Goal: Information Seeking & Learning: Find specific page/section

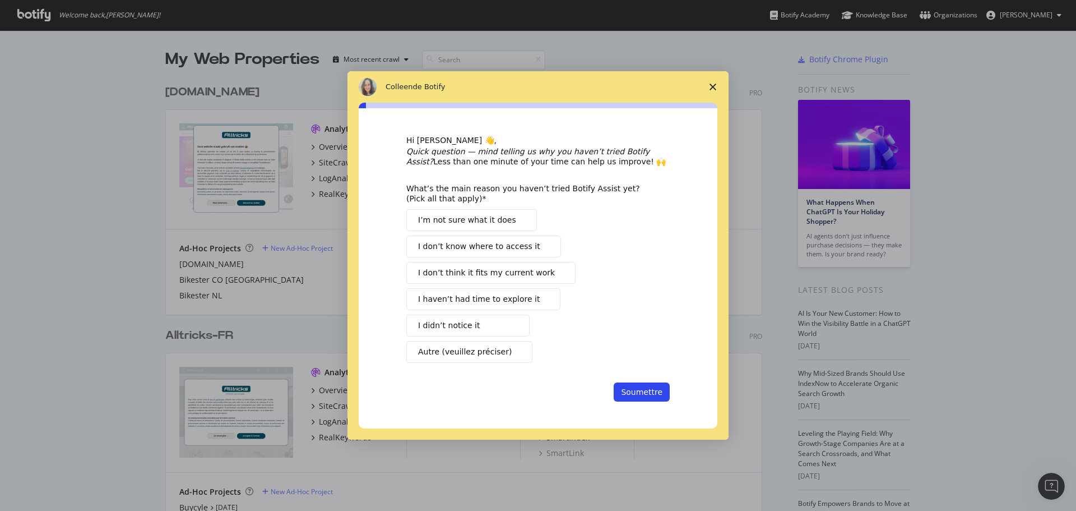
scroll to position [502, 1059]
click at [715, 84] on icon "Fermer l'enquête" at bounding box center [712, 87] width 7 height 7
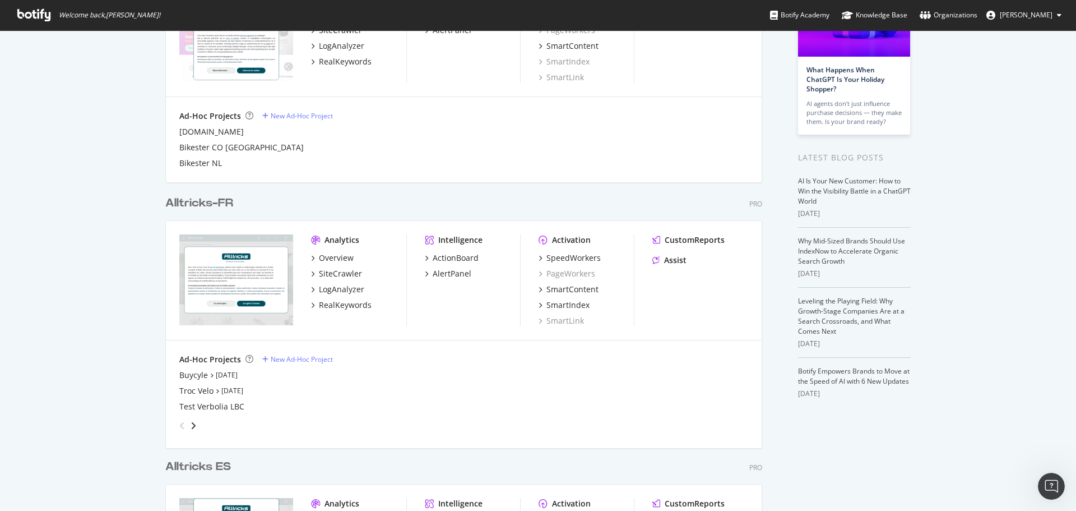
scroll to position [168, 0]
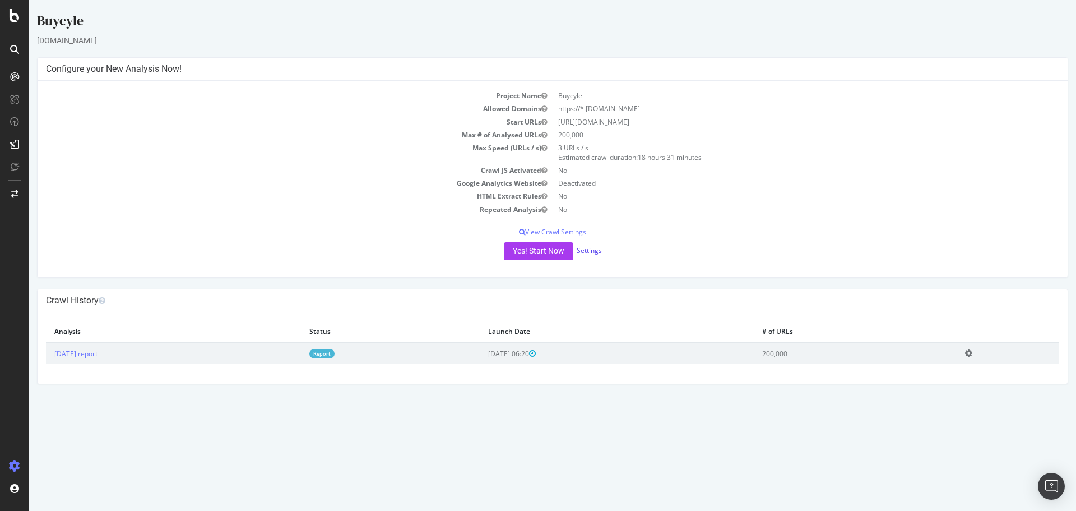
click at [586, 249] on link "Settings" at bounding box center [589, 250] width 25 height 10
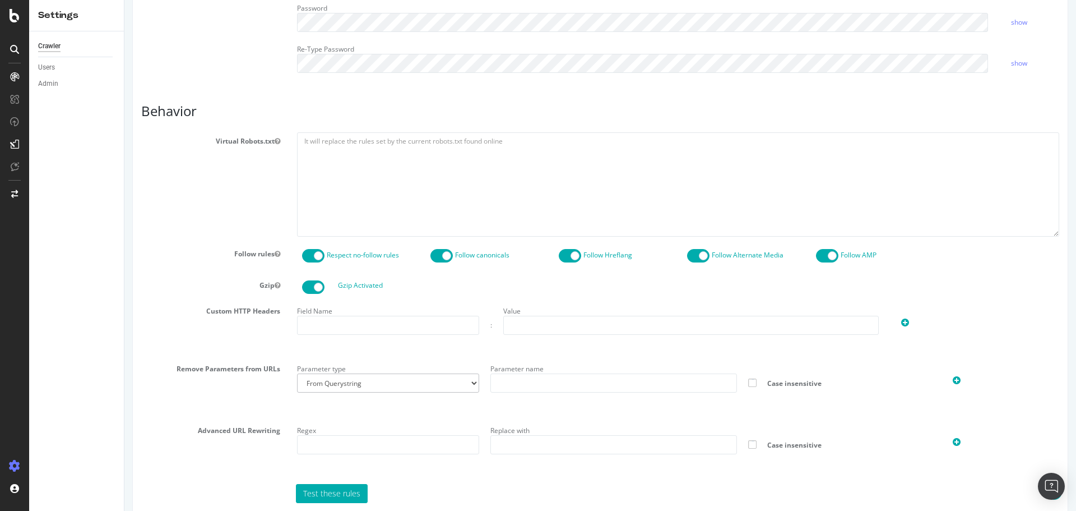
scroll to position [414, 0]
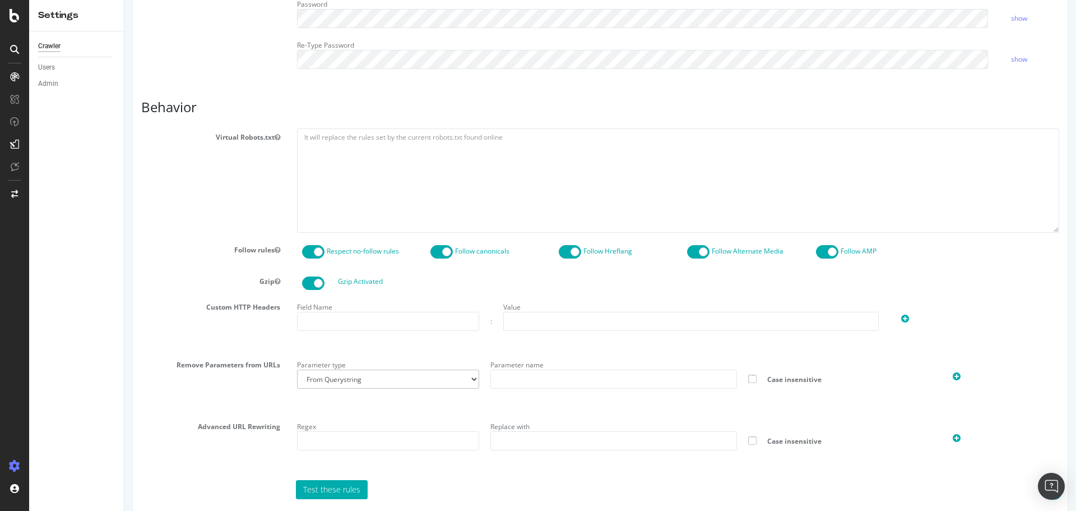
type input "antonin.anger@alltricks.com"
click at [310, 156] on textarea at bounding box center [678, 180] width 762 height 104
click at [307, 149] on textarea at bounding box center [678, 180] width 762 height 104
paste textarea "User-agent: * # to match all preceding language country folders Disallow: */sel…"
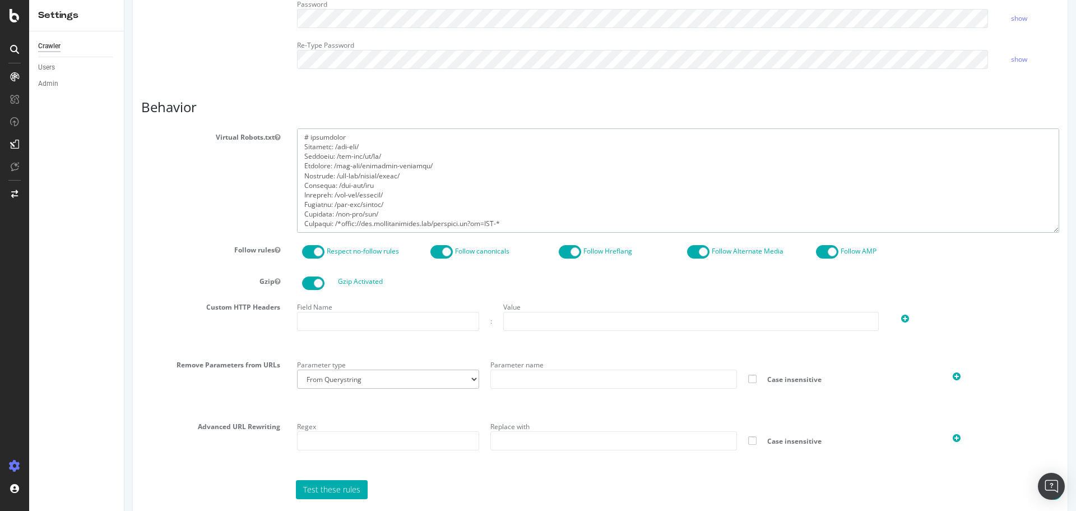
scroll to position [470, 0]
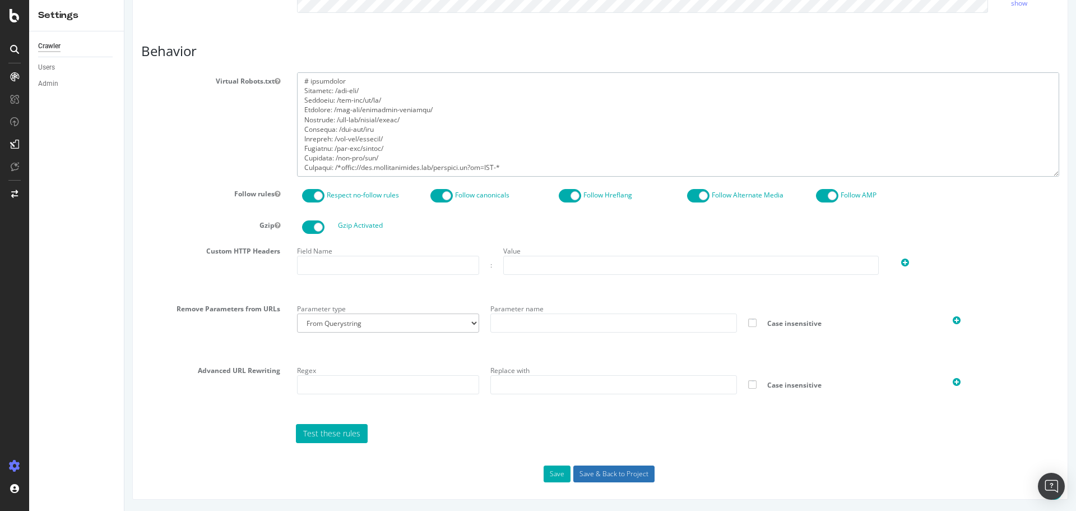
type textarea "User-agent: * # to match all preceding language country folders Disallow: */sel…"
click at [634, 474] on input "Save & Back to Project" at bounding box center [613, 473] width 81 height 17
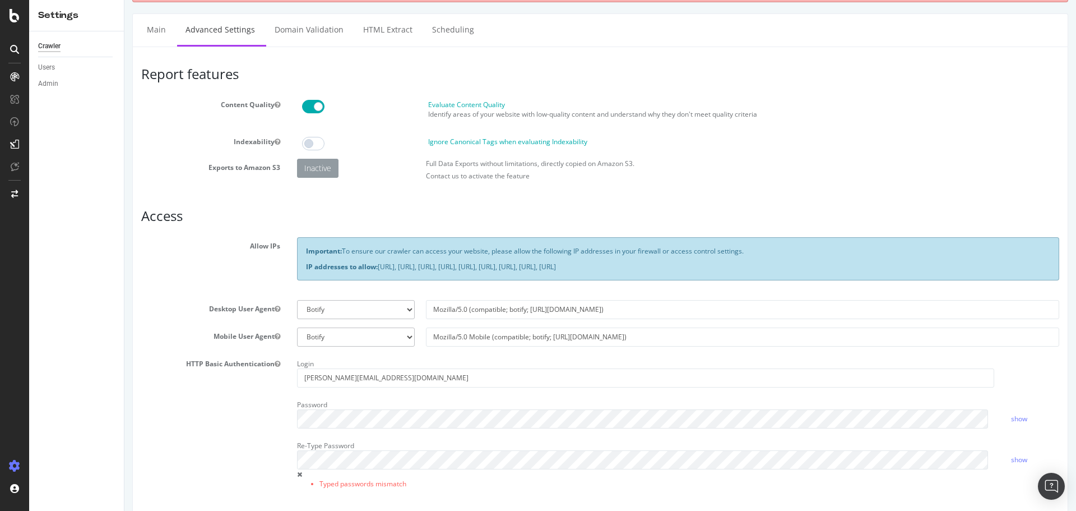
scroll to position [0, 0]
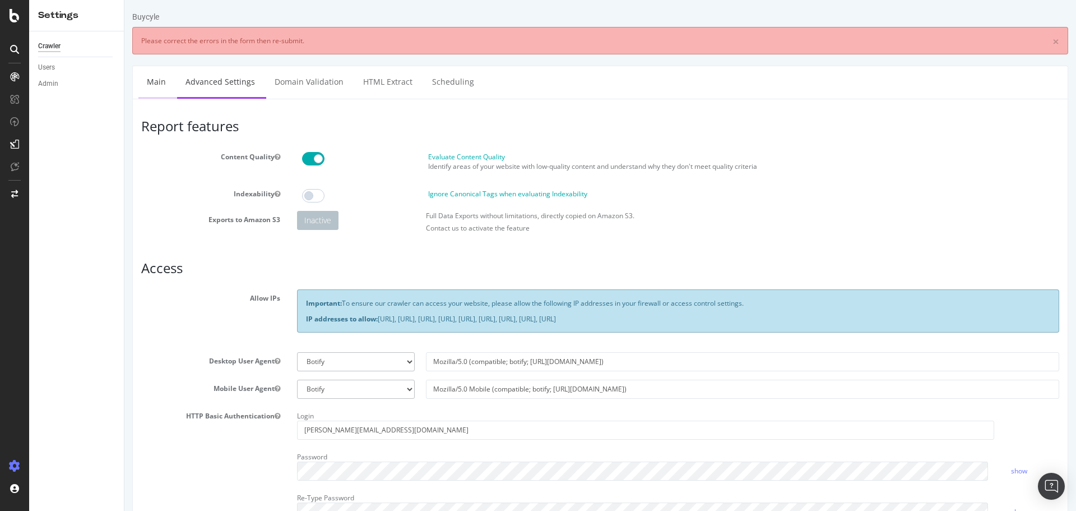
drag, startPoint x: 173, startPoint y: 106, endPoint x: 168, endPoint y: 94, distance: 12.8
click at [159, 85] on link "Main" at bounding box center [156, 81] width 36 height 31
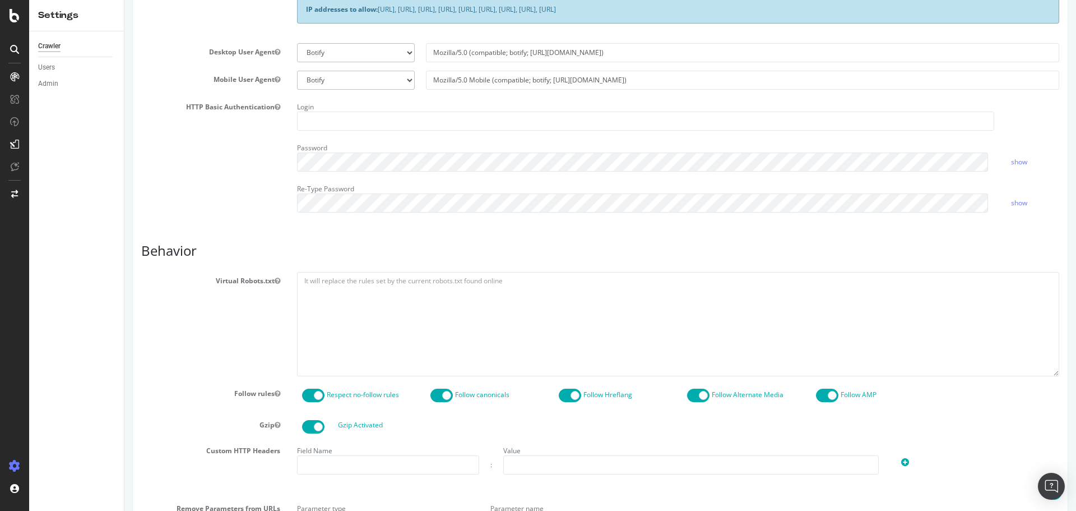
scroll to position [280, 0]
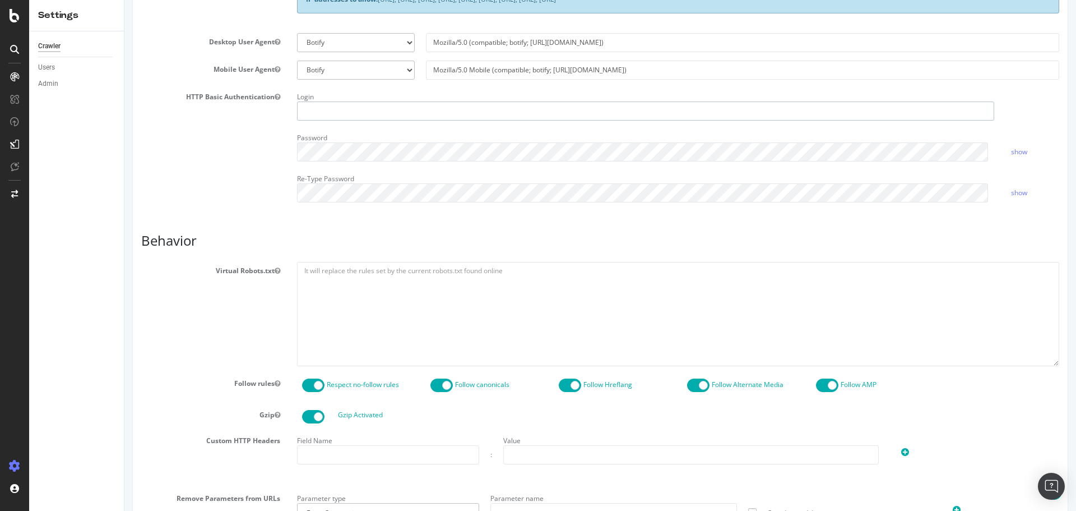
type input "antonin.anger@alltricks.com"
click at [346, 290] on textarea at bounding box center [678, 314] width 762 height 104
paste textarea "User-agent: * # to match all preceding language country folders Disallow: */sel…"
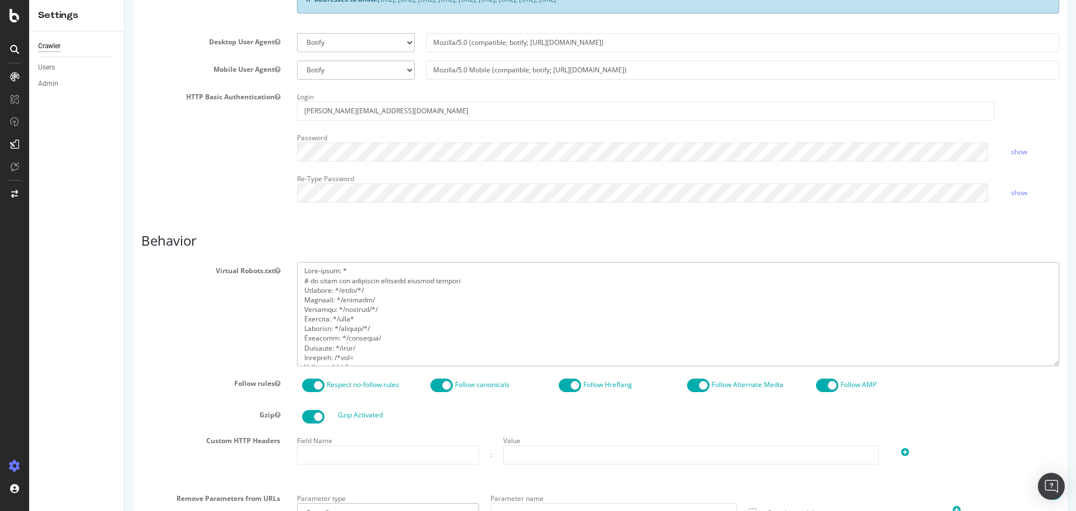
scroll to position [525, 0]
type textarea "User-agent: * # to match all preceding language country folders Disallow: */sel…"
click at [1011, 151] on link "show" at bounding box center [1019, 152] width 16 height 10
click at [290, 156] on div "Password" at bounding box center [646, 145] width 714 height 33
click at [795, 209] on div "Login antonin.anger@alltricks.com Password hide Re-Type Password show" at bounding box center [678, 149] width 779 height 123
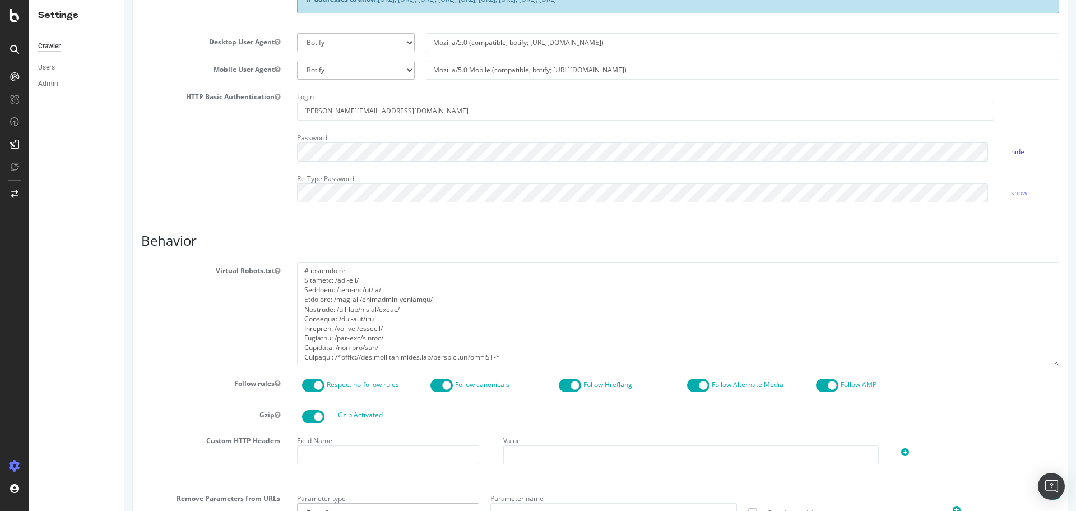
click at [1011, 147] on link "hide" at bounding box center [1017, 152] width 13 height 10
click at [1015, 156] on div "Password show" at bounding box center [678, 145] width 779 height 33
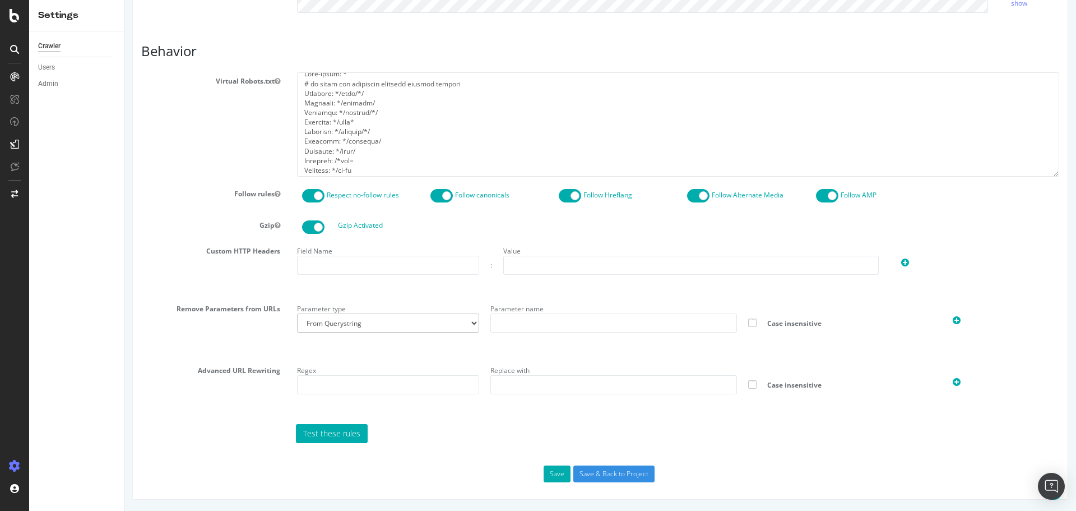
scroll to position [0, 0]
click at [593, 481] on input "Save & Back to Project" at bounding box center [613, 473] width 81 height 17
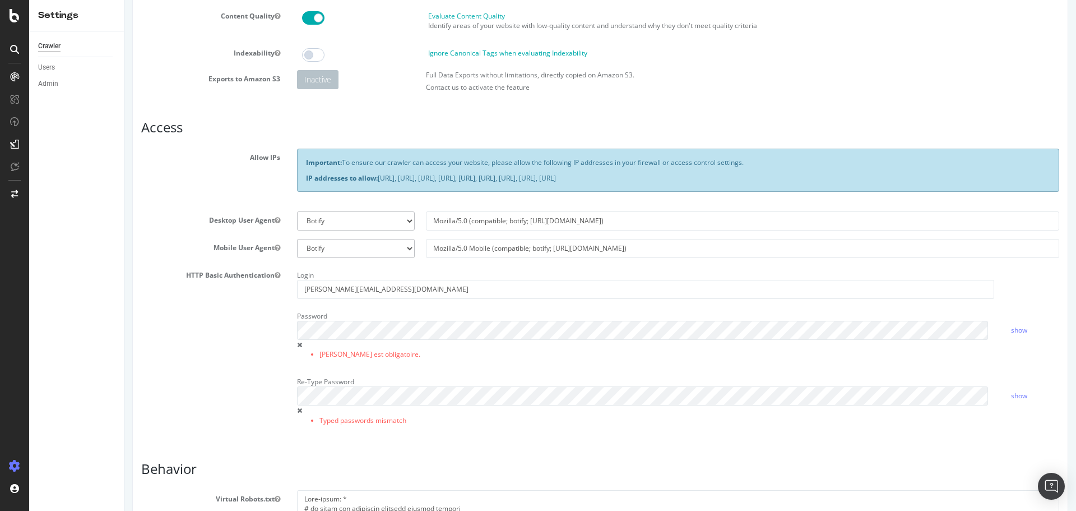
scroll to position [168, 0]
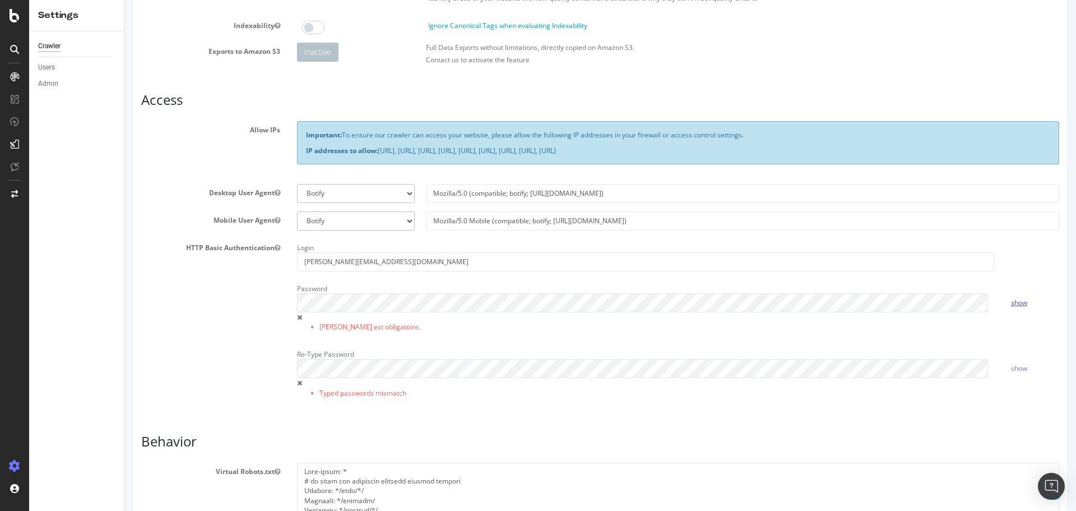
click at [1018, 306] on link "show" at bounding box center [1019, 303] width 16 height 10
click at [1012, 368] on link "show" at bounding box center [1019, 368] width 16 height 10
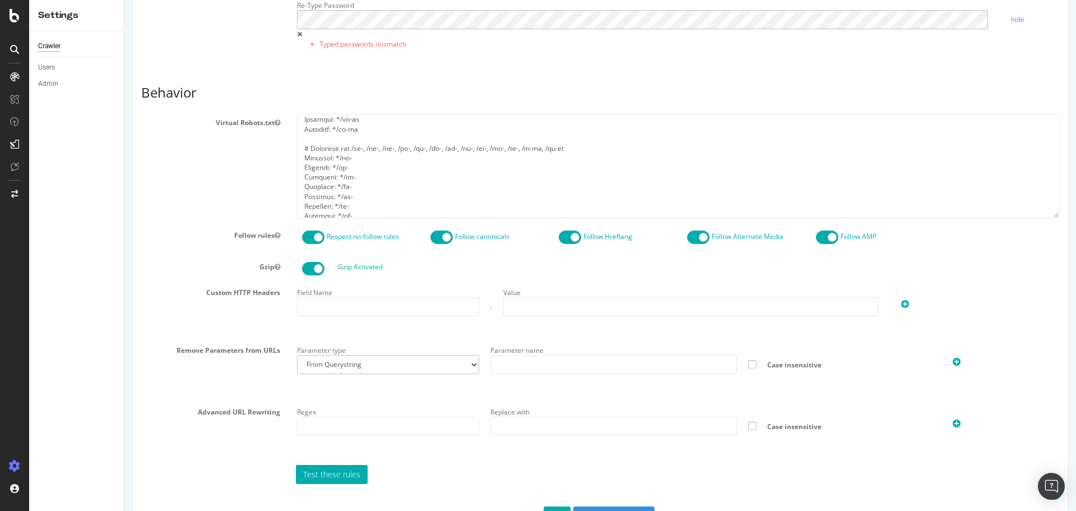
scroll to position [558, 0]
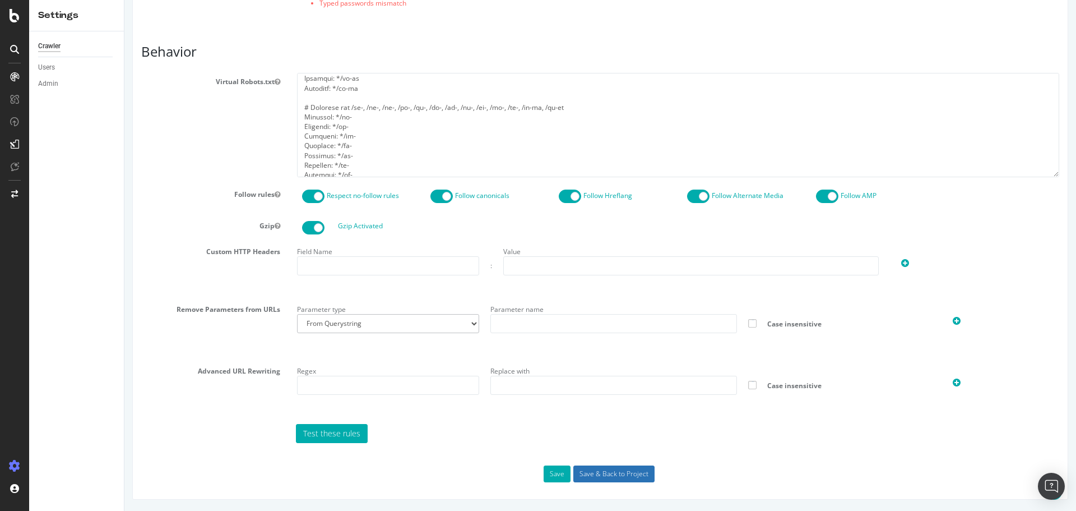
click at [628, 473] on input "Save & Back to Project" at bounding box center [613, 473] width 81 height 17
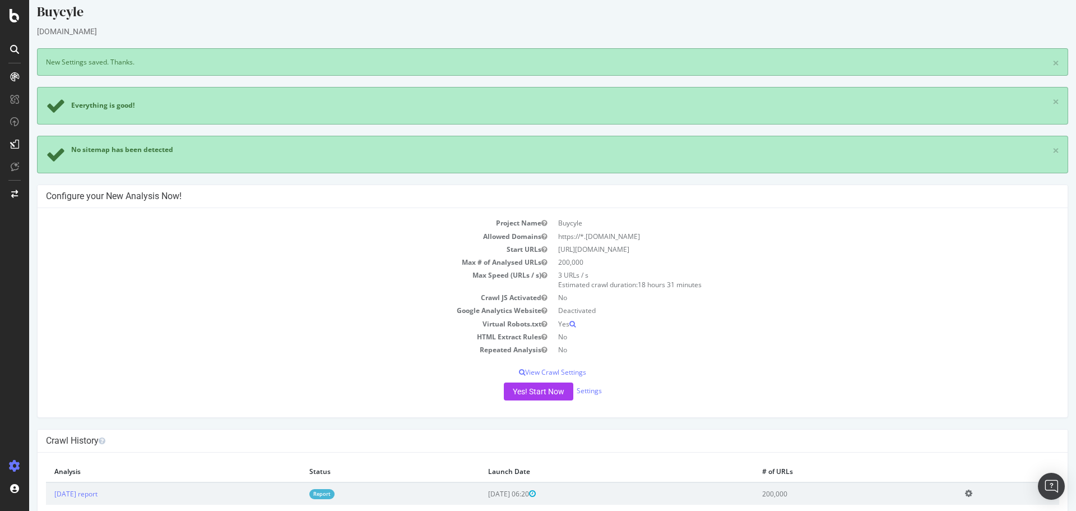
scroll to position [35, 0]
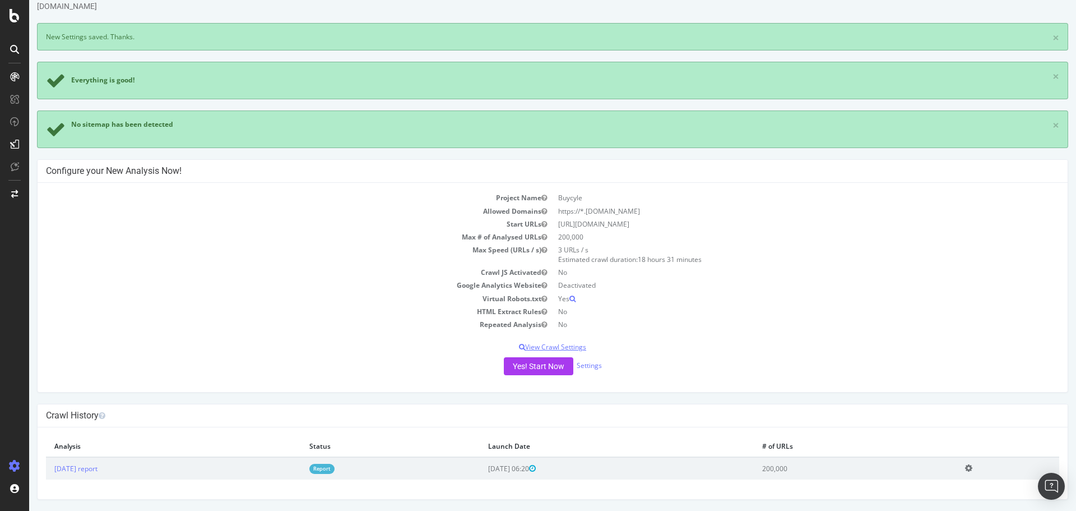
click at [568, 349] on p "View Crawl Settings" at bounding box center [552, 347] width 1013 height 10
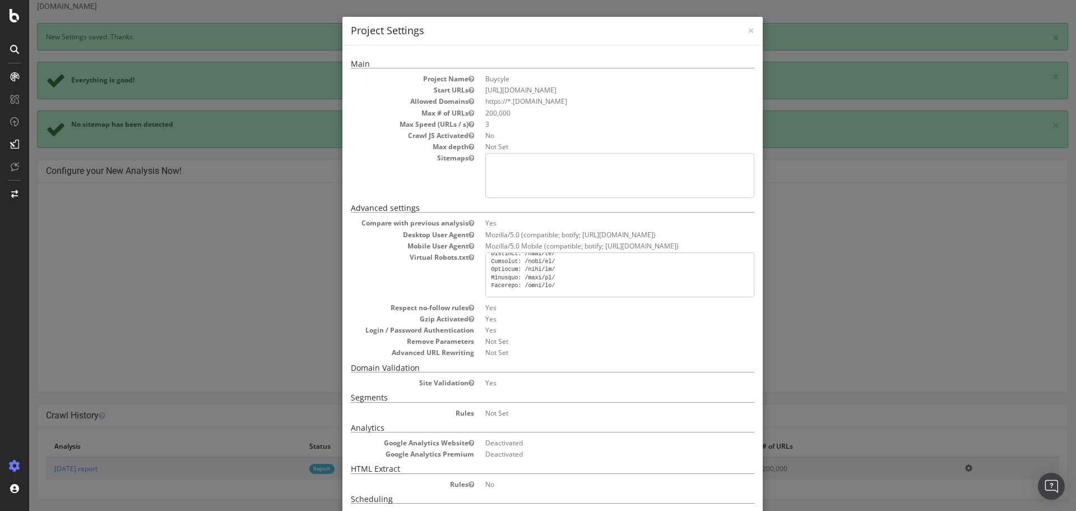
scroll to position [448, 0]
click at [852, 257] on div "× Close Project Settings Main Project Name Buycyle Start URLs https://buycycle.…" at bounding box center [552, 255] width 1047 height 511
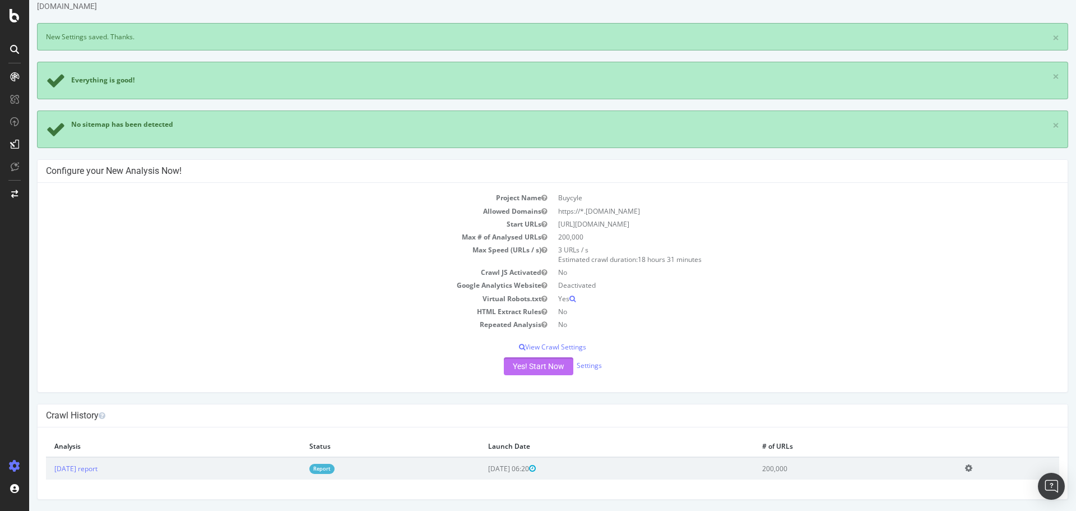
click at [534, 371] on button "Yes! Start Now" at bounding box center [538, 366] width 69 height 18
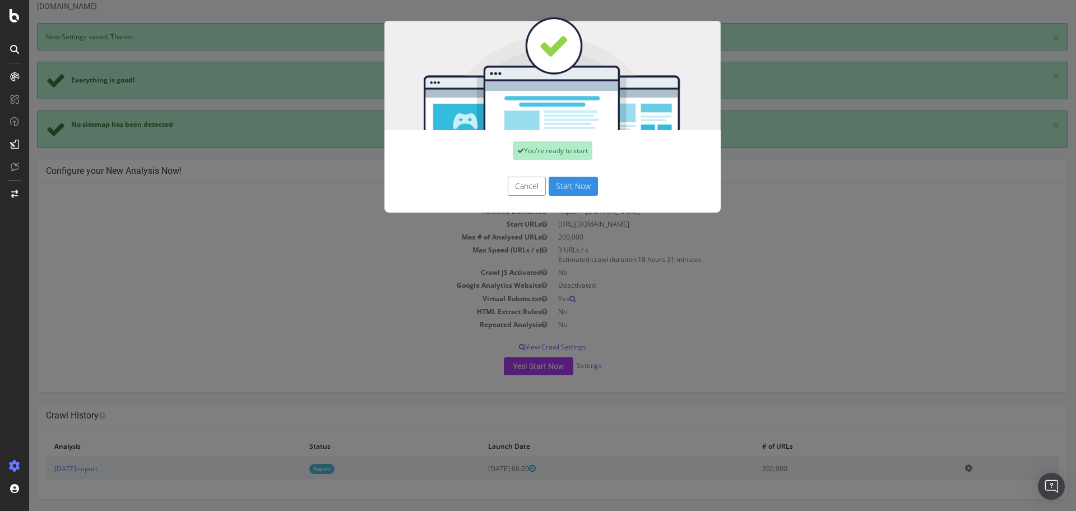
click at [587, 183] on button "Start Now" at bounding box center [573, 186] width 49 height 19
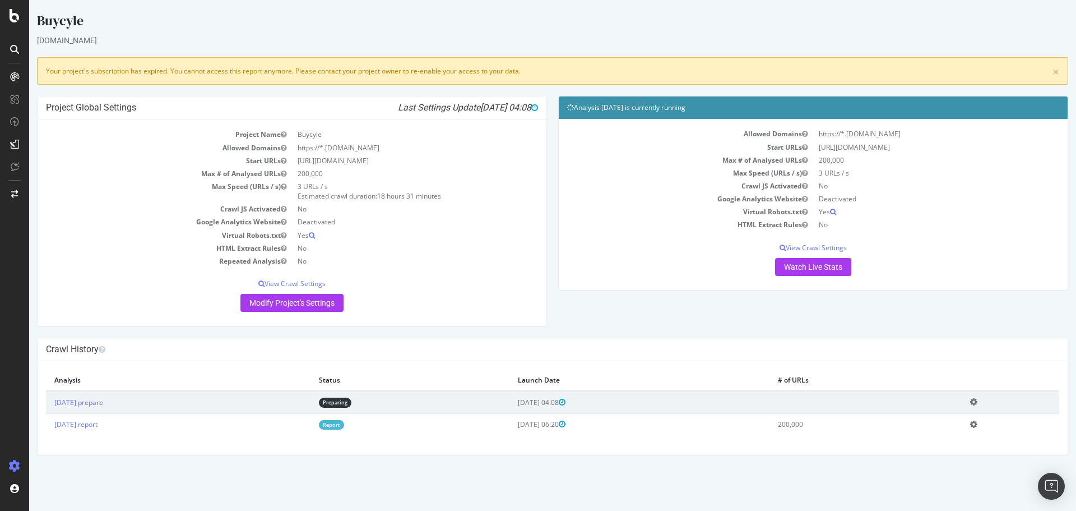
scroll to position [0, 0]
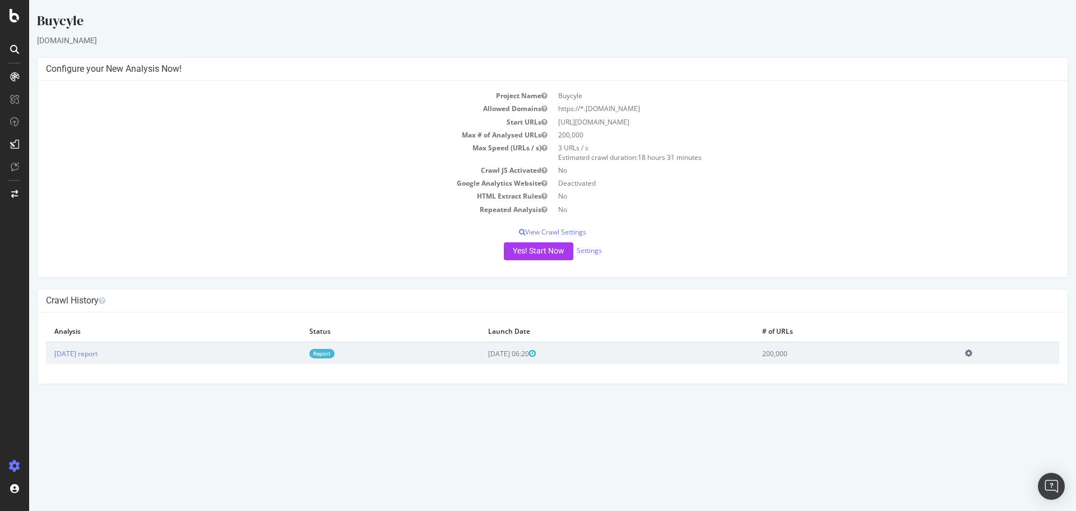
click at [98, 360] on td "2025 Aug. 1st report" at bounding box center [173, 353] width 255 height 22
click at [98, 354] on link "[DATE] report" at bounding box center [75, 354] width 43 height 10
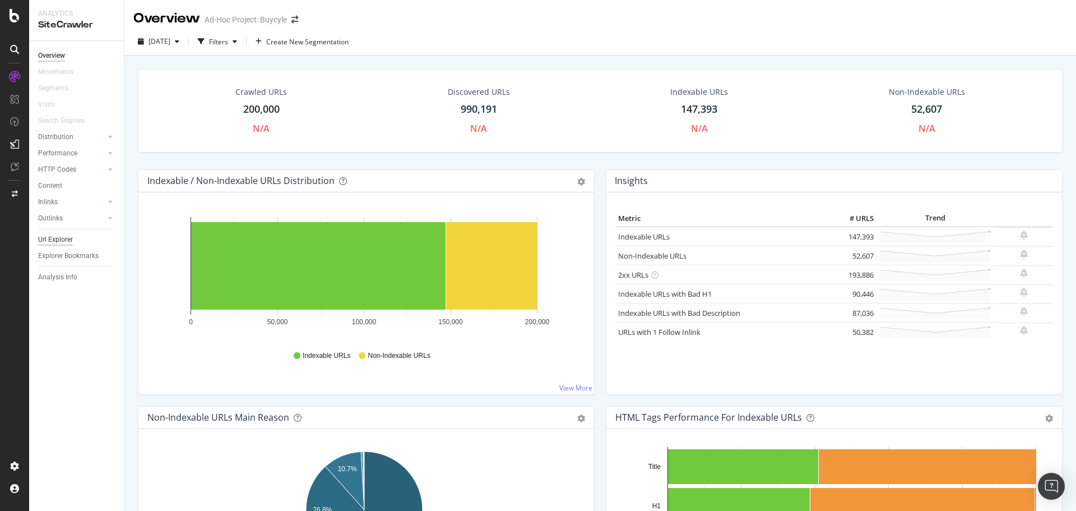
click at [50, 241] on div "Url Explorer" at bounding box center [55, 240] width 35 height 12
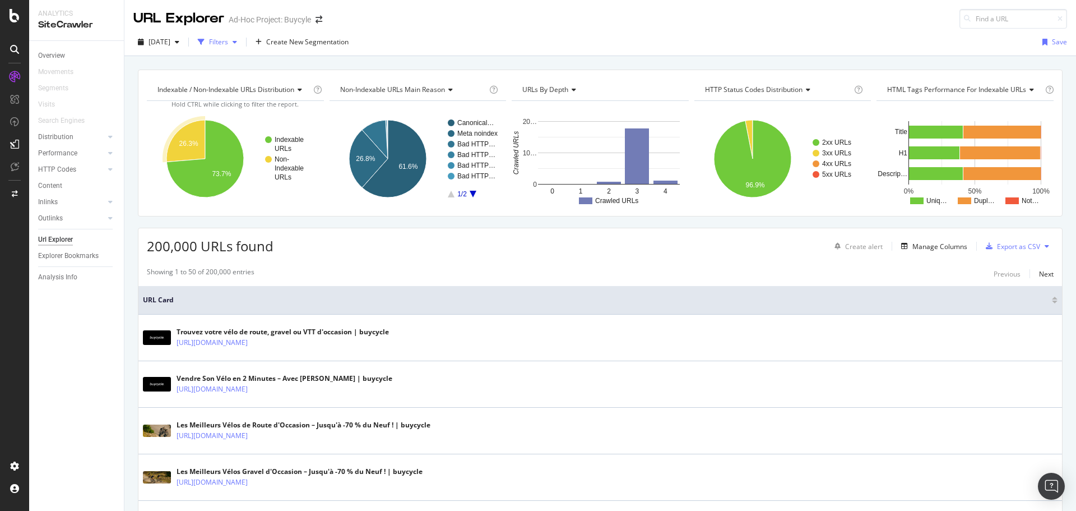
click at [242, 49] on div "Filters" at bounding box center [217, 42] width 48 height 17
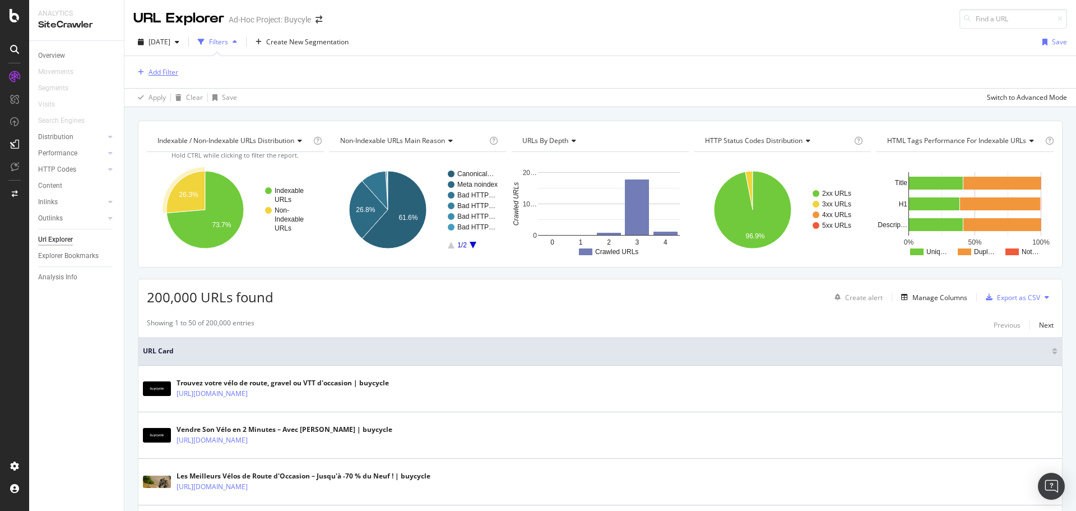
click at [174, 74] on div "Add Filter" at bounding box center [164, 72] width 30 height 10
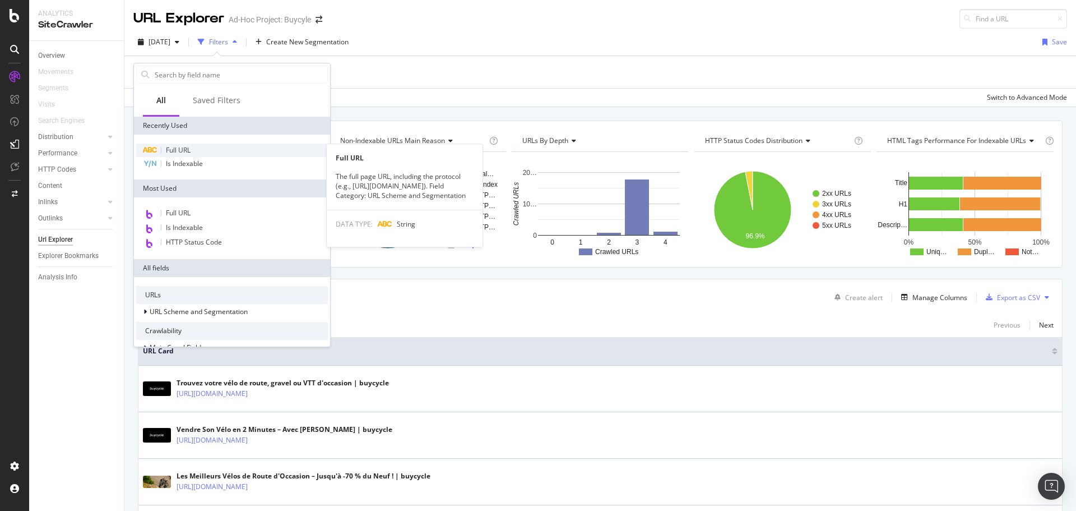
click at [179, 151] on span "Full URL" at bounding box center [178, 150] width 25 height 10
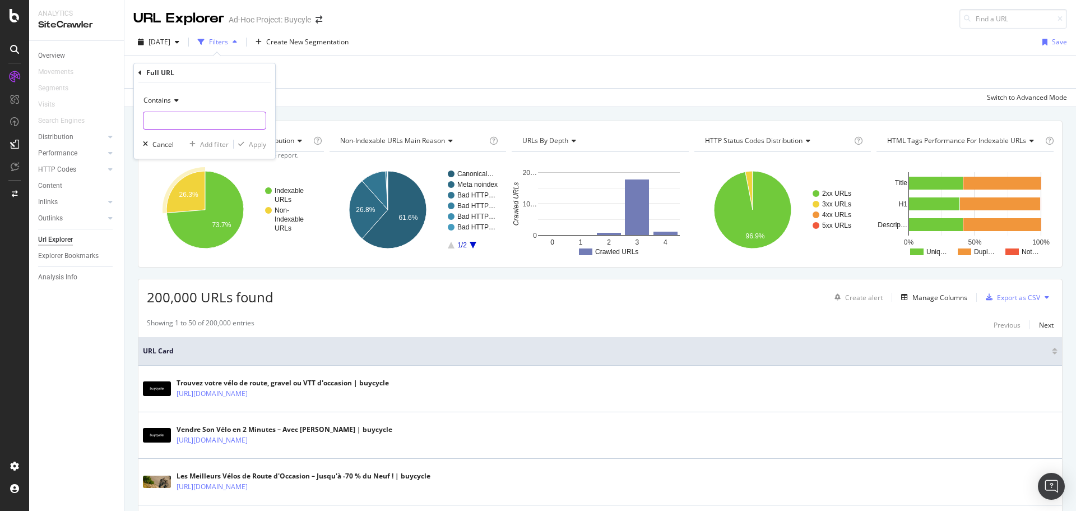
click at [184, 117] on input "text" at bounding box center [204, 121] width 122 height 18
type input "de-de"
click at [253, 147] on div "Apply" at bounding box center [257, 145] width 17 height 10
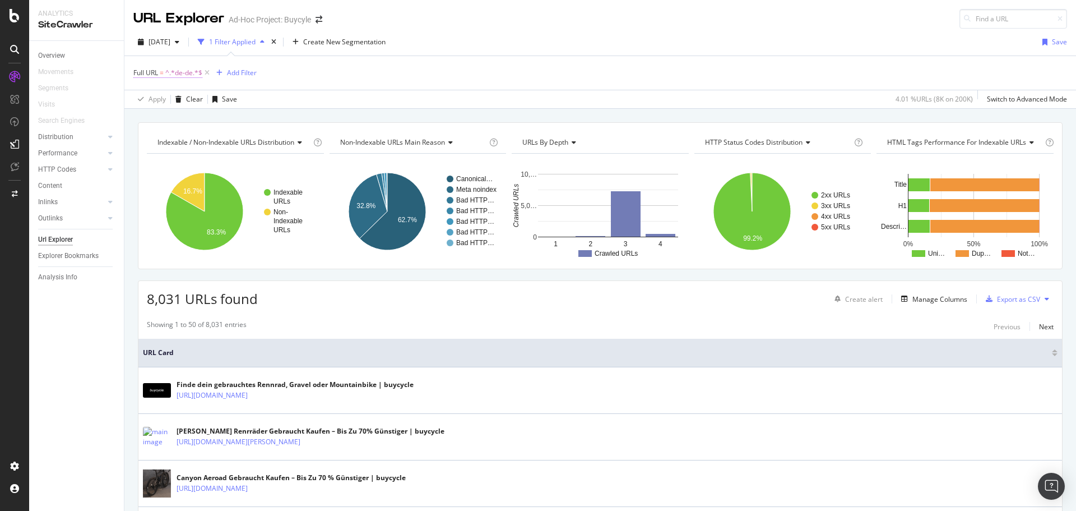
click at [177, 71] on span "^.*de-de.*$" at bounding box center [183, 73] width 37 height 16
click at [173, 124] on input "de-de" at bounding box center [196, 119] width 106 height 18
type input "es-es"
click at [245, 143] on div "button" at bounding box center [241, 143] width 15 height 7
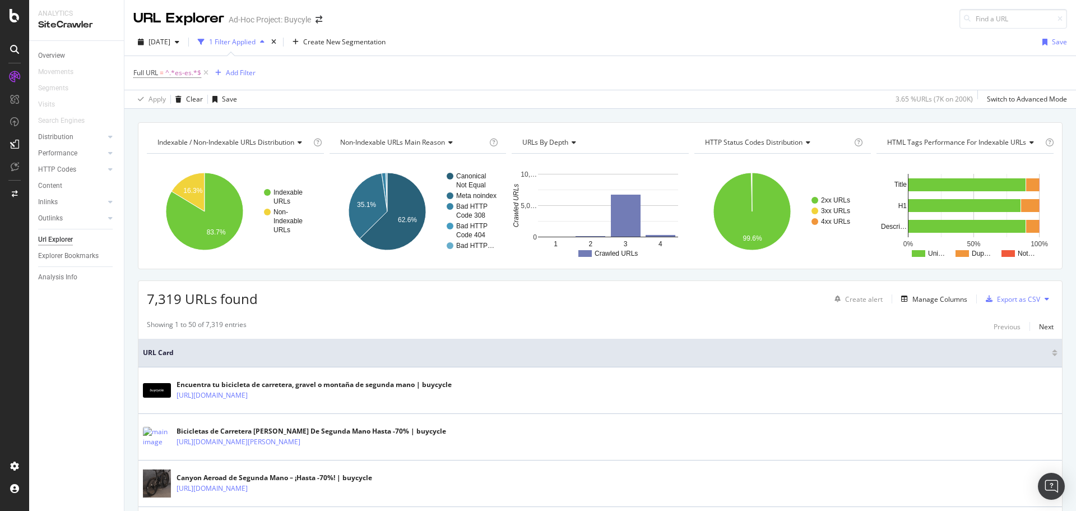
click at [160, 59] on div "Full URL = ^.*es-es.*$ Add Filter" at bounding box center [600, 73] width 934 height 34
click at [163, 69] on span "=" at bounding box center [162, 73] width 4 height 10
click at [173, 94] on div "Contains" at bounding box center [204, 99] width 123 height 18
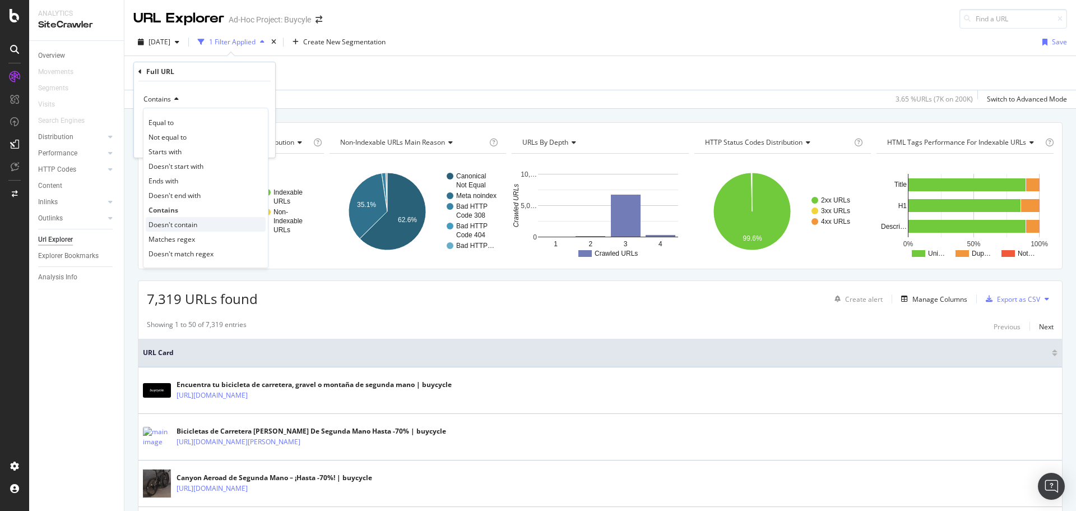
click at [186, 224] on span "Doesn't contain" at bounding box center [173, 225] width 49 height 10
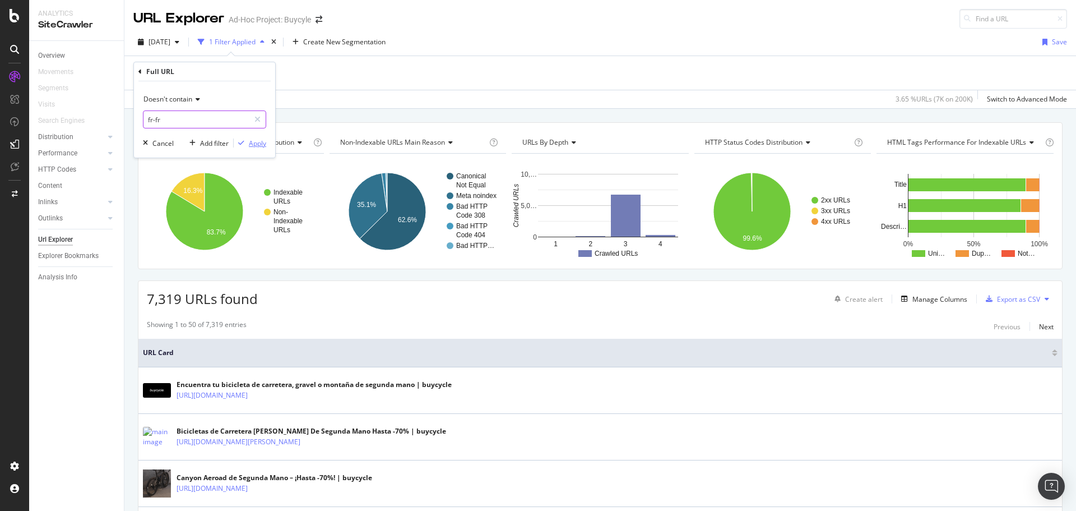
type input "fr-fr"
click at [256, 145] on div "Apply" at bounding box center [257, 143] width 17 height 10
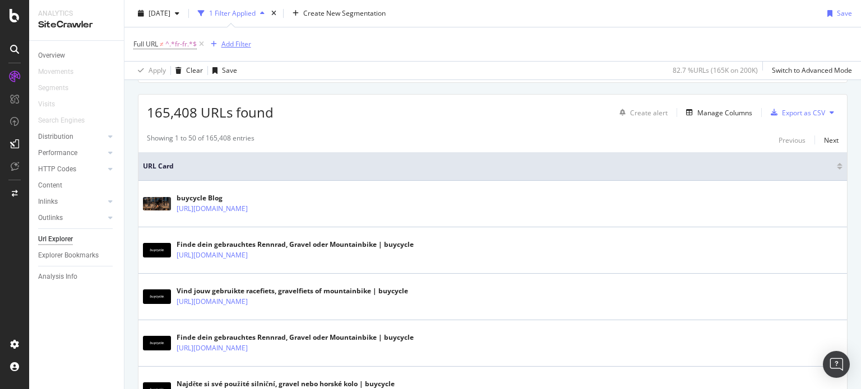
scroll to position [168, 0]
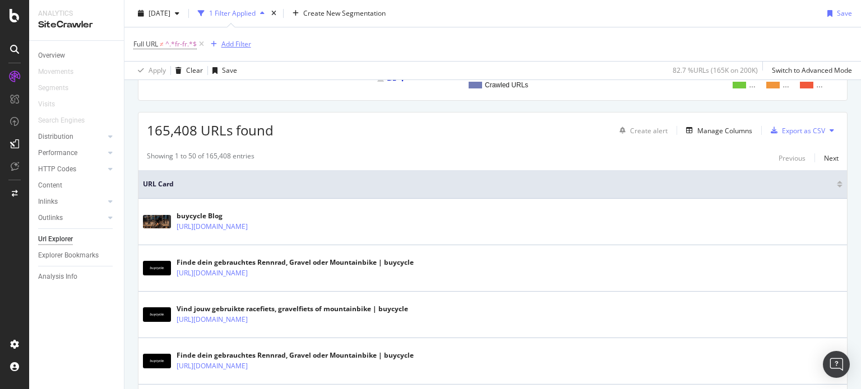
click at [240, 47] on div "Add Filter" at bounding box center [236, 44] width 30 height 10
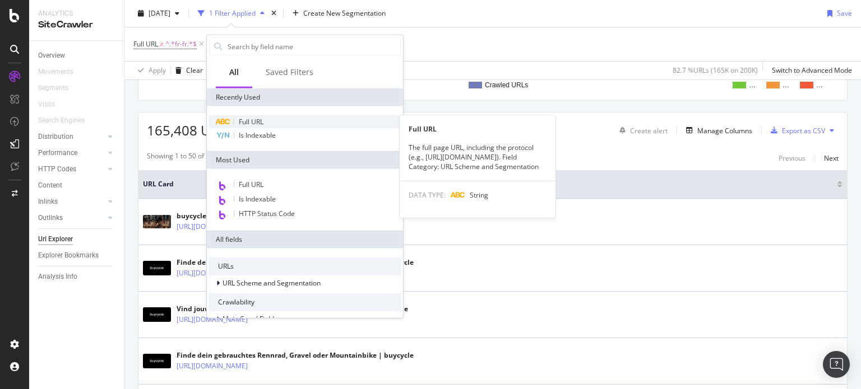
click at [254, 120] on span "Full URL" at bounding box center [251, 122] width 25 height 10
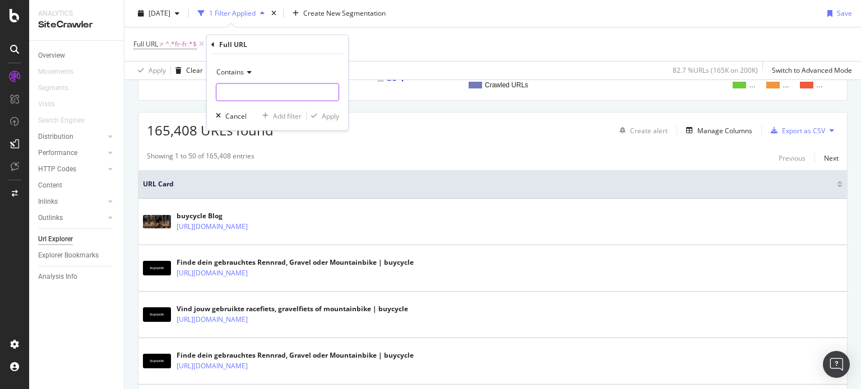
click at [253, 98] on input "text" at bounding box center [277, 93] width 122 height 18
type input "/de-"
click at [332, 116] on div "Apply" at bounding box center [330, 116] width 17 height 10
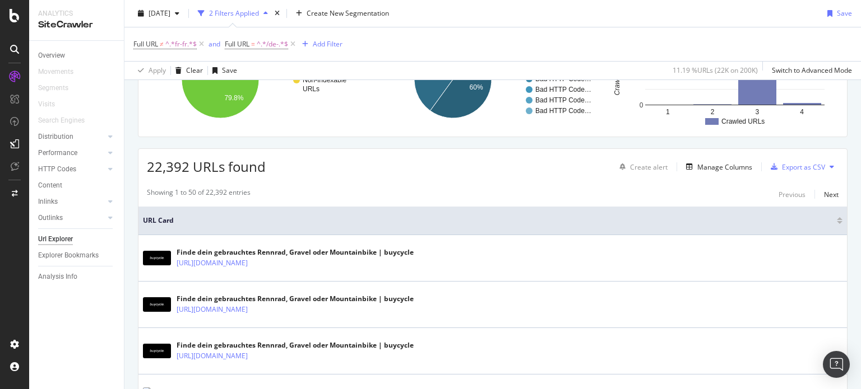
scroll to position [112, 0]
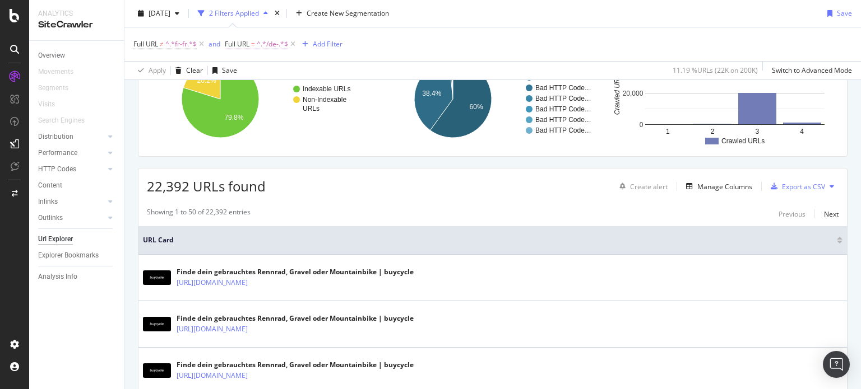
click at [248, 42] on span "Full URL" at bounding box center [237, 44] width 25 height 10
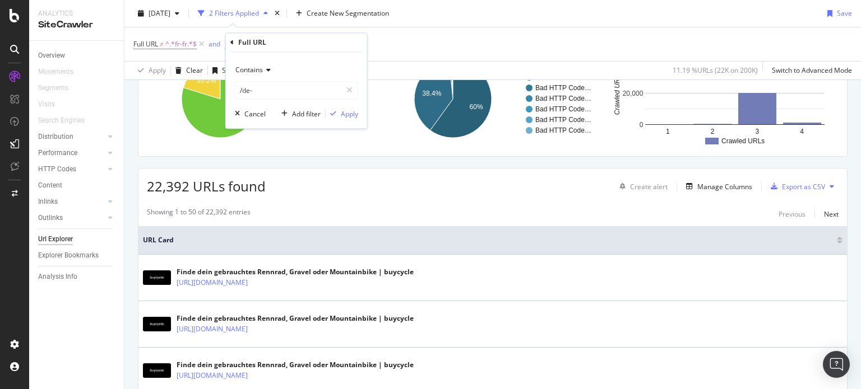
click at [254, 71] on span "Contains" at bounding box center [248, 71] width 27 height 10
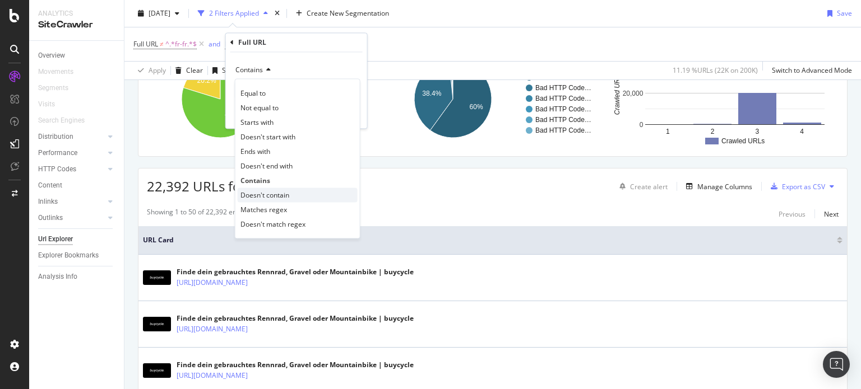
click at [286, 194] on span "Doesn't contain" at bounding box center [264, 196] width 49 height 10
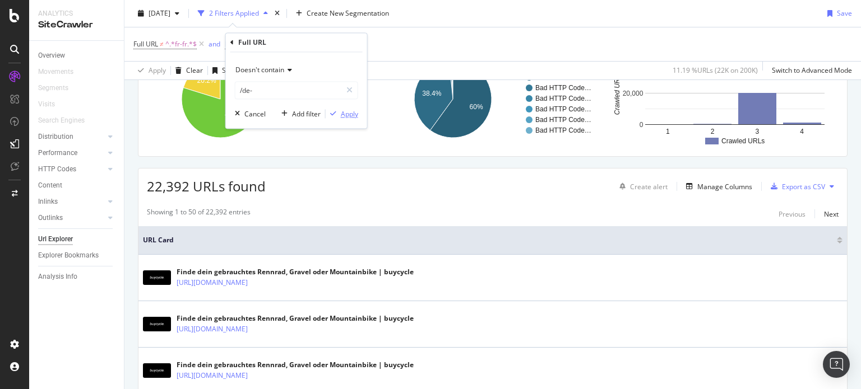
click at [344, 110] on div "Apply" at bounding box center [349, 114] width 17 height 10
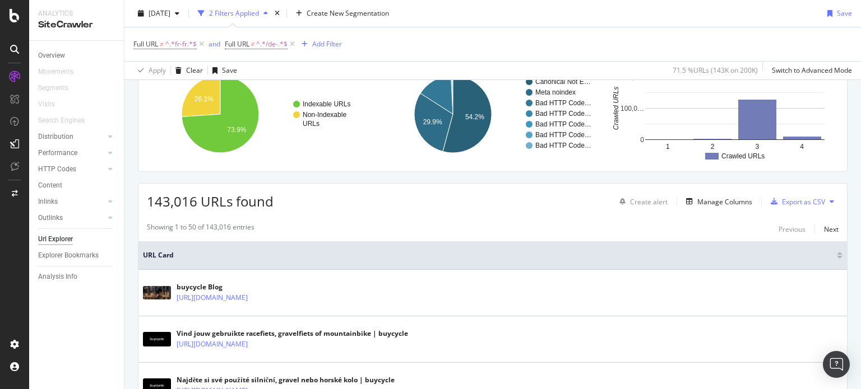
scroll to position [112, 0]
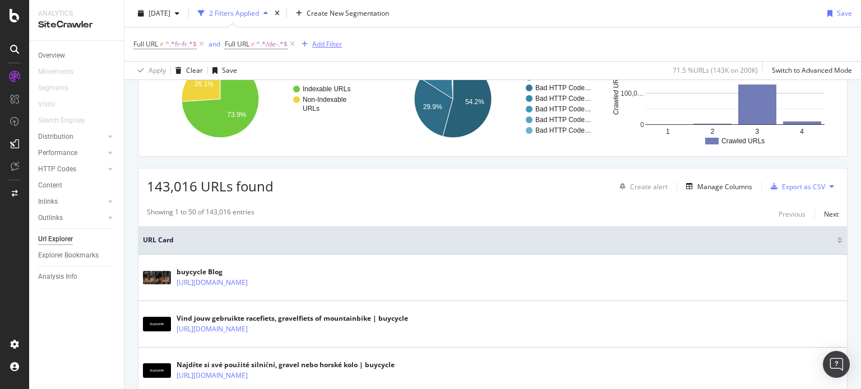
click at [319, 38] on div "Add Filter" at bounding box center [319, 44] width 45 height 12
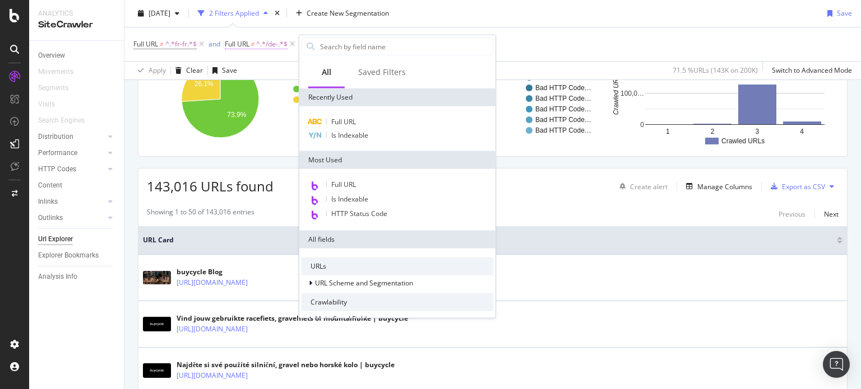
click at [258, 41] on span "^.*/de-.*$" at bounding box center [271, 44] width 31 height 16
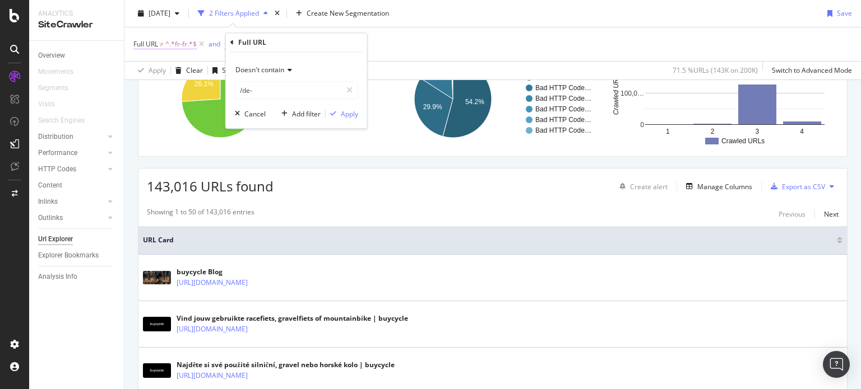
click at [155, 44] on span "Full URL" at bounding box center [145, 44] width 25 height 10
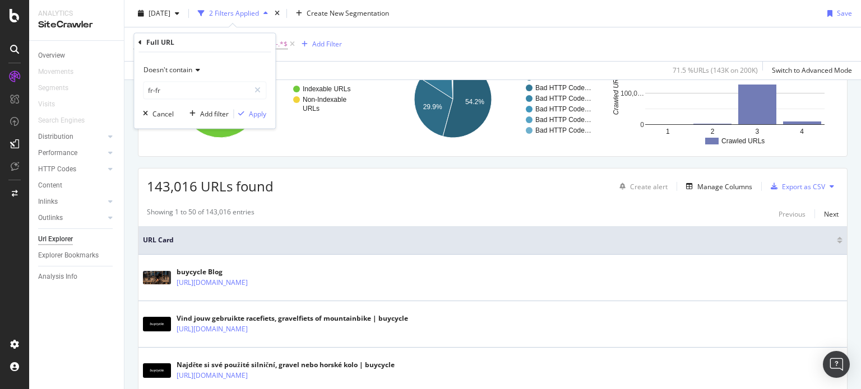
click at [397, 38] on div "Full URL ≠ ^.*fr-fr.*$ and Full URL ≠ ^.*/de-.*$ Add Filter" at bounding box center [492, 44] width 718 height 34
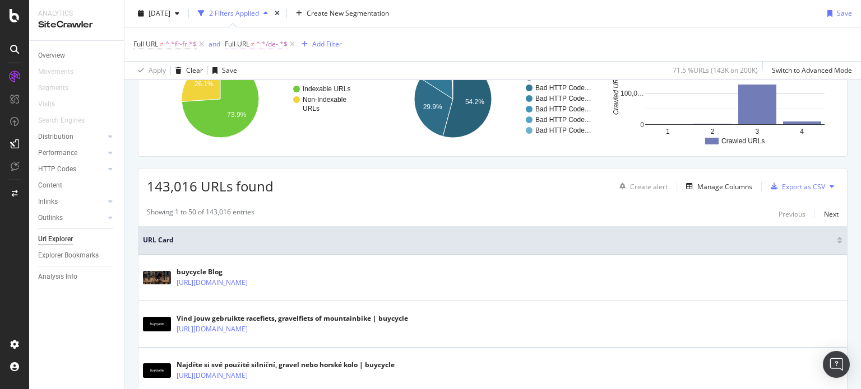
click at [261, 47] on span "^.*/de-.*$" at bounding box center [271, 44] width 31 height 16
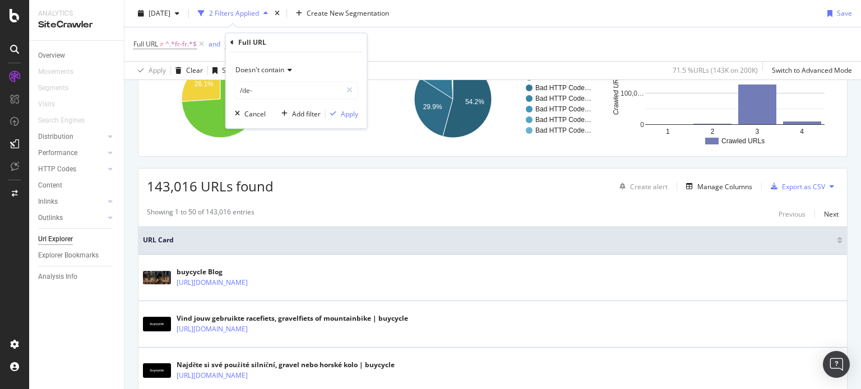
click at [266, 73] on span "Doesn't contain" at bounding box center [259, 71] width 49 height 10
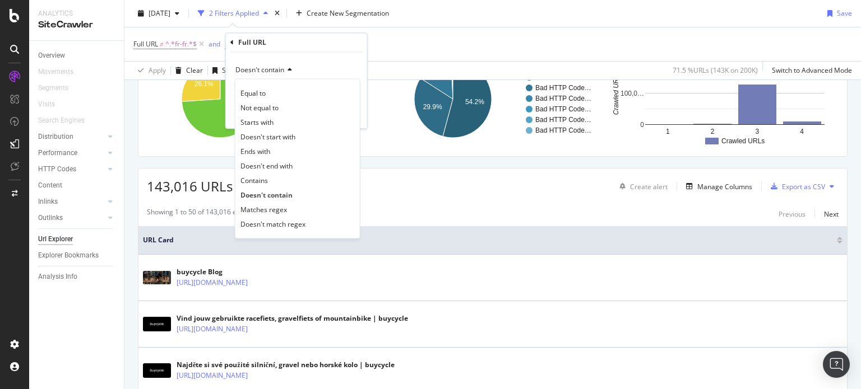
click at [436, 41] on div "Full URL ≠ ^.*fr-fr.*$ and Full URL ≠ ^.*/de-.*$ Add Filter" at bounding box center [492, 44] width 718 height 34
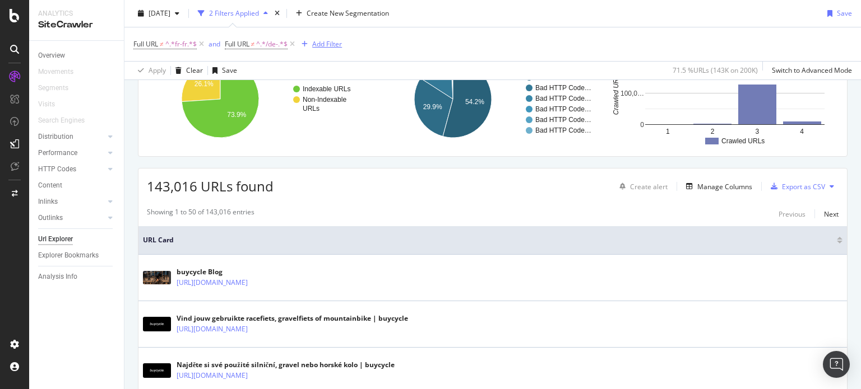
click at [309, 43] on div "button" at bounding box center [304, 44] width 15 height 7
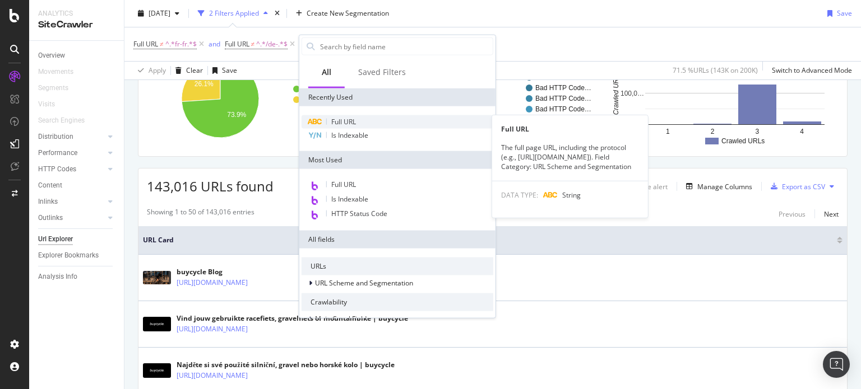
click at [340, 123] on span "Full URL" at bounding box center [343, 122] width 25 height 10
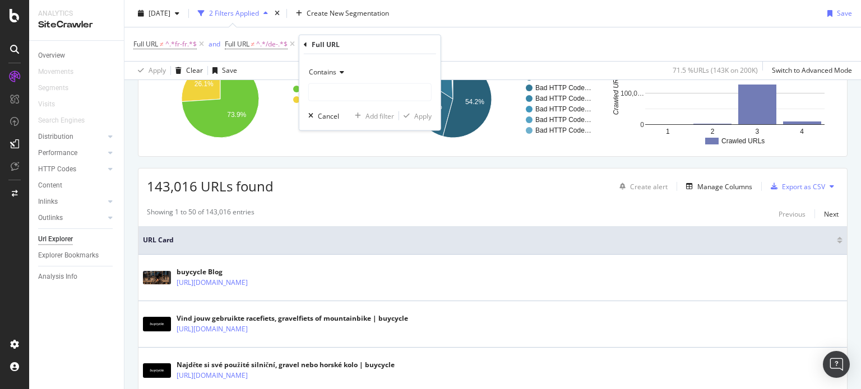
click at [339, 71] on icon at bounding box center [340, 72] width 8 height 7
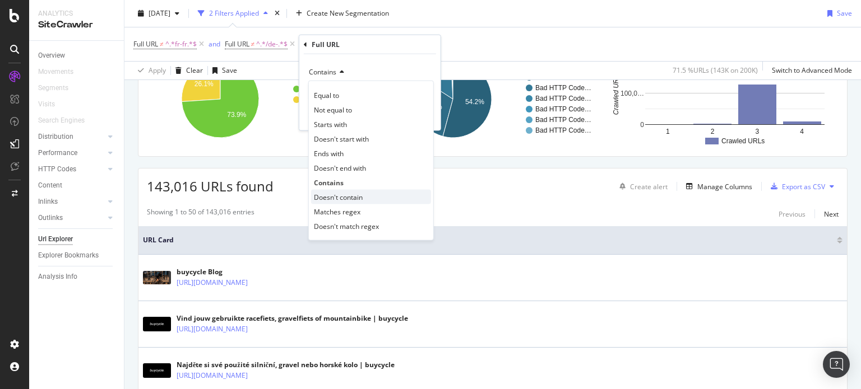
click at [352, 193] on span "Doesn't contain" at bounding box center [338, 197] width 49 height 10
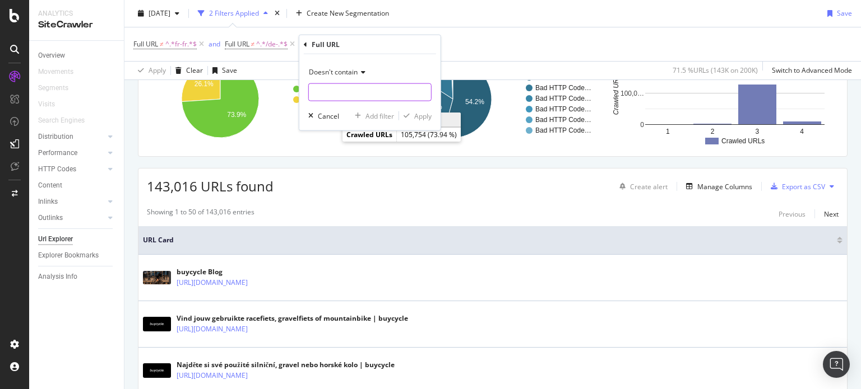
click at [318, 90] on input "text" at bounding box center [370, 93] width 122 height 18
type input "/nl-"
click at [415, 117] on div "Apply" at bounding box center [422, 116] width 17 height 10
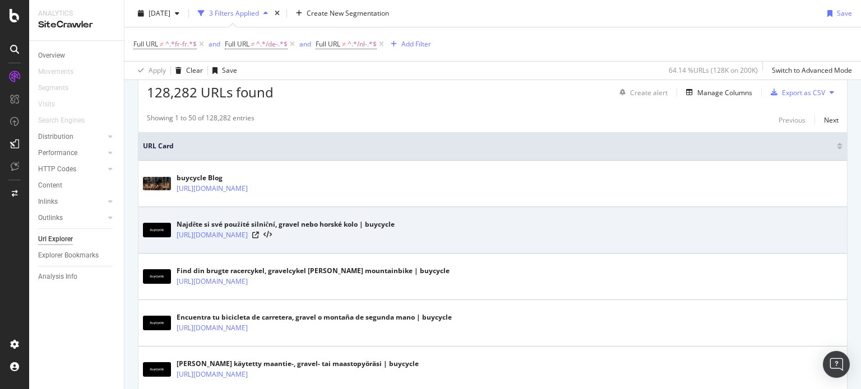
scroll to position [224, 0]
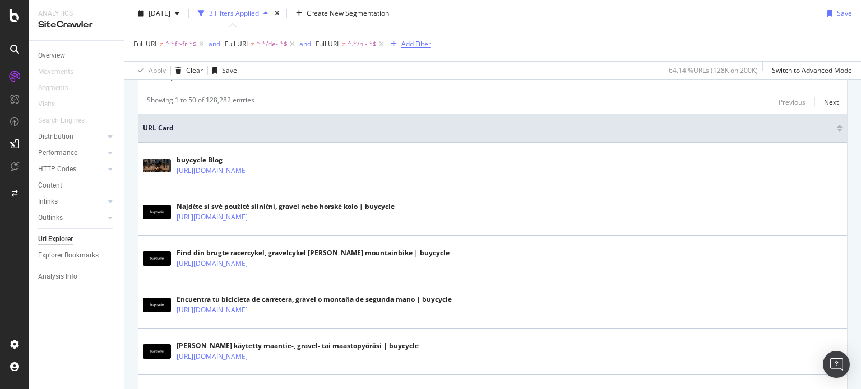
click at [415, 49] on div "Add Filter" at bounding box center [416, 44] width 30 height 10
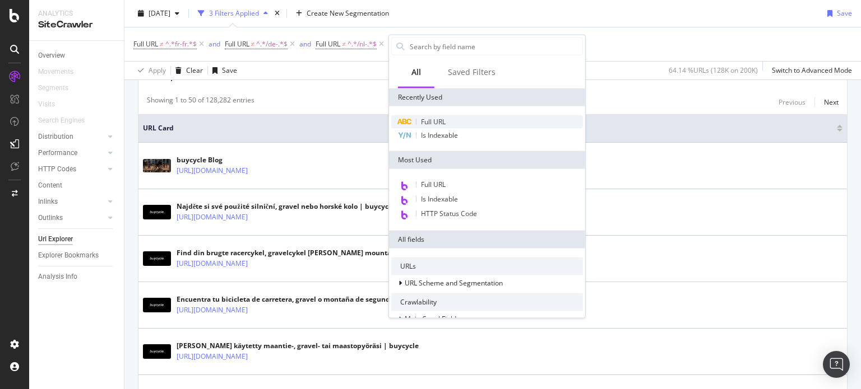
click at [432, 118] on span "Full URL" at bounding box center [433, 122] width 25 height 10
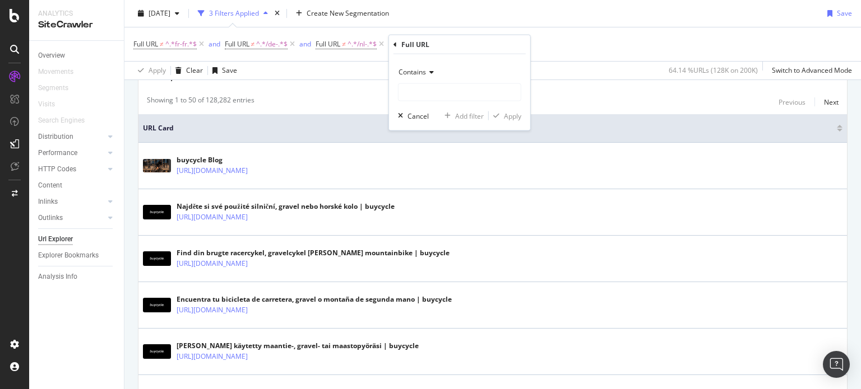
click at [419, 73] on span "Contains" at bounding box center [411, 72] width 27 height 10
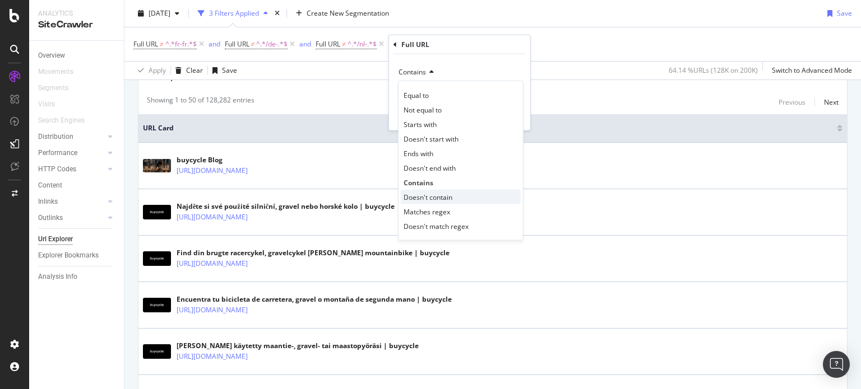
click at [448, 198] on span "Doesn't contain" at bounding box center [427, 197] width 49 height 10
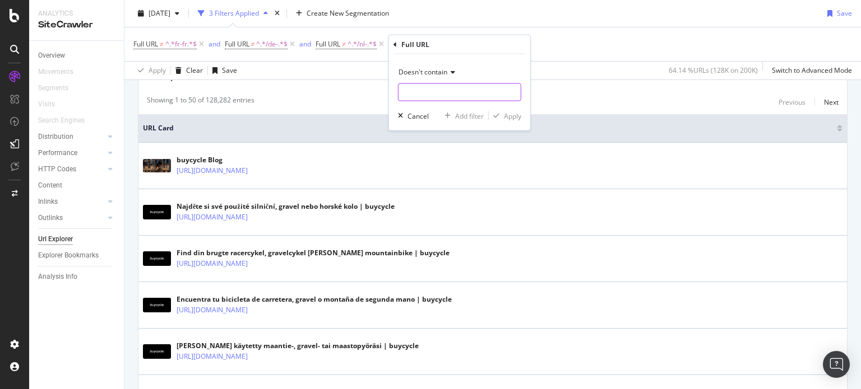
click at [419, 98] on input "text" at bounding box center [459, 93] width 122 height 18
type input "/es-"
click at [497, 115] on icon "button" at bounding box center [496, 116] width 6 height 7
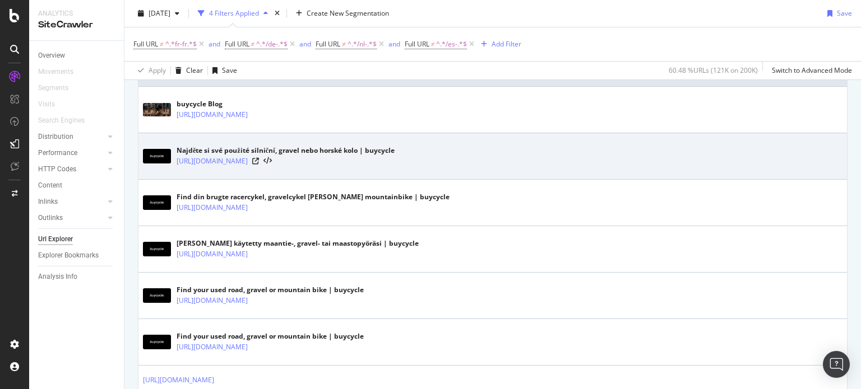
scroll to position [224, 0]
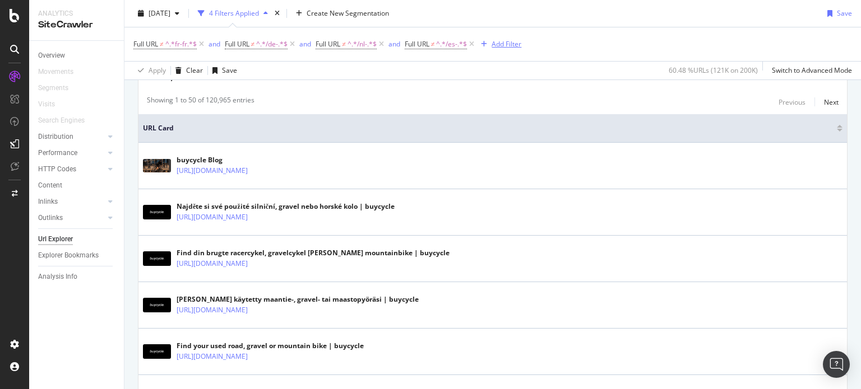
click at [507, 46] on div "Add Filter" at bounding box center [506, 44] width 30 height 10
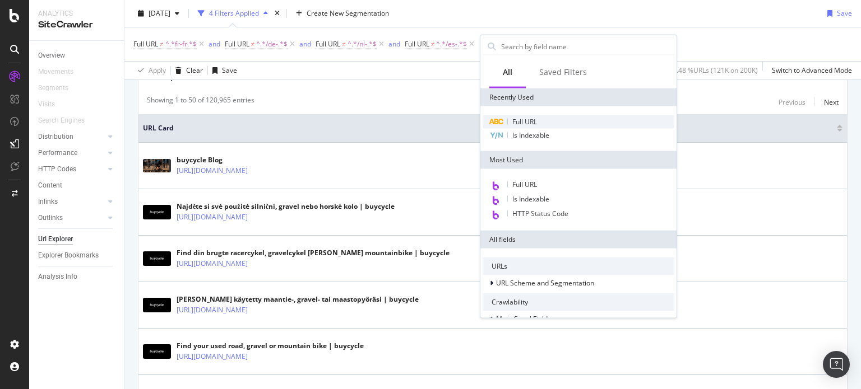
click at [529, 117] on span "Full URL" at bounding box center [524, 122] width 25 height 10
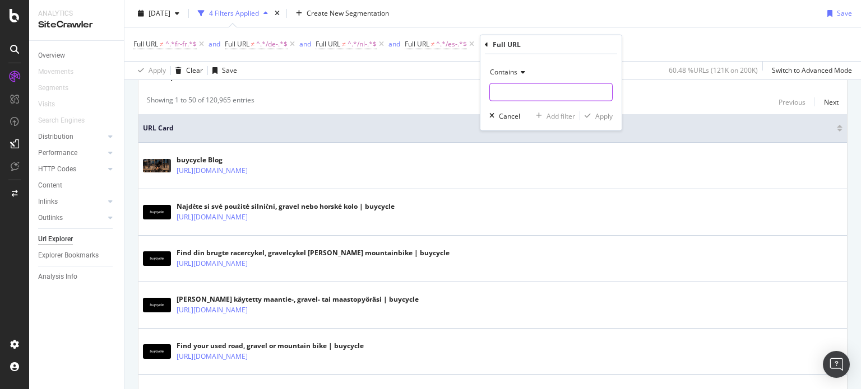
click at [508, 98] on input "text" at bounding box center [551, 93] width 122 height 18
click at [505, 61] on div "Contains Cancel Add filter Apply" at bounding box center [550, 92] width 141 height 76
click at [507, 70] on span "Contains" at bounding box center [503, 72] width 27 height 10
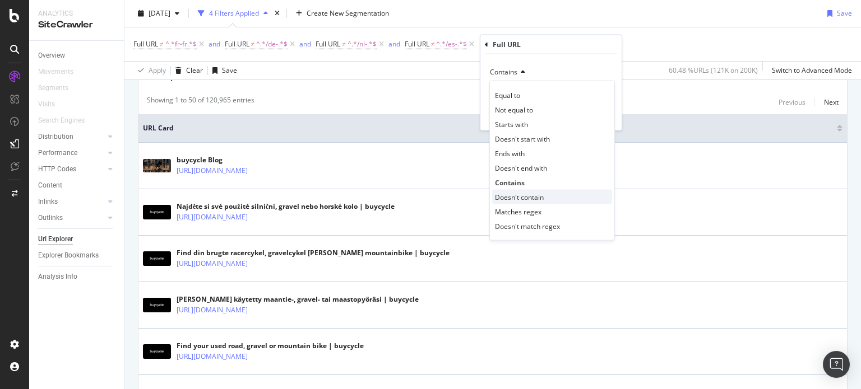
click at [522, 190] on div "Doesn't contain" at bounding box center [552, 197] width 120 height 15
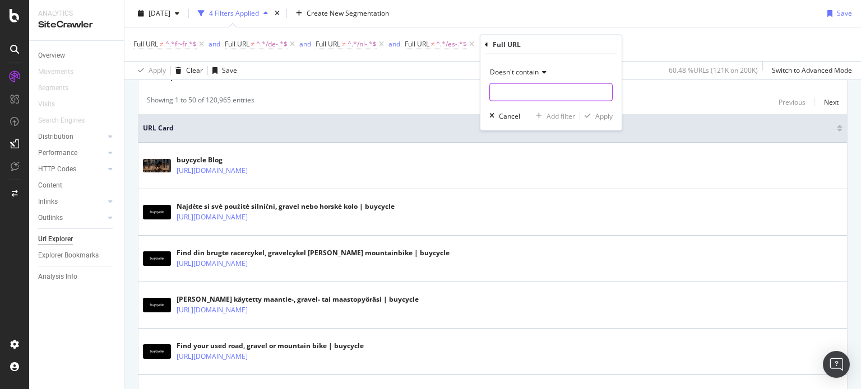
click at [501, 95] on input "text" at bounding box center [551, 93] width 122 height 18
type input "c"
type input "/cs-"
click at [593, 116] on div "button" at bounding box center [587, 116] width 15 height 7
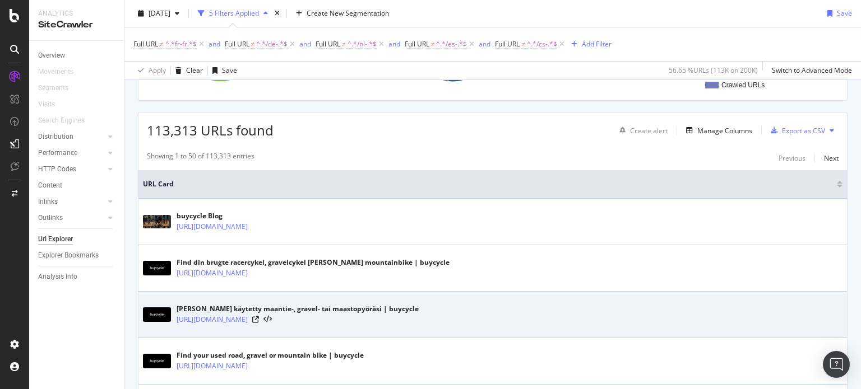
scroll to position [224, 0]
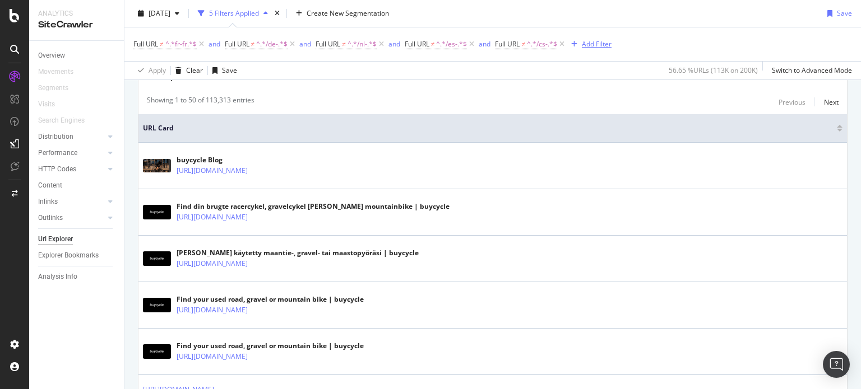
click at [585, 40] on div "Add Filter" at bounding box center [597, 44] width 30 height 10
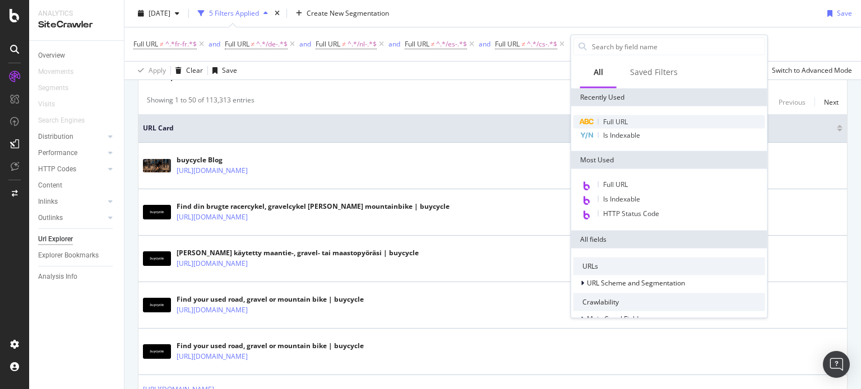
click at [607, 116] on div "Full URL" at bounding box center [669, 121] width 192 height 13
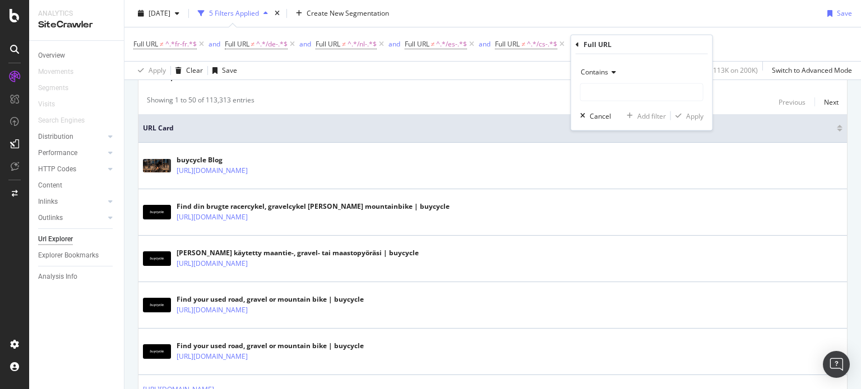
click at [600, 73] on span "Contains" at bounding box center [594, 72] width 27 height 10
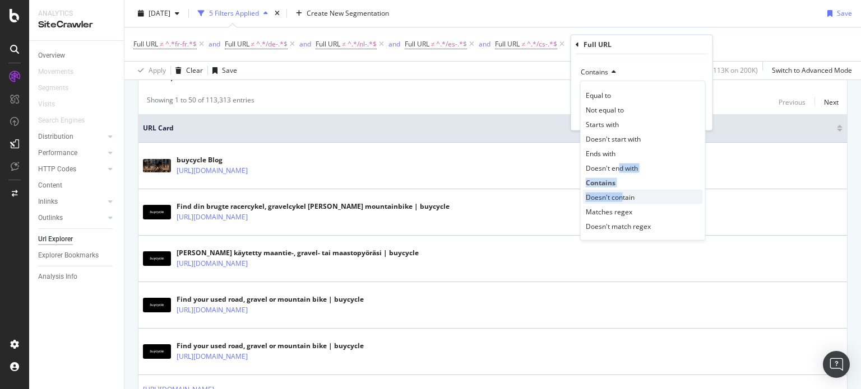
drag, startPoint x: 617, startPoint y: 163, endPoint x: 621, endPoint y: 189, distance: 26.6
click at [621, 189] on div "Equal to Not equal to Starts with Doesn't start with Ends with Doesn't end with…" at bounding box center [643, 161] width 126 height 160
click at [621, 193] on span "Doesn't contain" at bounding box center [610, 197] width 49 height 10
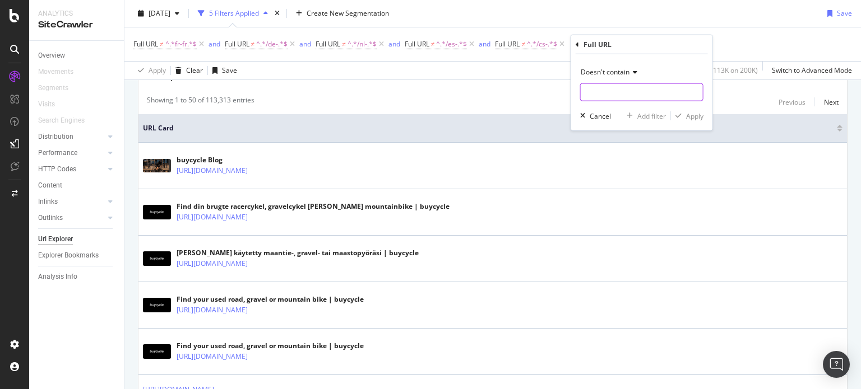
click at [591, 89] on input "text" at bounding box center [642, 93] width 122 height 18
type input "/da-"
click at [701, 120] on button "Apply" at bounding box center [687, 115] width 33 height 11
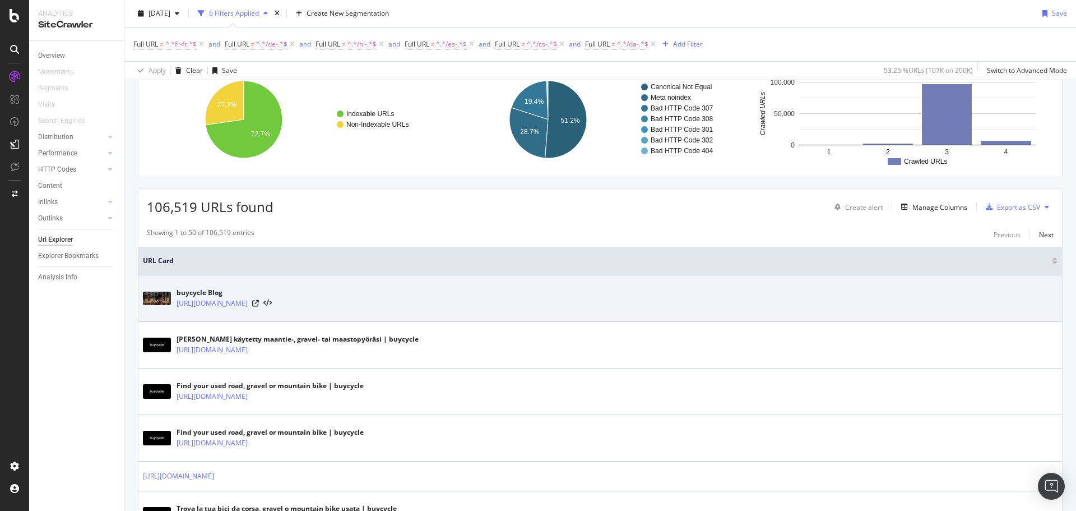
scroll to position [112, 0]
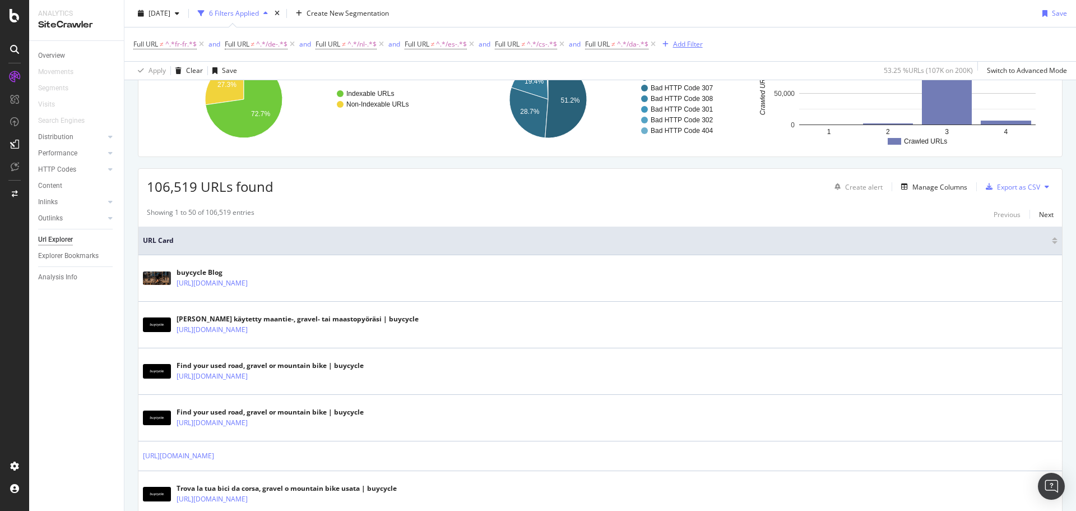
click at [685, 44] on div "Add Filter" at bounding box center [688, 44] width 30 height 10
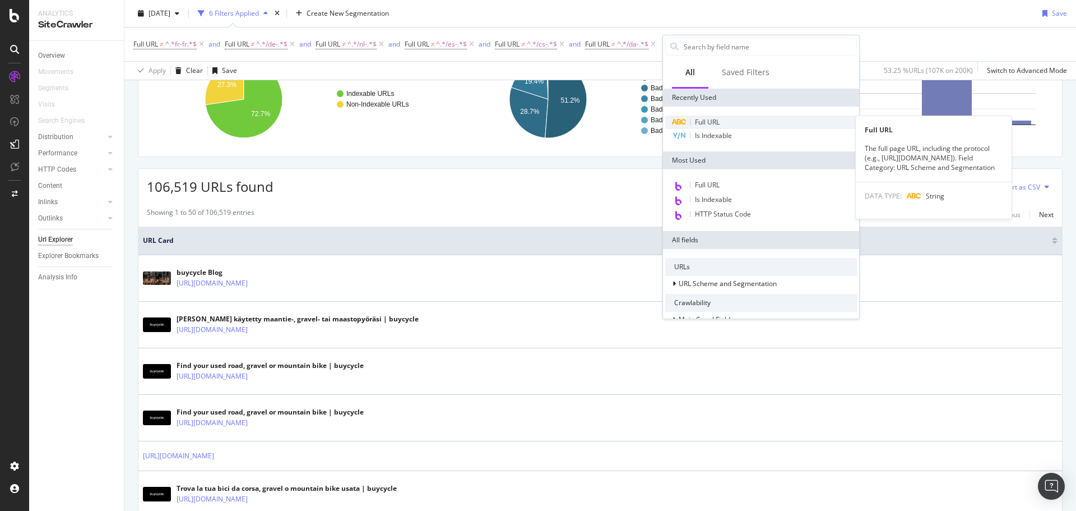
click at [702, 118] on span "Full URL" at bounding box center [707, 122] width 25 height 10
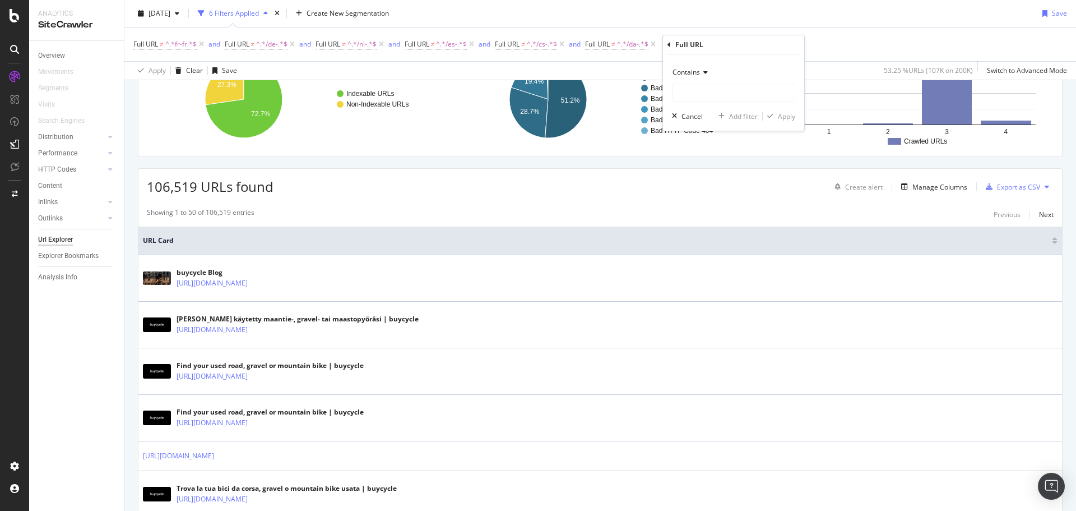
click at [685, 72] on span "Contains" at bounding box center [685, 72] width 27 height 10
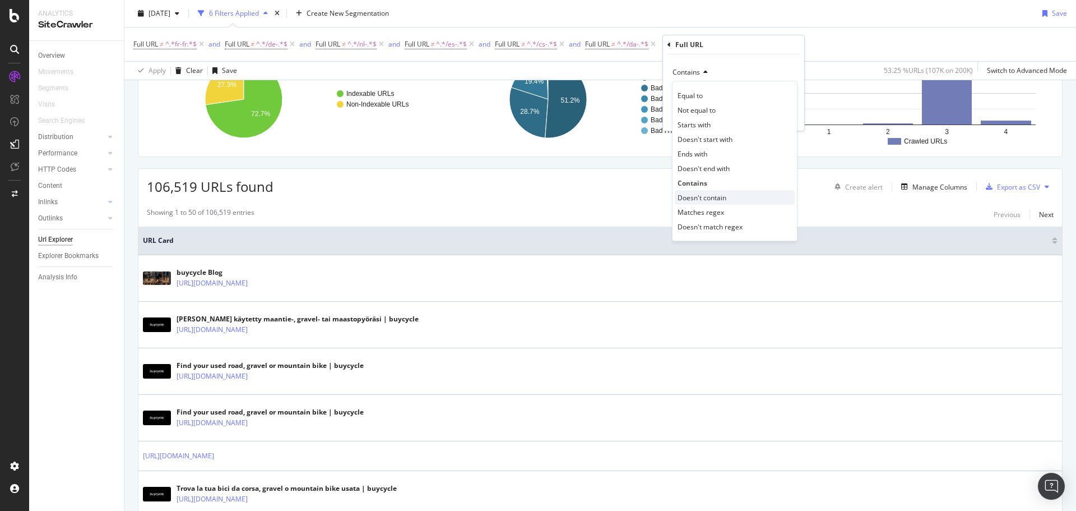
click at [715, 196] on span "Doesn't contain" at bounding box center [702, 198] width 49 height 10
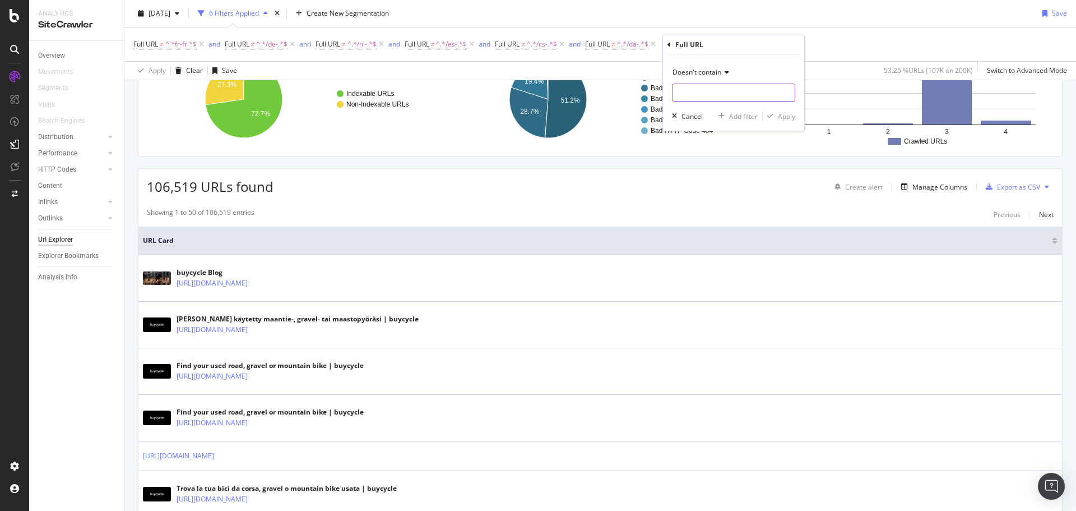
click at [688, 91] on input "text" at bounding box center [733, 93] width 122 height 18
type input "/en-"
click at [777, 120] on div "Apply" at bounding box center [779, 116] width 33 height 10
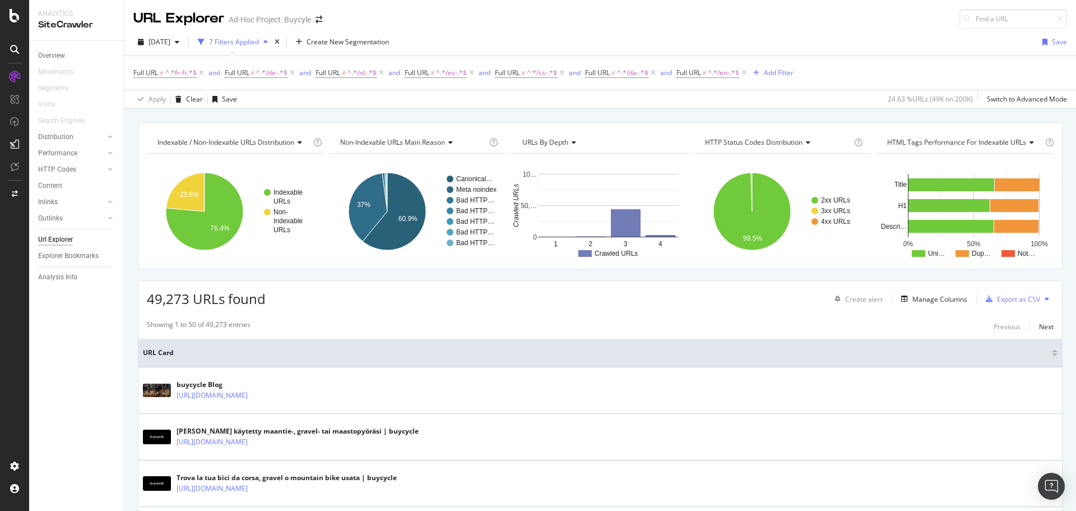
click at [774, 62] on div "Full URL ≠ ^.*fr-fr.*$ and Full URL ≠ ^.*/de-.*$ and Full URL ≠ ^.*/nl-.*$ and …" at bounding box center [600, 73] width 934 height 34
click at [778, 70] on div "Add Filter" at bounding box center [779, 73] width 30 height 10
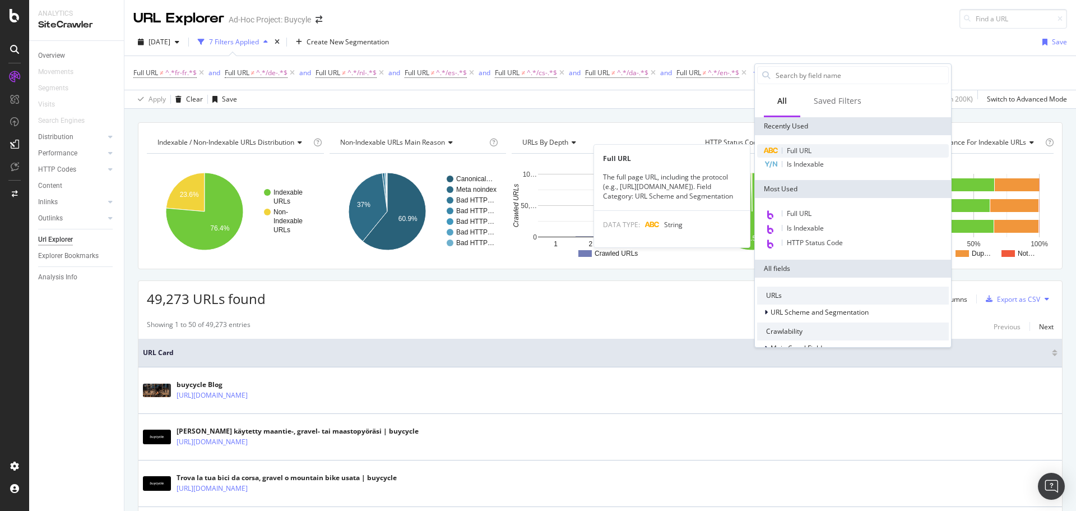
click at [791, 148] on span "Full URL" at bounding box center [799, 151] width 25 height 10
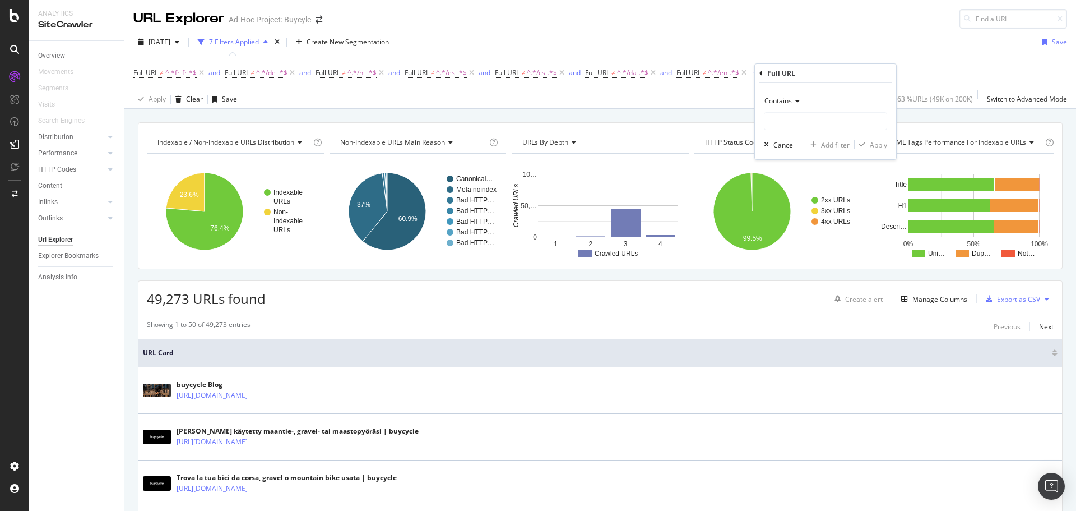
click at [788, 104] on span "Contains" at bounding box center [777, 101] width 27 height 10
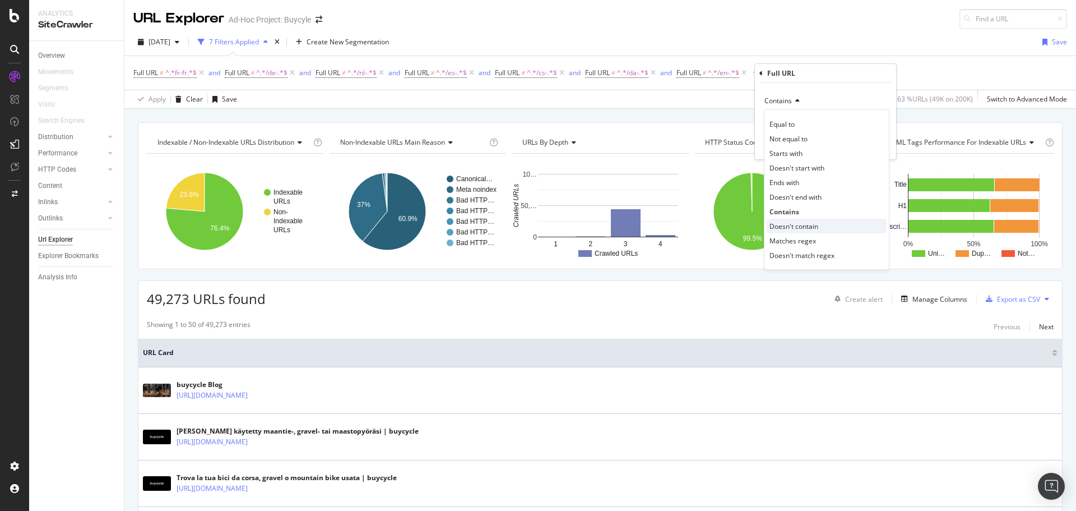
click at [794, 230] on span "Doesn't contain" at bounding box center [793, 226] width 49 height 10
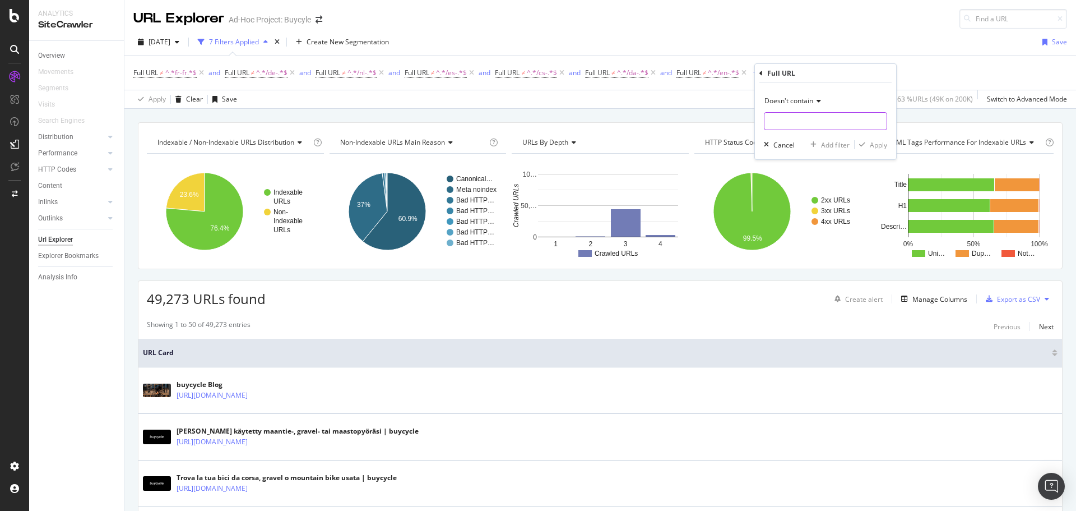
click at [773, 122] on input "text" at bounding box center [825, 121] width 122 height 18
type input "/fi-"
click at [879, 150] on div "Apply" at bounding box center [871, 145] width 33 height 10
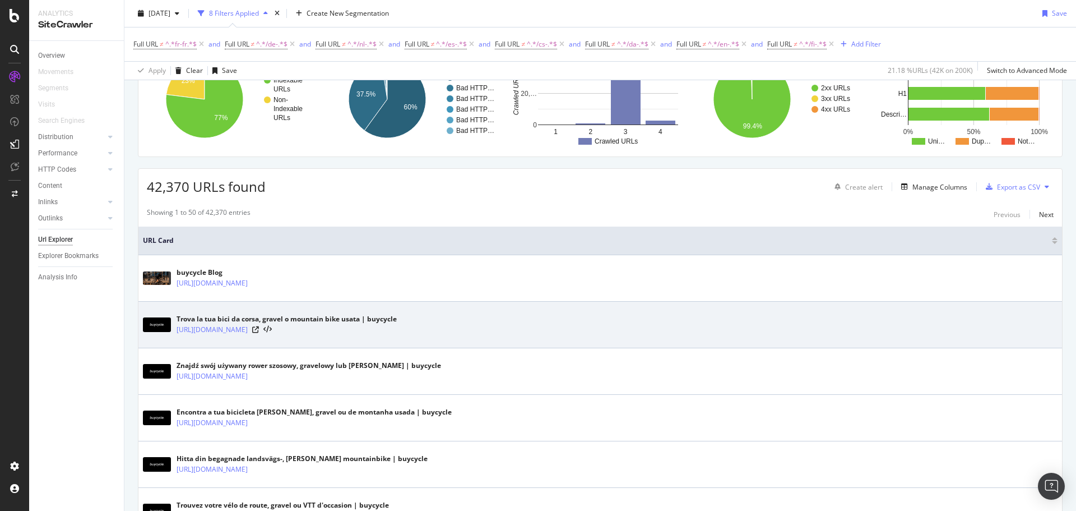
scroll to position [56, 0]
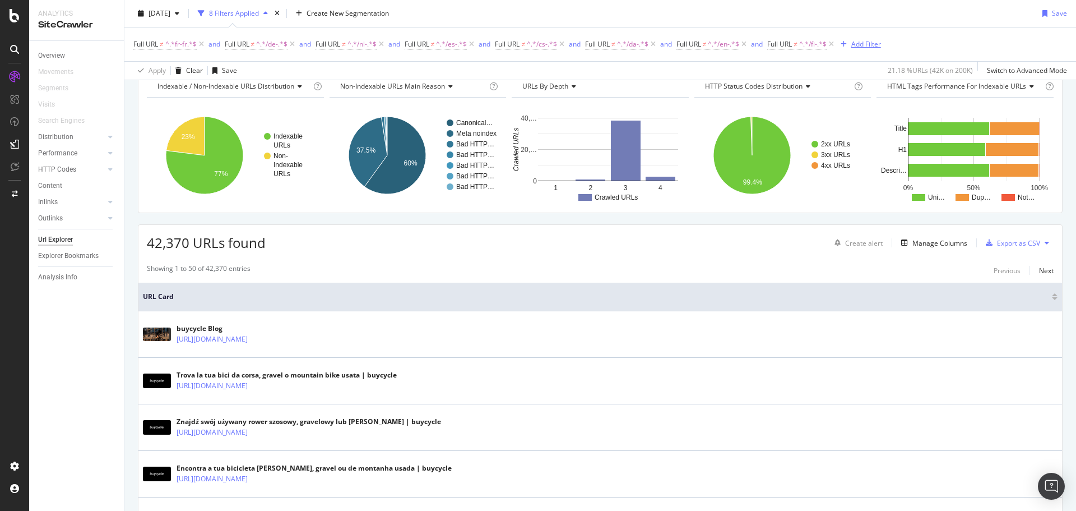
click at [873, 48] on div "Add Filter" at bounding box center [866, 44] width 30 height 10
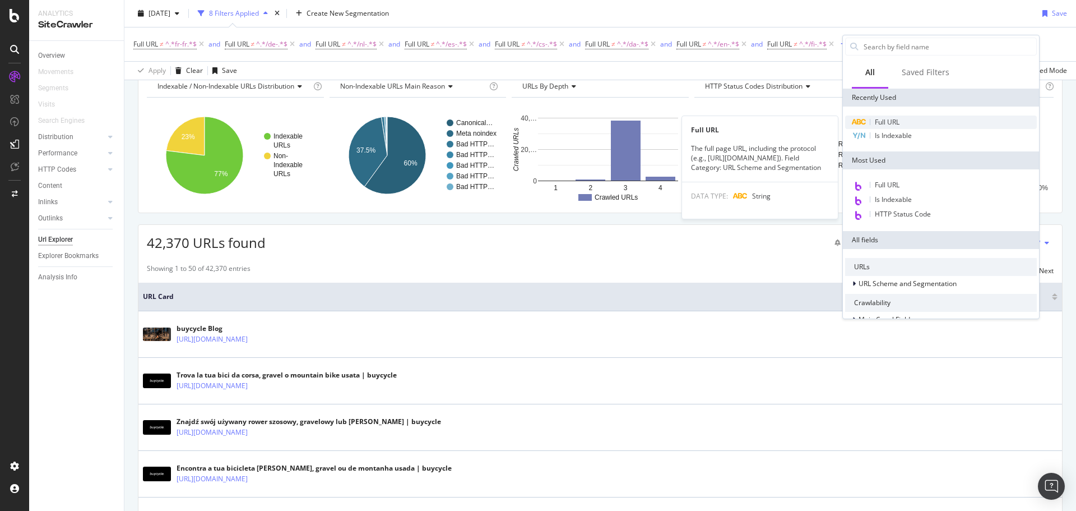
click at [882, 128] on div "Full URL" at bounding box center [941, 121] width 192 height 13
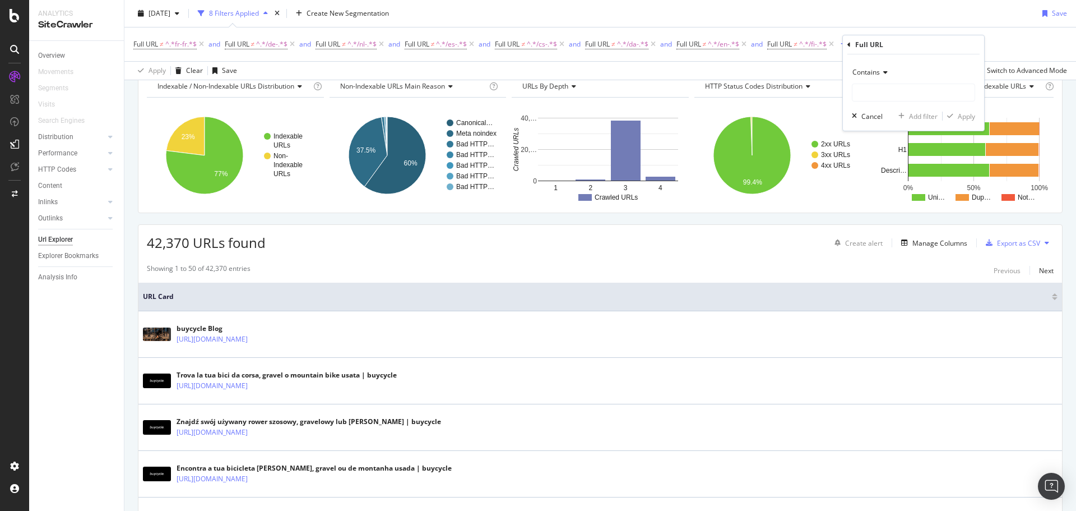
click at [872, 75] on span "Contains" at bounding box center [865, 72] width 27 height 10
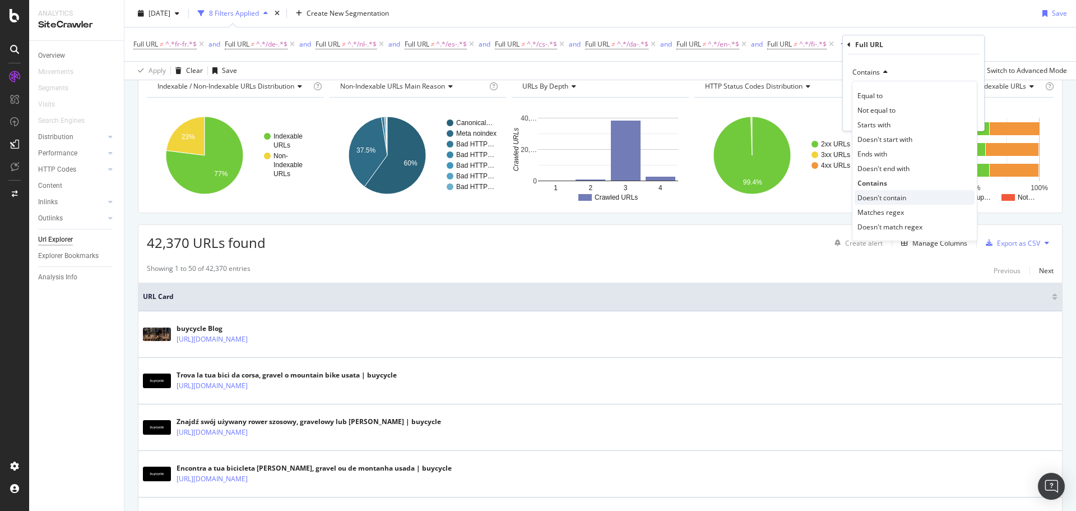
click at [906, 198] on span "Doesn't contain" at bounding box center [881, 198] width 49 height 10
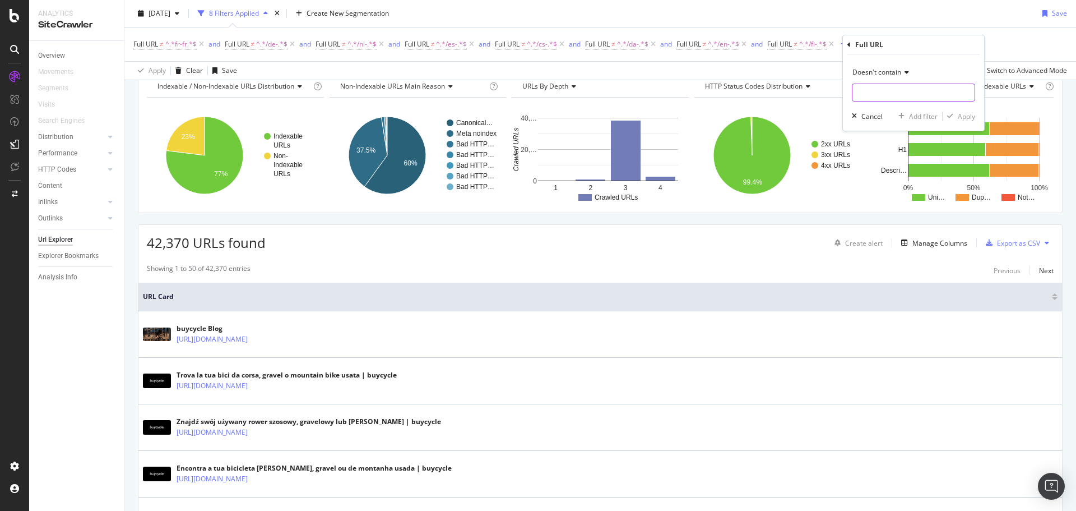
click at [874, 94] on input "text" at bounding box center [913, 93] width 122 height 18
type input "/it-"
click at [962, 118] on div "Apply" at bounding box center [966, 117] width 17 height 10
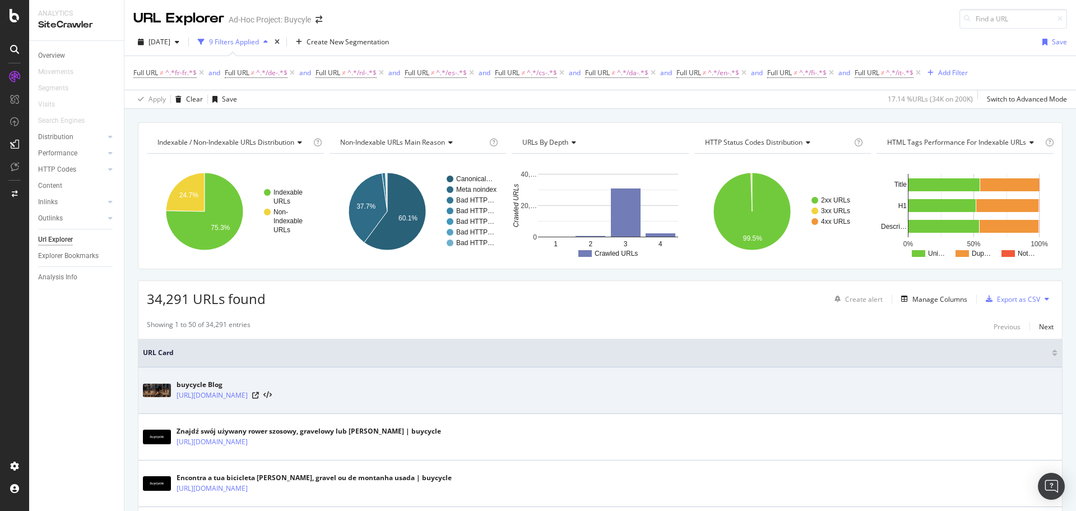
scroll to position [56, 0]
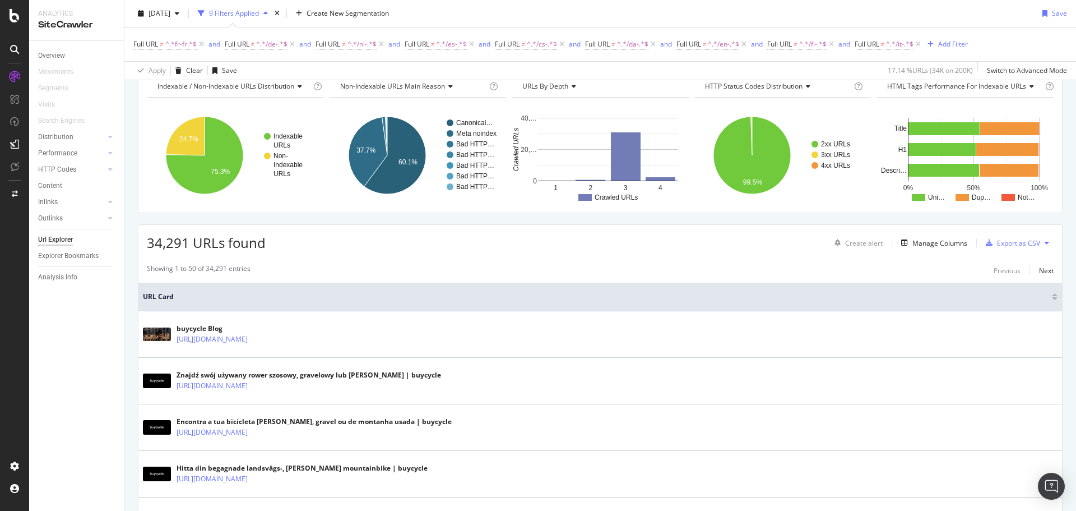
click at [956, 36] on div "Full URL ≠ ^.*fr-fr.*$ and Full URL ≠ ^.*/de-.*$ and Full URL ≠ ^.*/nl-.*$ and …" at bounding box center [600, 44] width 934 height 34
click at [955, 43] on div "Add Filter" at bounding box center [953, 44] width 30 height 10
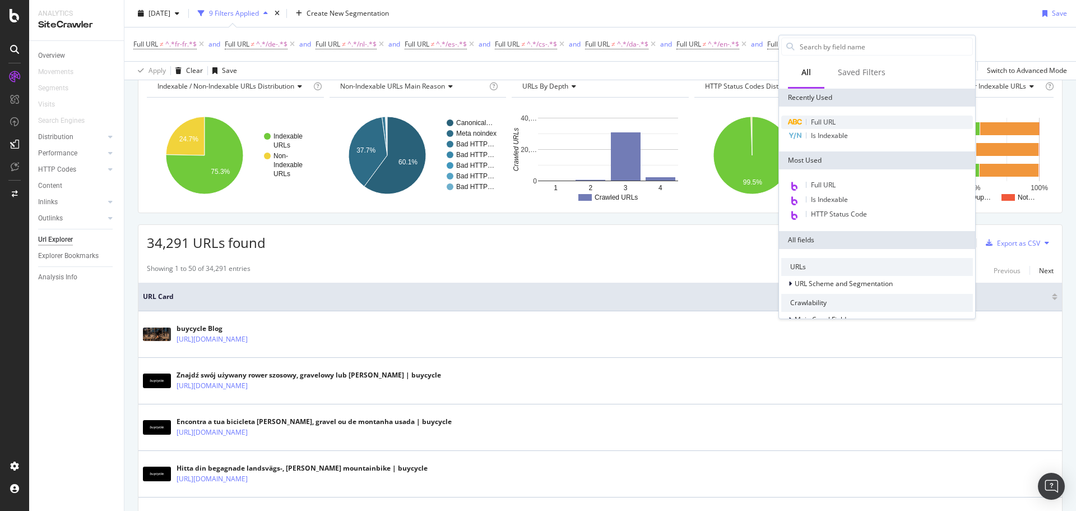
click at [842, 118] on div "Full URL" at bounding box center [877, 121] width 192 height 13
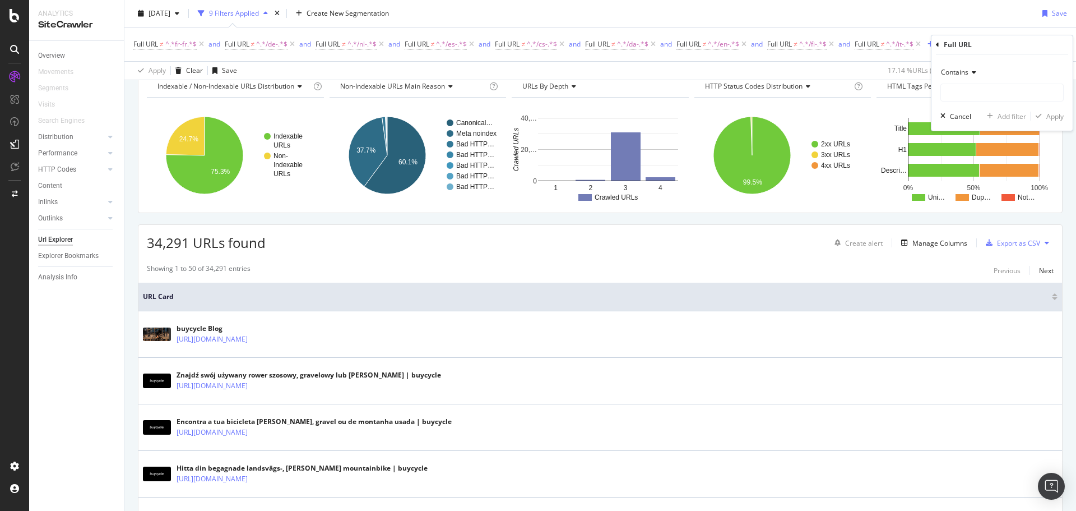
click at [967, 74] on span "Contains" at bounding box center [954, 72] width 27 height 10
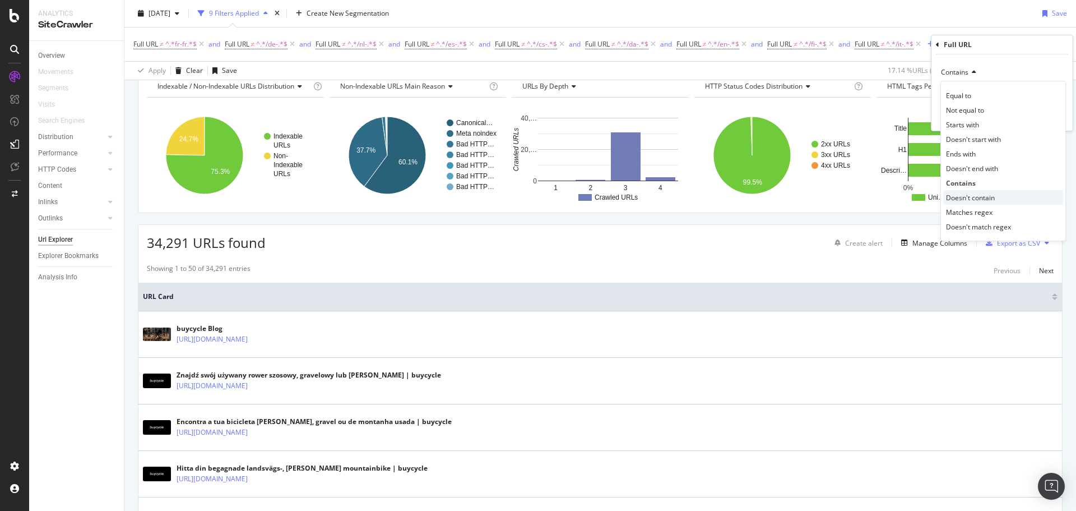
click at [977, 198] on span "Doesn't contain" at bounding box center [970, 198] width 49 height 10
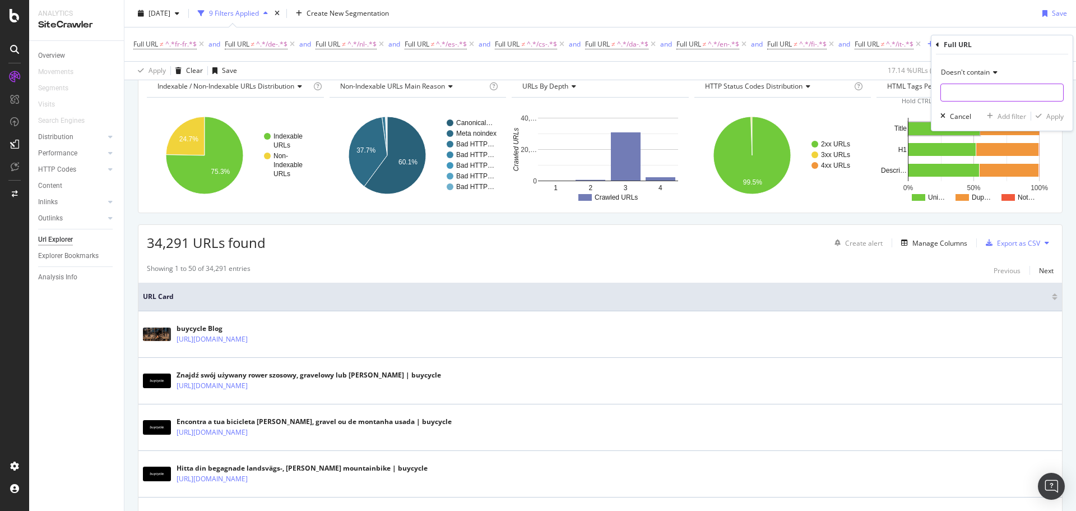
click at [949, 98] on input "text" at bounding box center [1002, 93] width 122 height 18
type input "/pl-"
click at [1050, 116] on div "Apply" at bounding box center [1054, 117] width 17 height 10
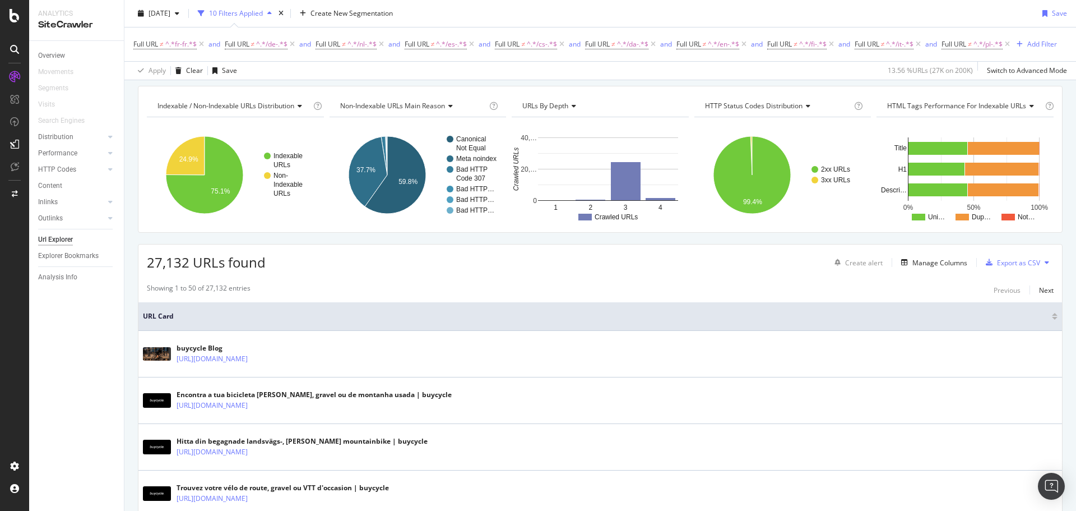
scroll to position [56, 0]
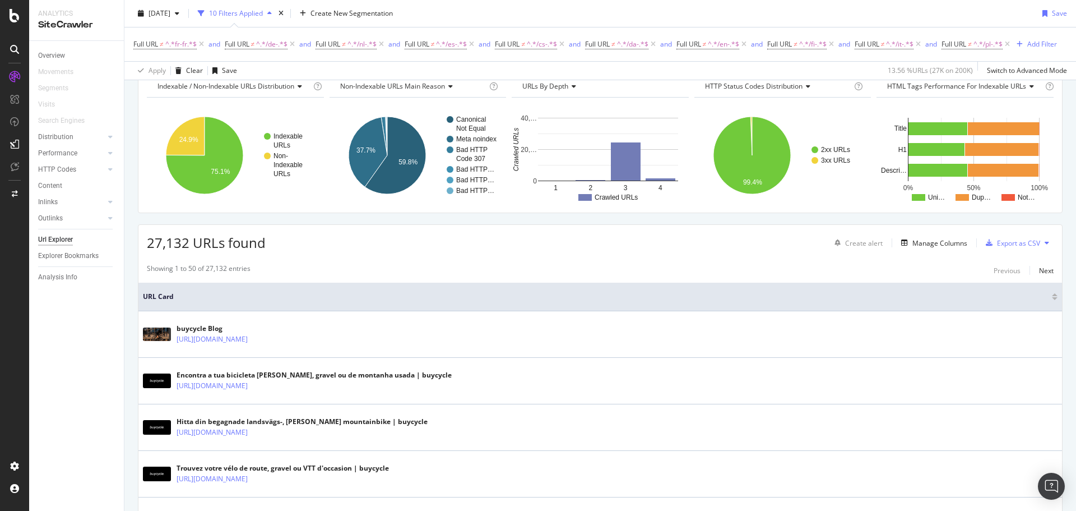
click at [179, 52] on div "Full URL ≠ ^.*fr-fr.*$ and Full URL ≠ ^.*/de-.*$ and Full URL ≠ ^.*/nl-.*$ and …" at bounding box center [595, 44] width 924 height 16
click at [1027, 49] on div "Add Filter" at bounding box center [1042, 44] width 30 height 10
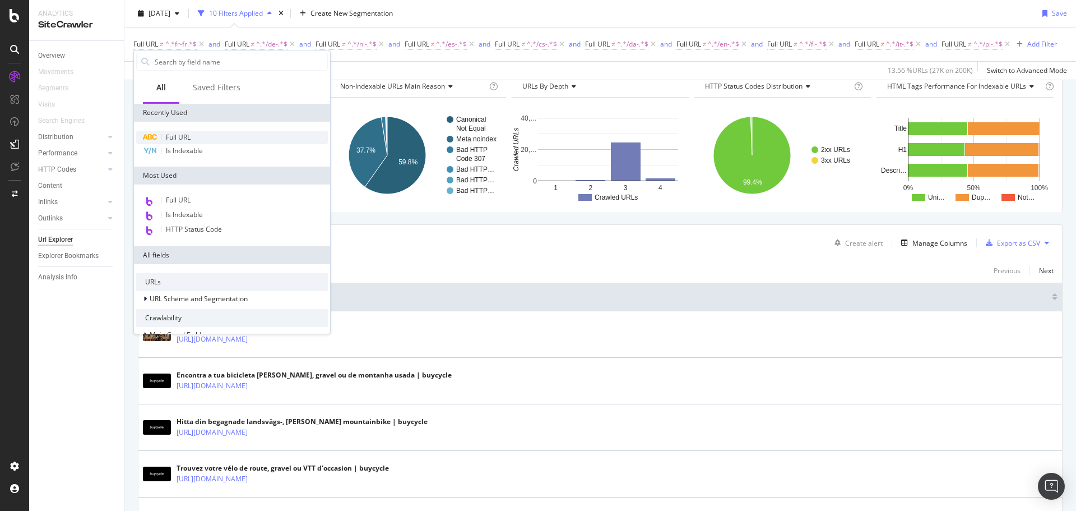
click at [191, 136] on span "Full URL" at bounding box center [178, 137] width 25 height 10
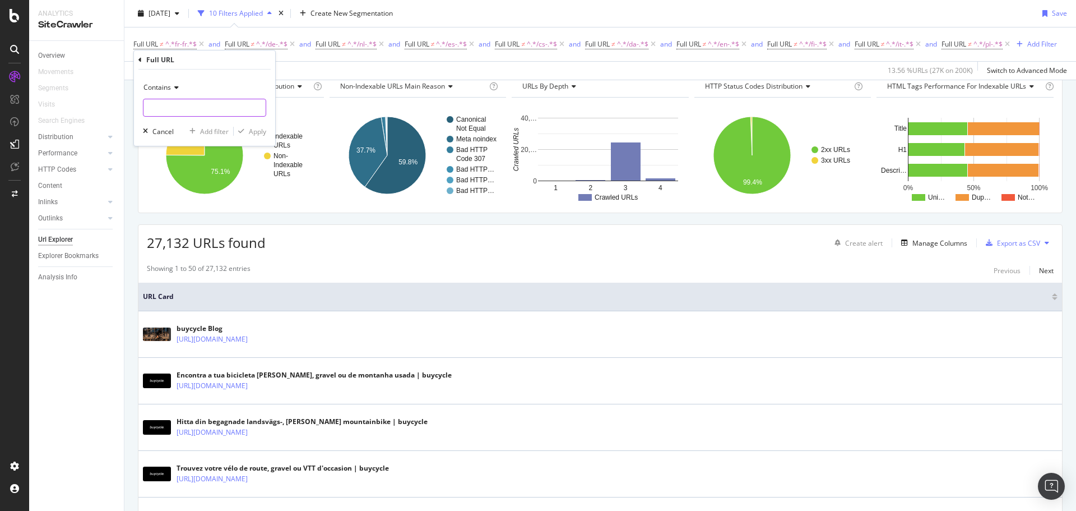
drag, startPoint x: 199, startPoint y: 112, endPoint x: 170, endPoint y: 88, distance: 37.5
click at [197, 110] on input "text" at bounding box center [204, 108] width 122 height 18
click at [164, 81] on div "Contains" at bounding box center [204, 87] width 123 height 18
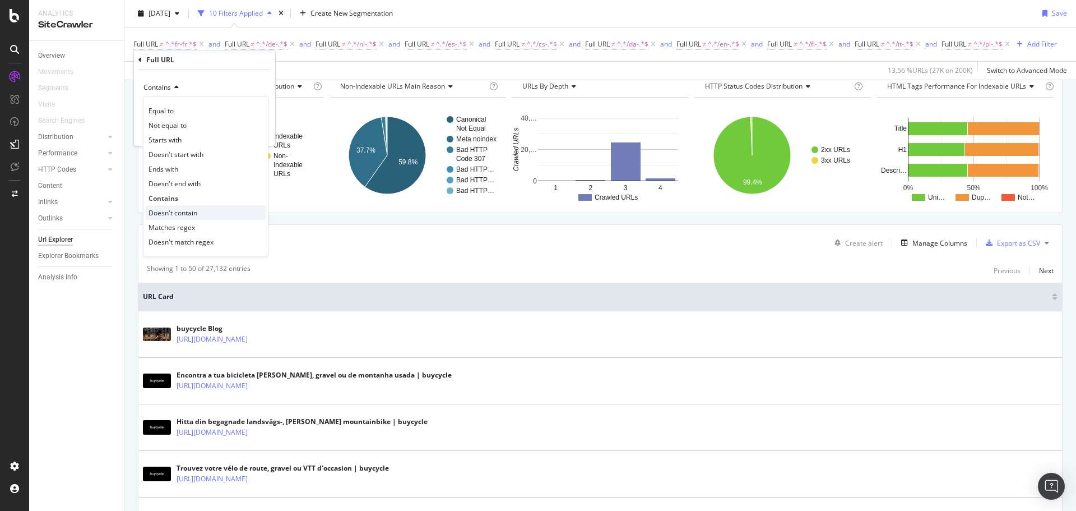
click at [182, 215] on span "Doesn't contain" at bounding box center [173, 213] width 49 height 10
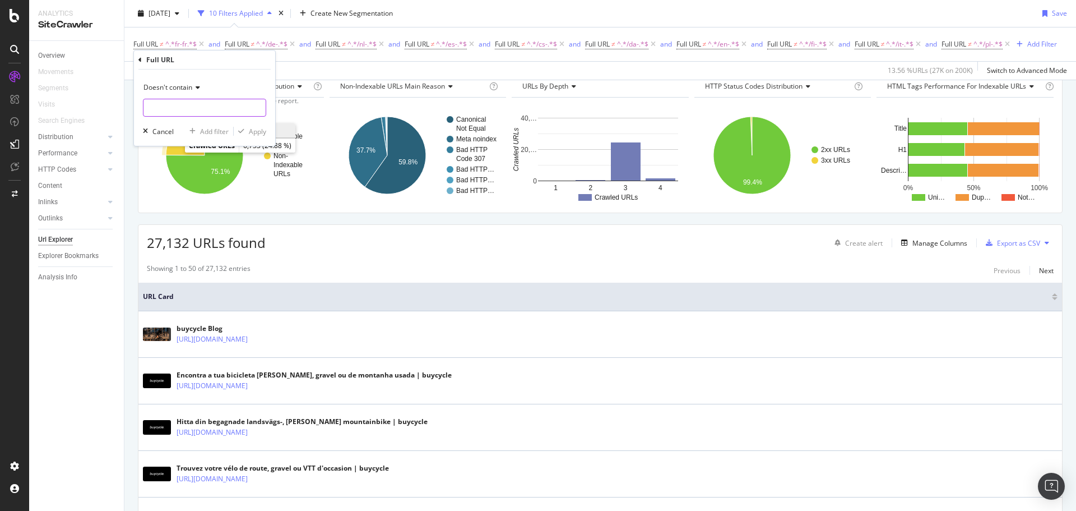
click at [164, 105] on input "text" at bounding box center [204, 108] width 122 height 18
type input "/pt-"
click at [261, 131] on div "Apply" at bounding box center [257, 132] width 17 height 10
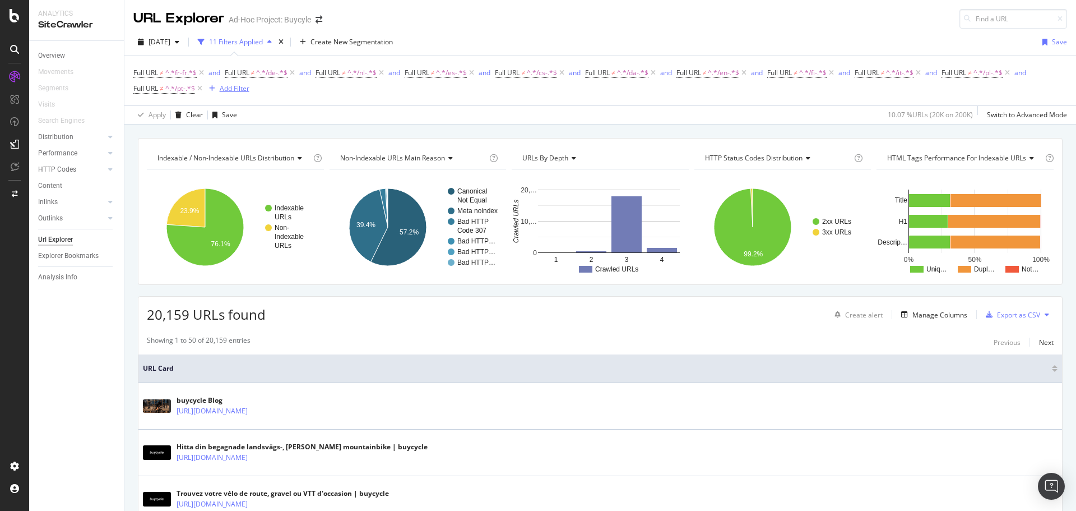
click at [233, 93] on div "Add Filter" at bounding box center [235, 89] width 30 height 10
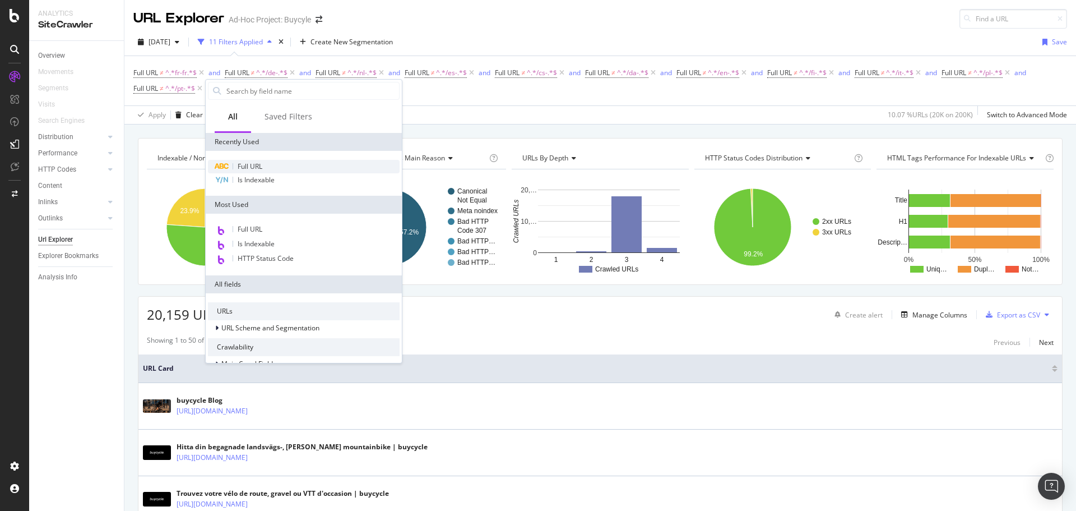
click at [253, 164] on span "Full URL" at bounding box center [250, 166] width 25 height 10
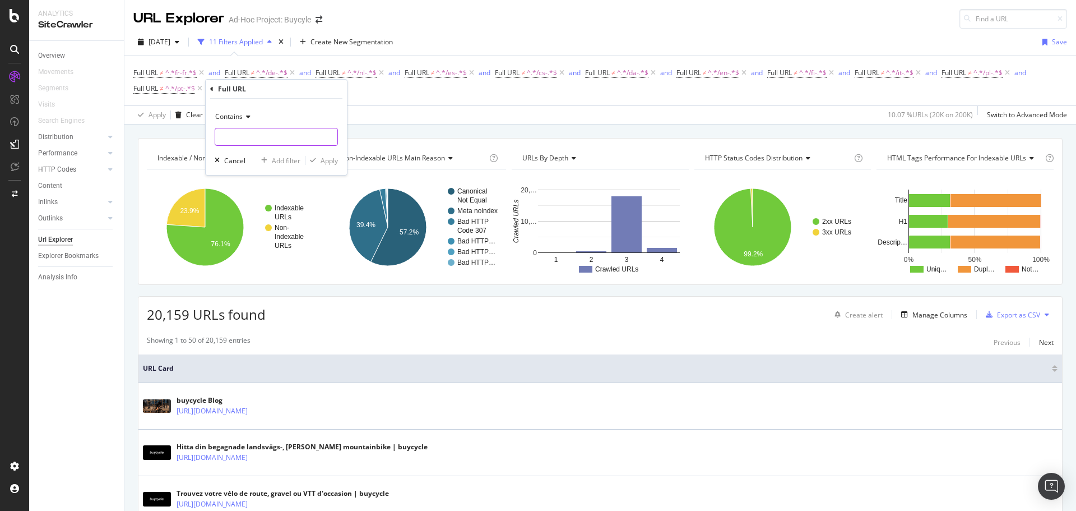
click at [240, 134] on input "text" at bounding box center [276, 137] width 122 height 18
type input "/sv-"
click at [316, 159] on icon "button" at bounding box center [313, 160] width 6 height 7
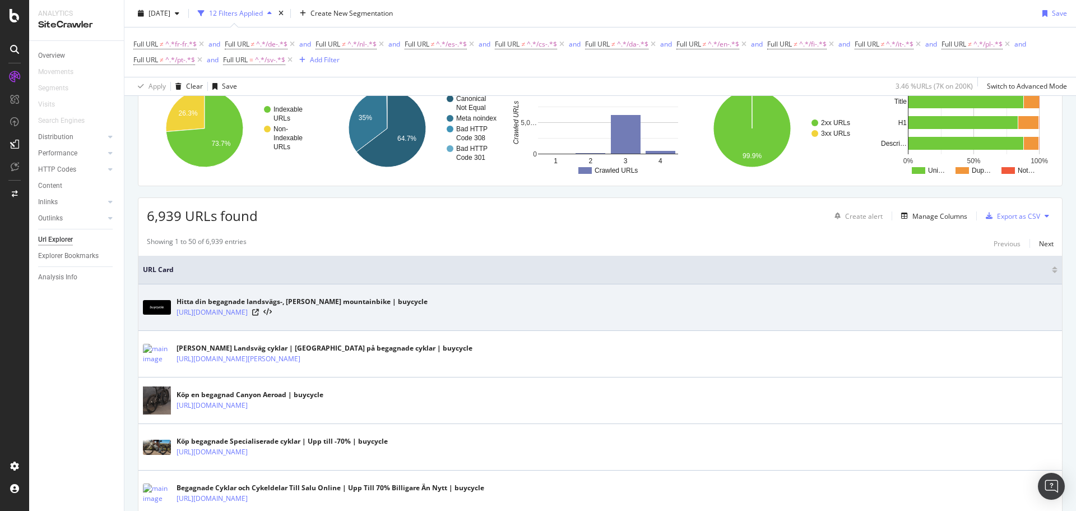
scroll to position [112, 0]
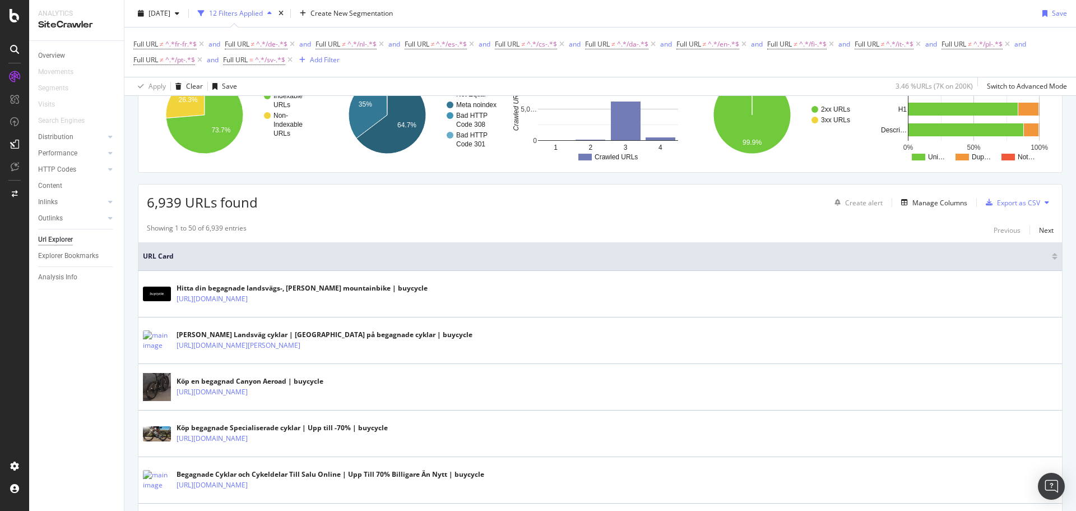
click at [256, 54] on span "Full URL = ^.*/sv-.*$" at bounding box center [259, 60] width 72 height 16
click at [256, 58] on span "Full URL = ^.*/sv-.*$" at bounding box center [254, 60] width 62 height 10
click at [260, 84] on span "Contains" at bounding box center [247, 86] width 27 height 10
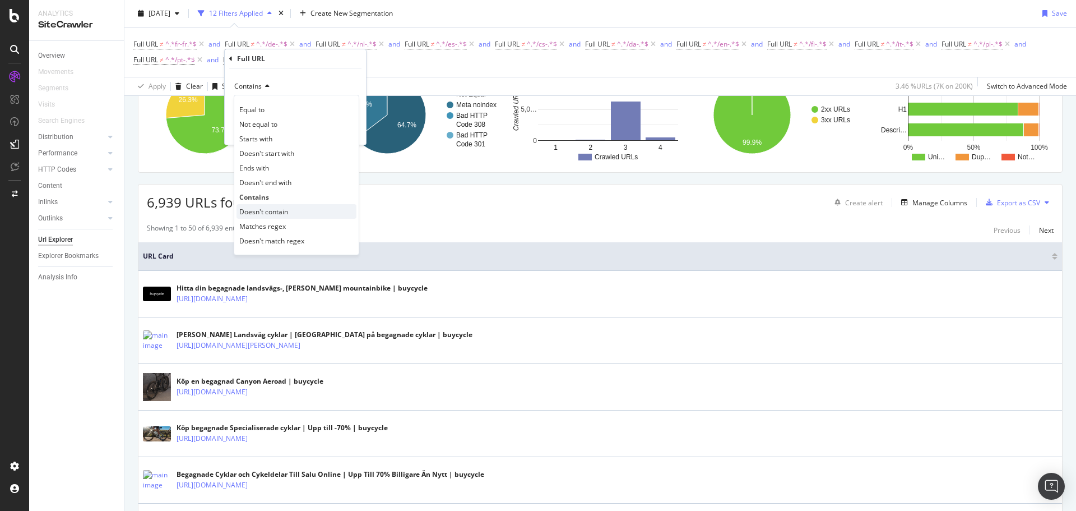
click at [264, 210] on span "Doesn't contain" at bounding box center [263, 212] width 49 height 10
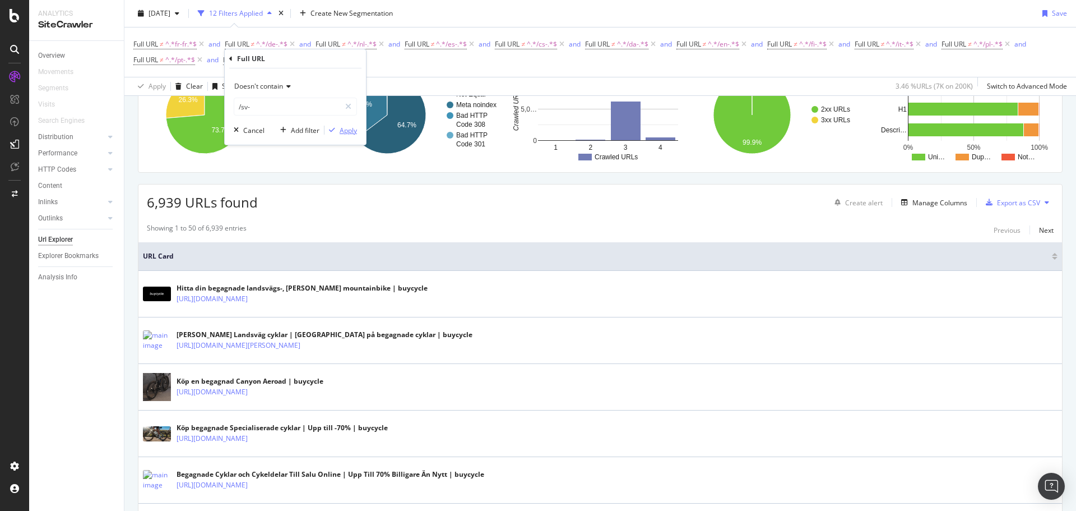
click at [340, 128] on div "Apply" at bounding box center [348, 131] width 17 height 10
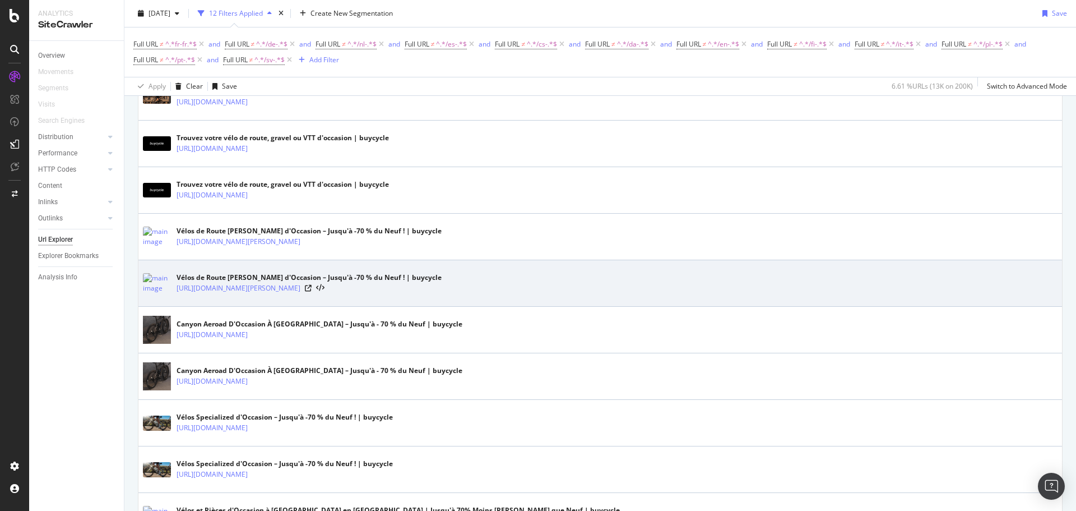
scroll to position [336, 0]
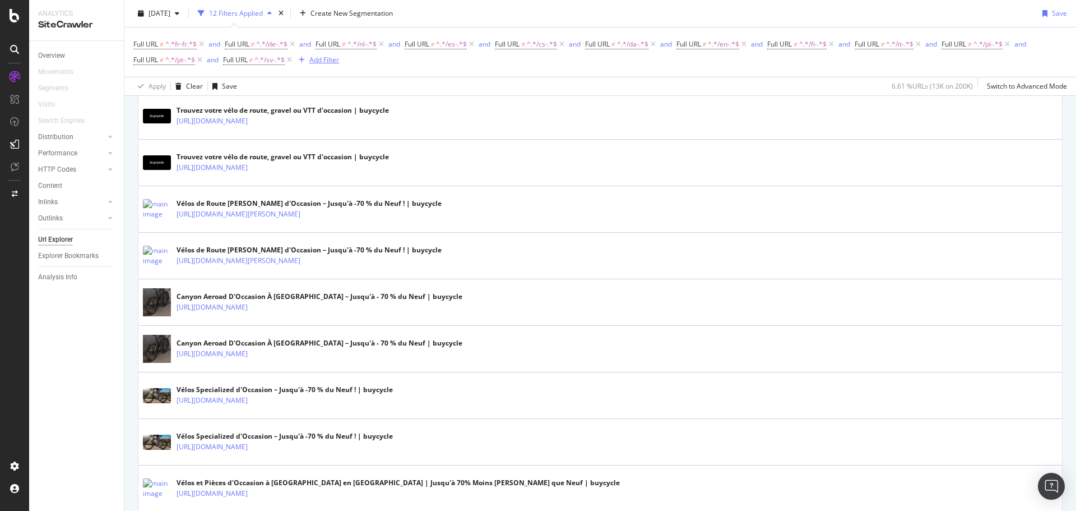
click at [324, 54] on div "Add Filter" at bounding box center [316, 60] width 45 height 12
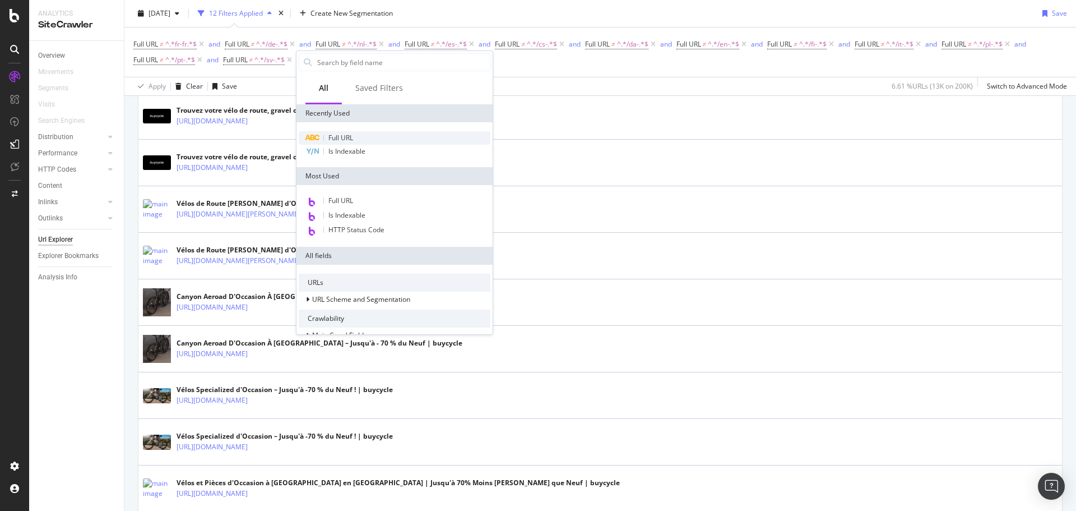
click at [349, 134] on span "Full URL" at bounding box center [340, 138] width 25 height 10
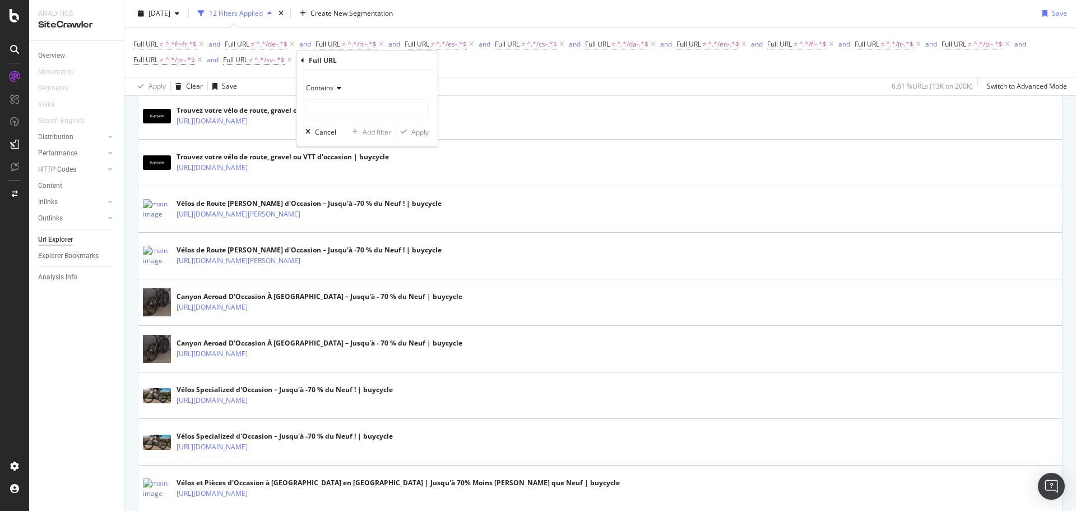
click at [336, 93] on div "Contains" at bounding box center [366, 88] width 123 height 18
click at [352, 210] on span "Doesn't contain" at bounding box center [335, 213] width 49 height 10
click at [330, 110] on input "text" at bounding box center [367, 108] width 122 height 18
type input "/fr-be"
click at [414, 129] on div "Apply" at bounding box center [419, 132] width 17 height 10
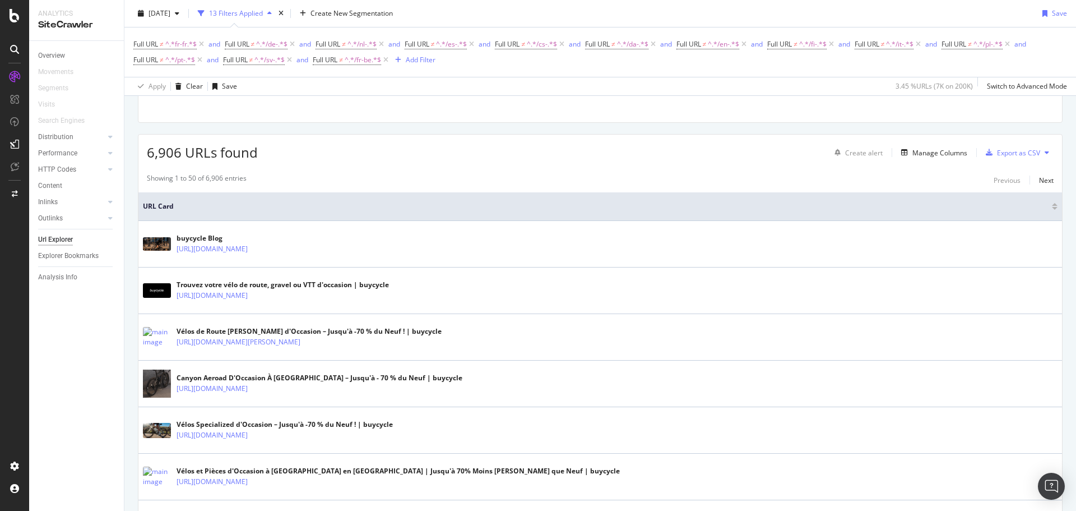
scroll to position [168, 0]
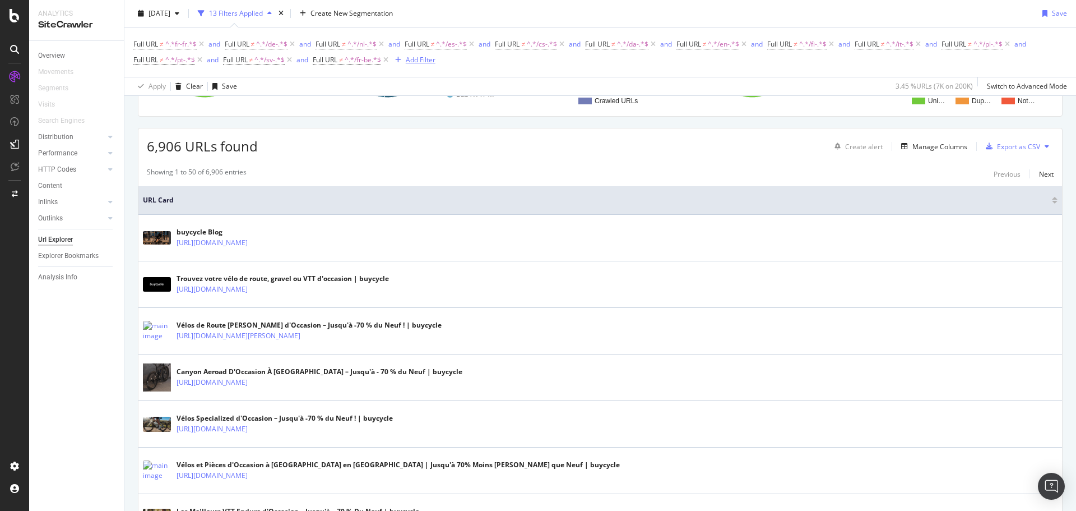
click at [424, 63] on div "Add Filter" at bounding box center [421, 60] width 30 height 10
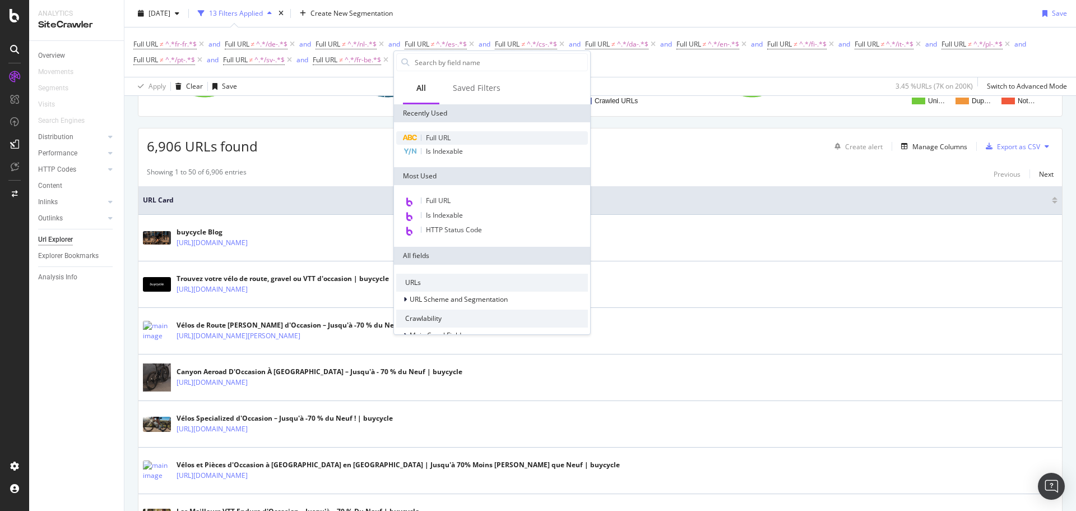
click at [439, 137] on span "Full URL" at bounding box center [438, 138] width 25 height 10
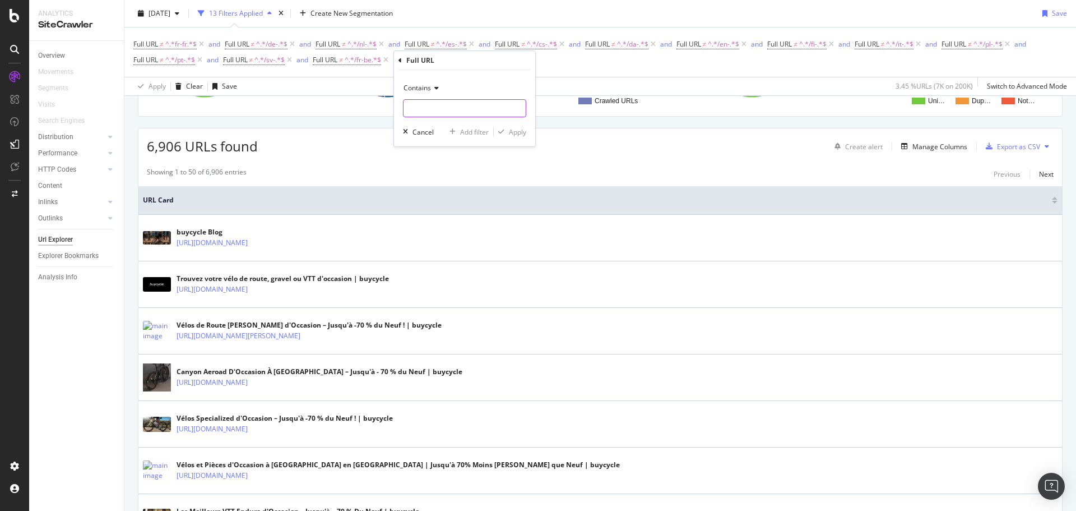
click at [442, 116] on input "text" at bounding box center [464, 108] width 122 height 18
type input "/fr"
click at [421, 81] on div "Contains" at bounding box center [464, 88] width 123 height 18
click at [451, 207] on div "Doesn't contain" at bounding box center [466, 213] width 120 height 15
click at [425, 109] on input "/fr" at bounding box center [456, 108] width 106 height 18
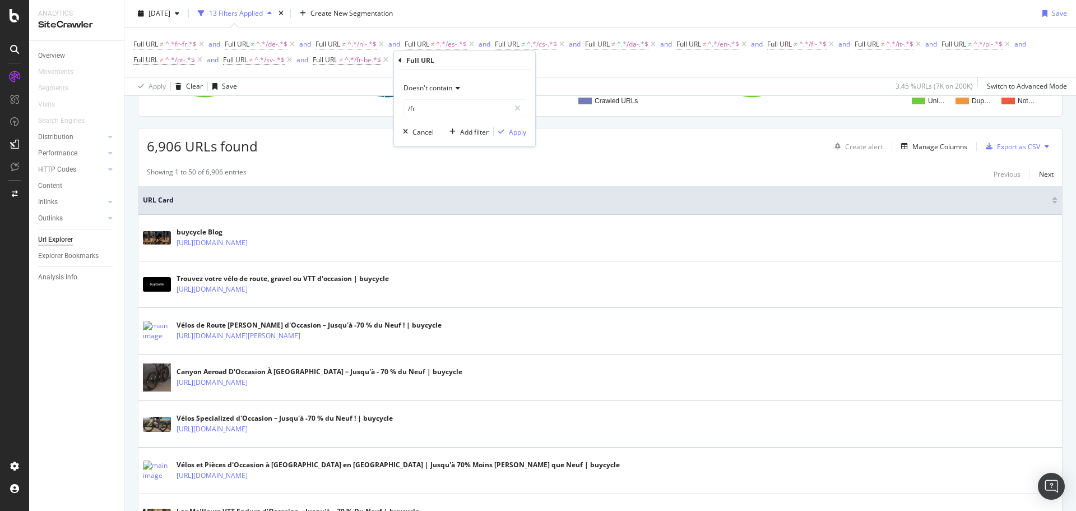
click at [420, 98] on div "Doesn't contain /fr" at bounding box center [464, 98] width 123 height 38
click at [425, 108] on input "/fr" at bounding box center [456, 108] width 106 height 18
type input "/fr-ch"
click at [514, 136] on div "Apply" at bounding box center [517, 132] width 17 height 10
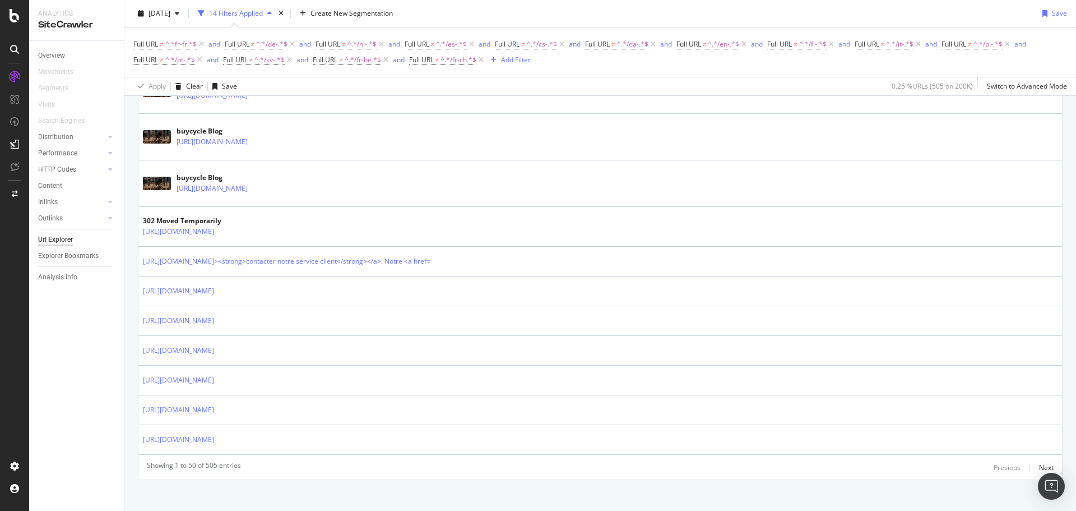
scroll to position [1980, 0]
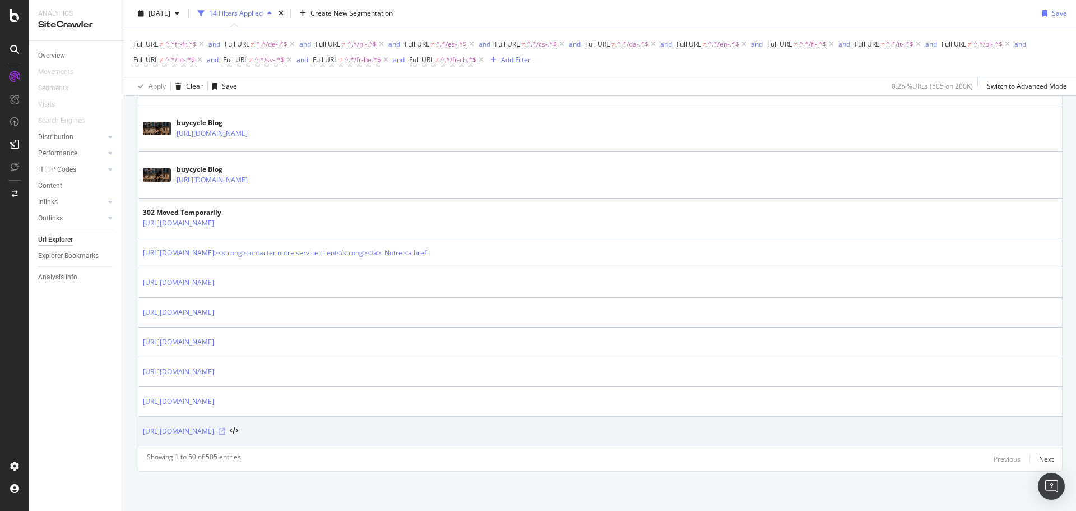
click at [225, 430] on icon at bounding box center [222, 431] width 7 height 7
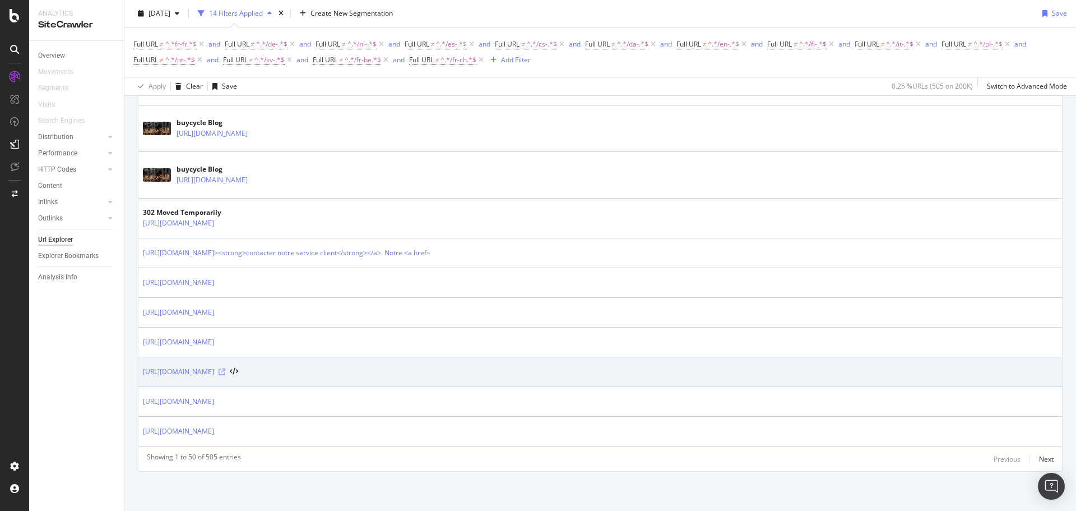
click at [225, 374] on icon at bounding box center [222, 371] width 7 height 7
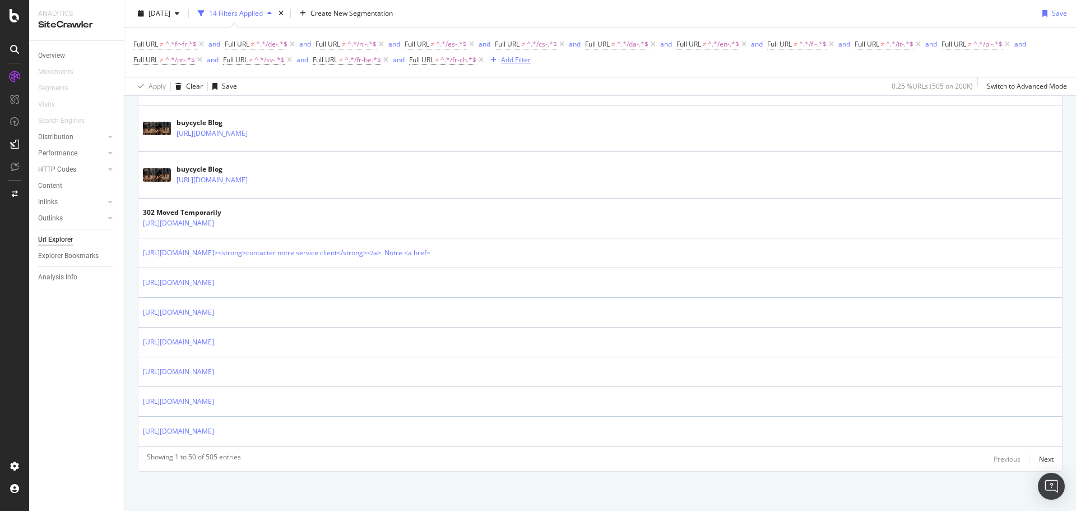
click at [497, 57] on icon "button" at bounding box center [493, 60] width 6 height 7
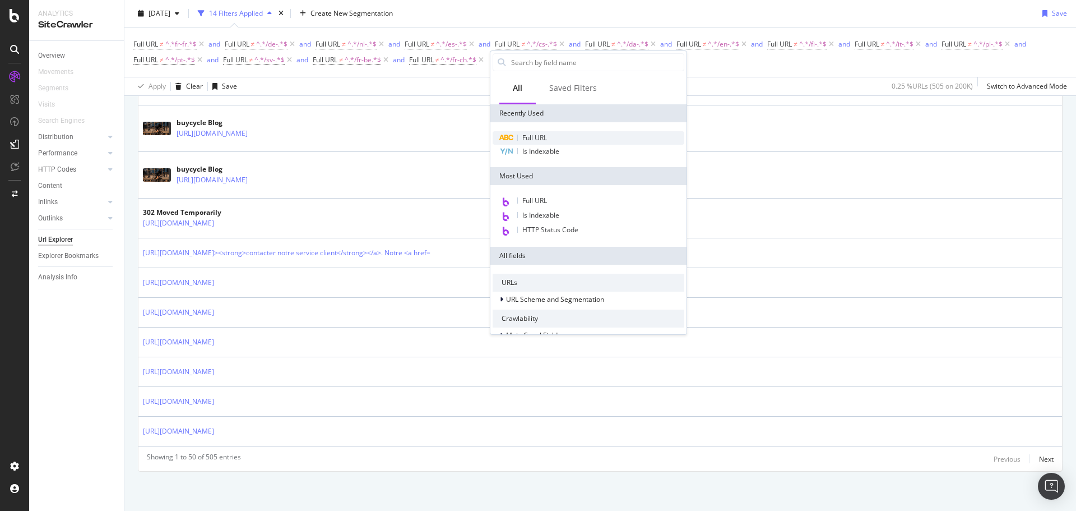
click at [528, 139] on span "Full URL" at bounding box center [534, 138] width 25 height 10
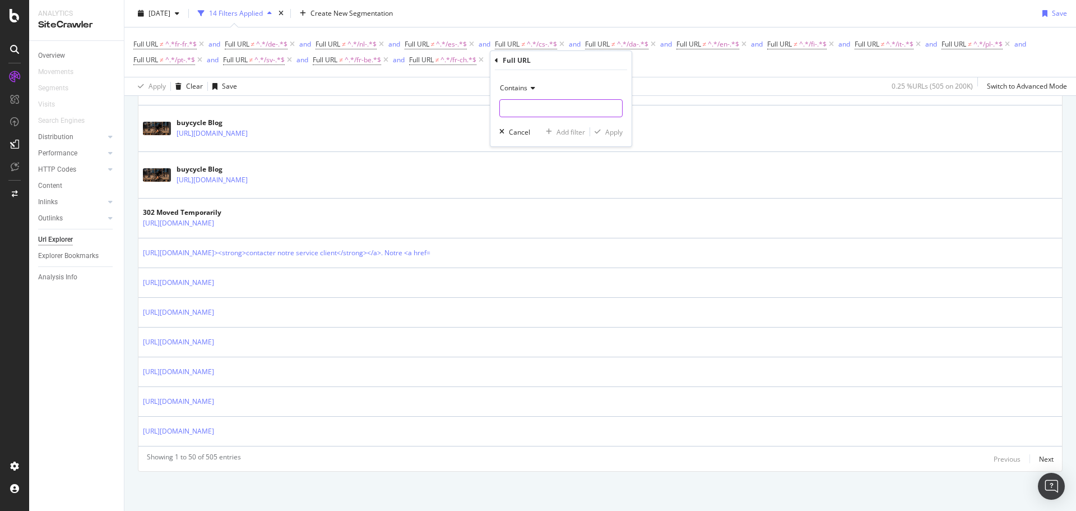
click at [518, 110] on input "text" at bounding box center [561, 108] width 122 height 18
type input "buycyle.com/shop/"
click at [526, 91] on span "Contains" at bounding box center [513, 88] width 27 height 10
click at [542, 212] on span "Doesn't contain" at bounding box center [529, 213] width 49 height 10
click at [608, 136] on div "Apply" at bounding box center [613, 132] width 17 height 10
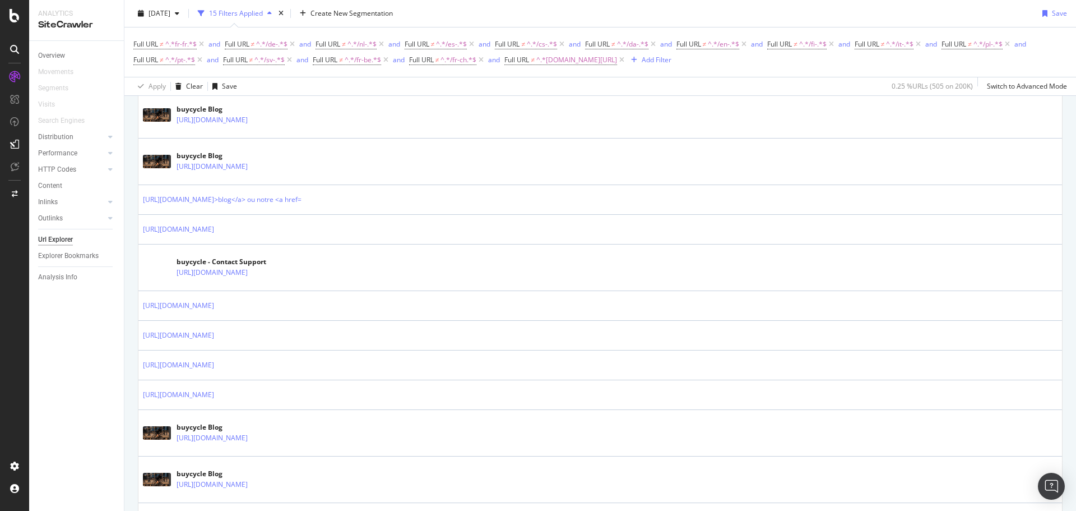
scroll to position [504, 0]
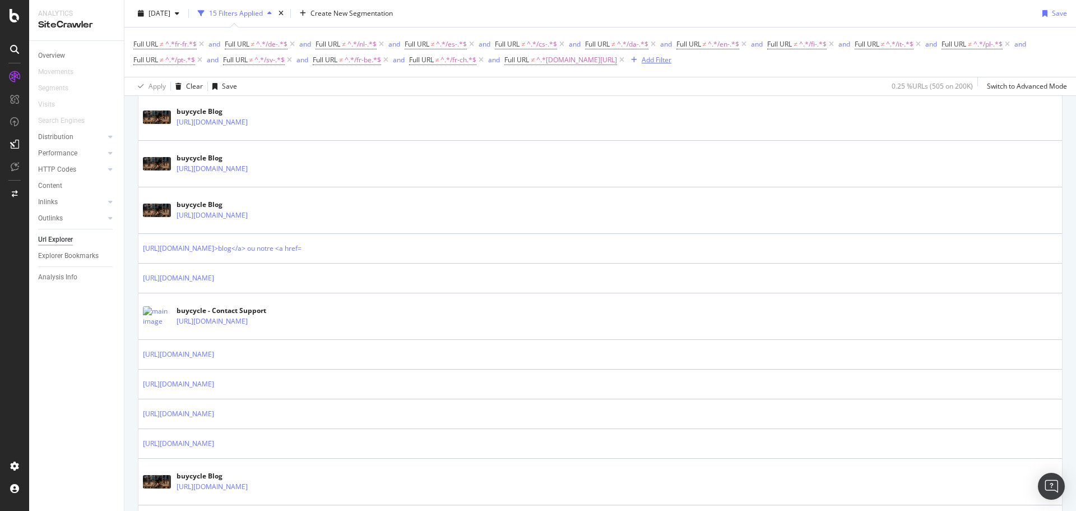
click at [667, 64] on div "Add Filter" at bounding box center [657, 60] width 30 height 10
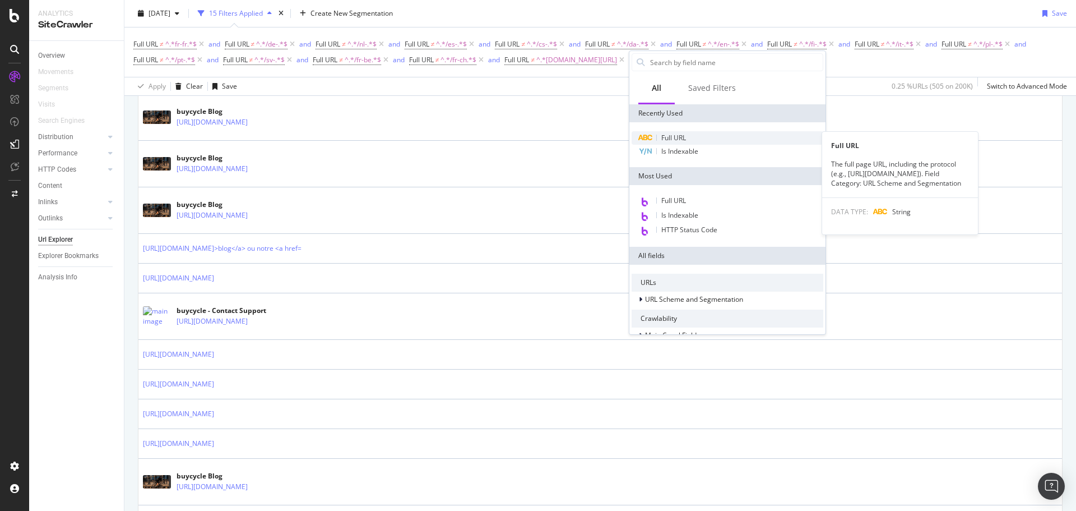
click at [678, 141] on span "Full URL" at bounding box center [673, 138] width 25 height 10
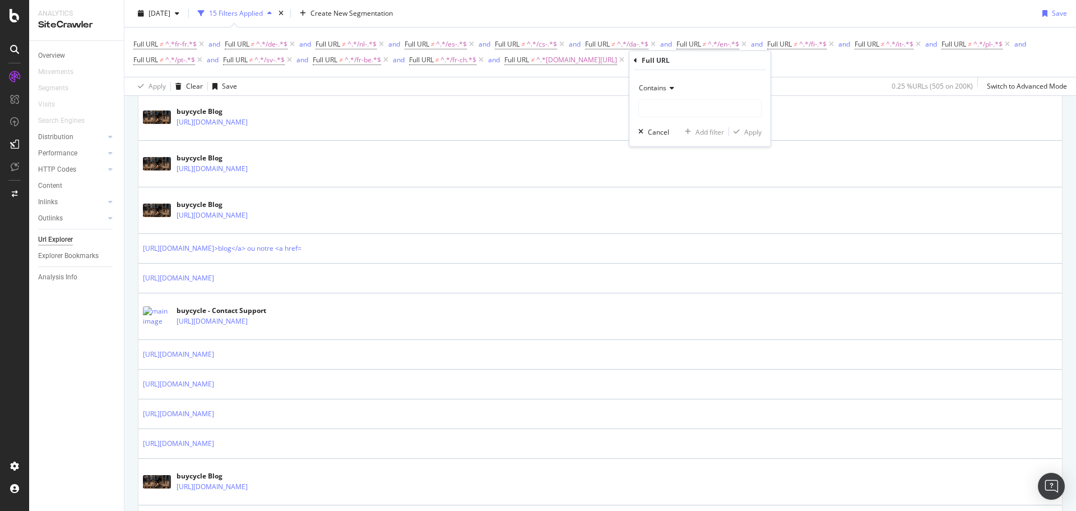
click at [655, 86] on span "Contains" at bounding box center [652, 88] width 27 height 10
click at [709, 238] on div "Doesn't match regex" at bounding box center [701, 242] width 120 height 15
click at [671, 109] on input "text" at bounding box center [700, 108] width 122 height 18
click at [744, 108] on input "blog/en/|blog/de/|blog/pl/|blog/nl/|blog" at bounding box center [692, 108] width 106 height 18
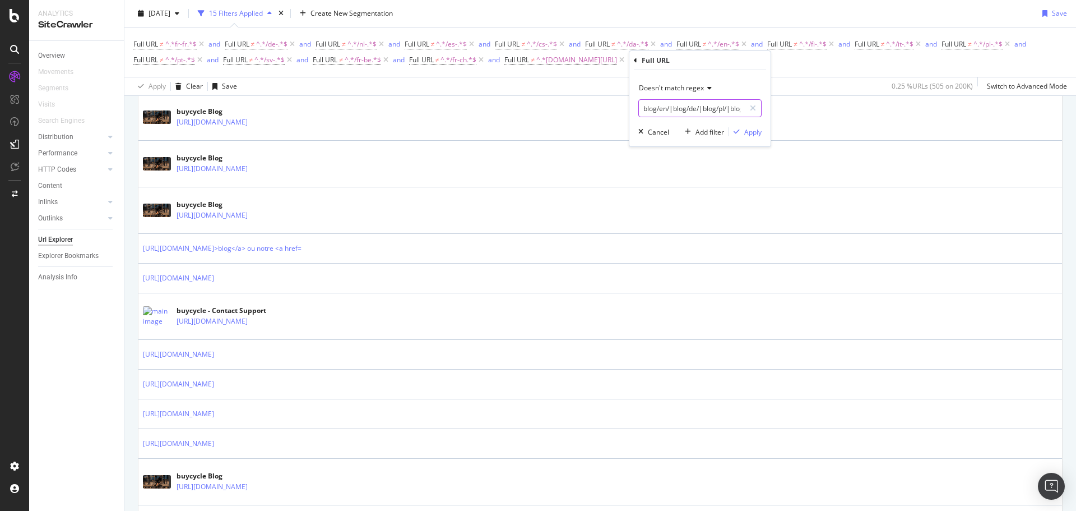
click at [738, 112] on input "blog/en/|blog/de/|blog/pl/|blog/nl/|blog" at bounding box center [692, 108] width 106 height 18
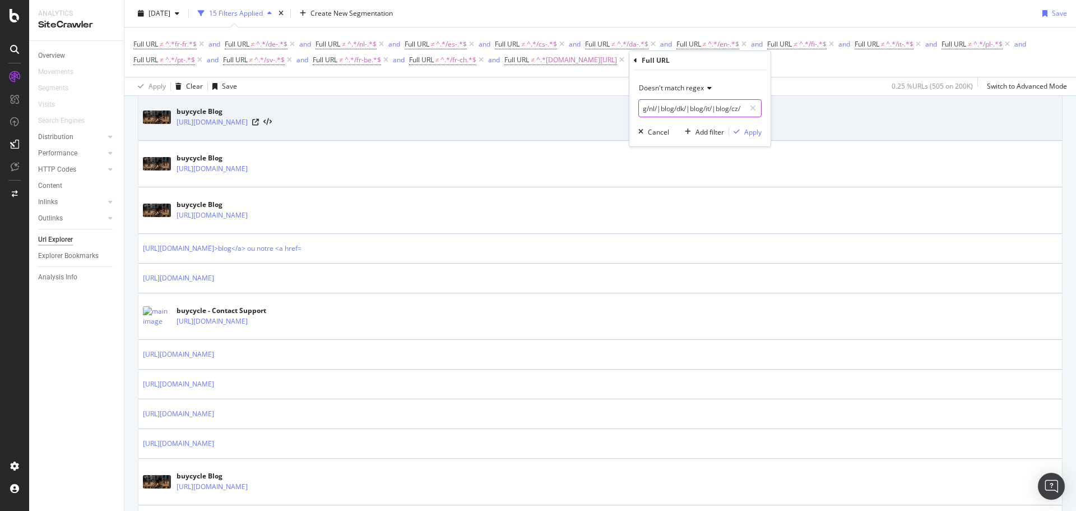
scroll to position [0, 99]
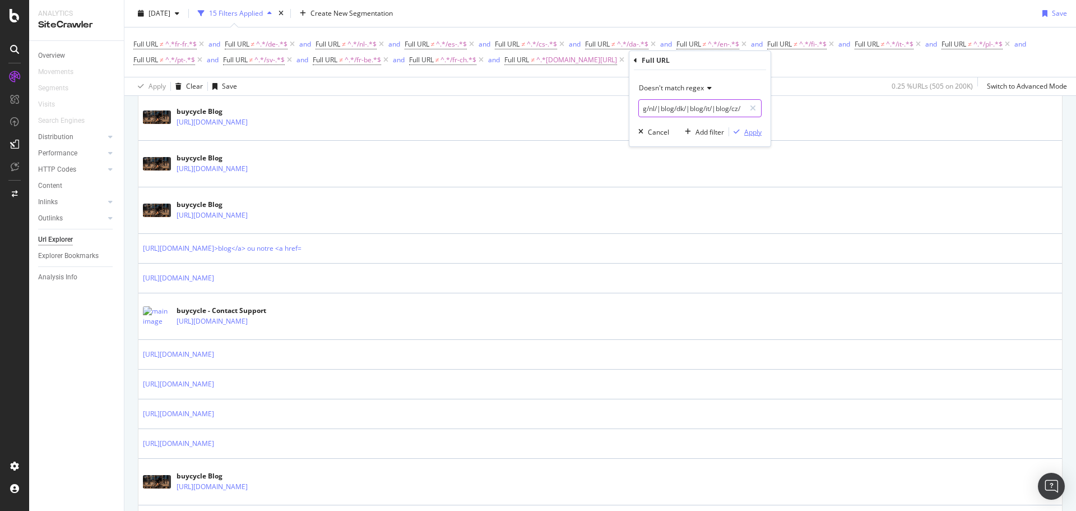
type input "blog/en/|blog/de/|blog/pl/|blog/nl/|blog/dk/|blog/it/|blog/cz/"
click at [754, 137] on button "Apply" at bounding box center [745, 131] width 33 height 11
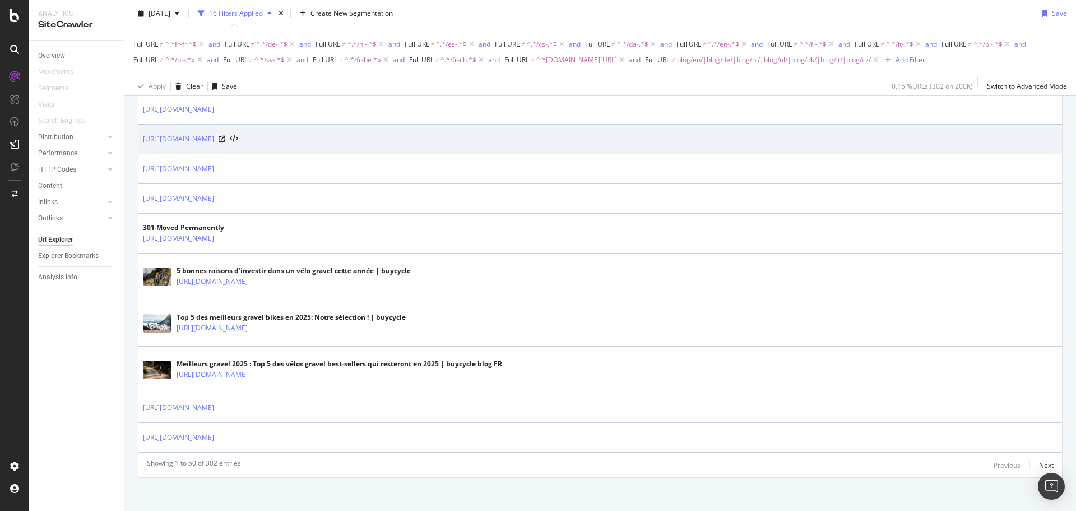
scroll to position [1923, 0]
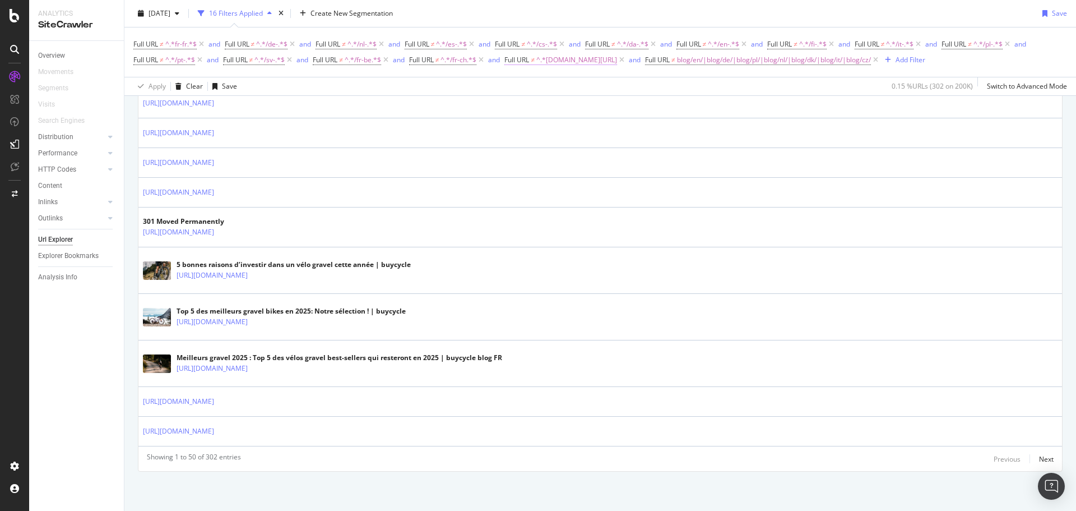
click at [554, 56] on span "^.*buycyle.com/shop/.*$" at bounding box center [576, 60] width 81 height 16
click at [88, 365] on div "Overview Movements Segments Visits Search Engines Distribution Top Charts Insig…" at bounding box center [76, 276] width 95 height 470
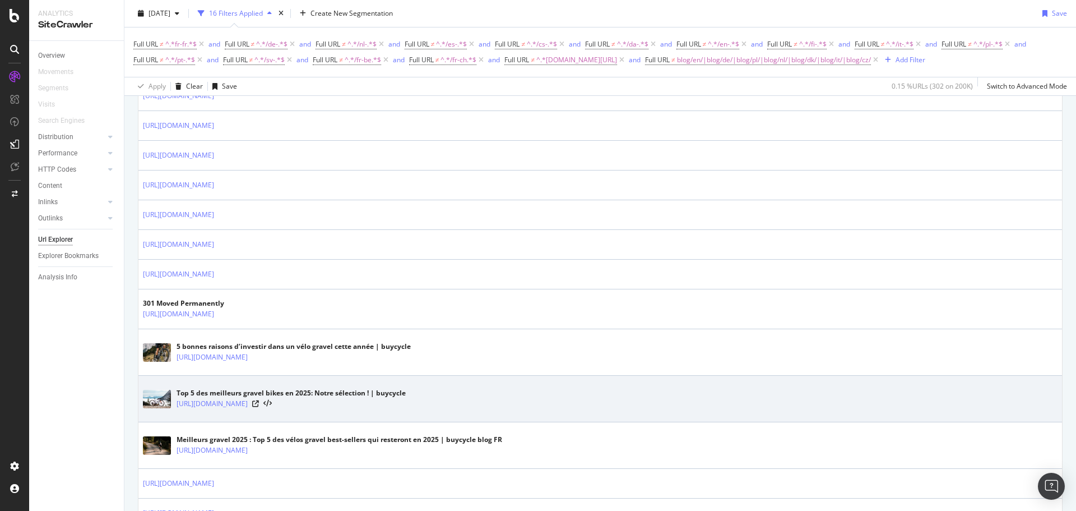
scroll to position [1811, 0]
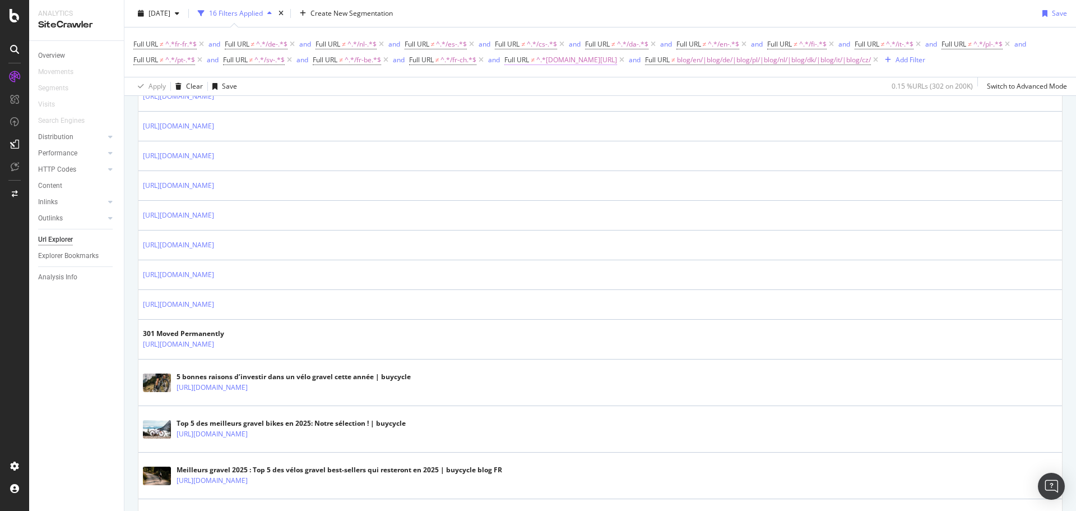
click at [551, 63] on span "^.*buycyle.com/shop/.*$" at bounding box center [576, 60] width 81 height 16
click at [591, 108] on input "buycyle.com/shop/" at bounding box center [571, 107] width 106 height 18
click at [592, 109] on input "buycyle.com/shop/" at bounding box center [571, 107] width 106 height 18
type input "buycyle.com/shop"
click at [623, 132] on div "button" at bounding box center [616, 130] width 15 height 7
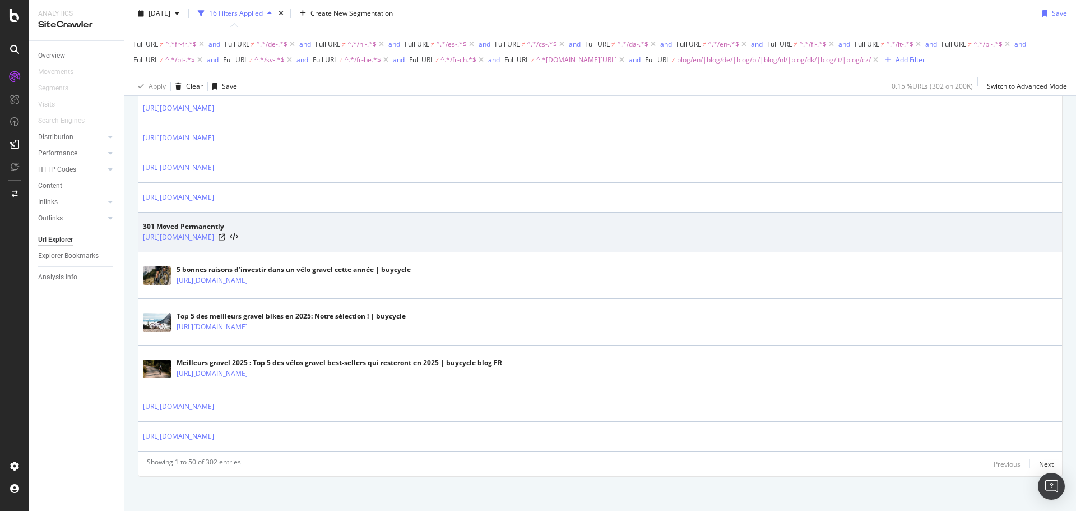
scroll to position [1923, 0]
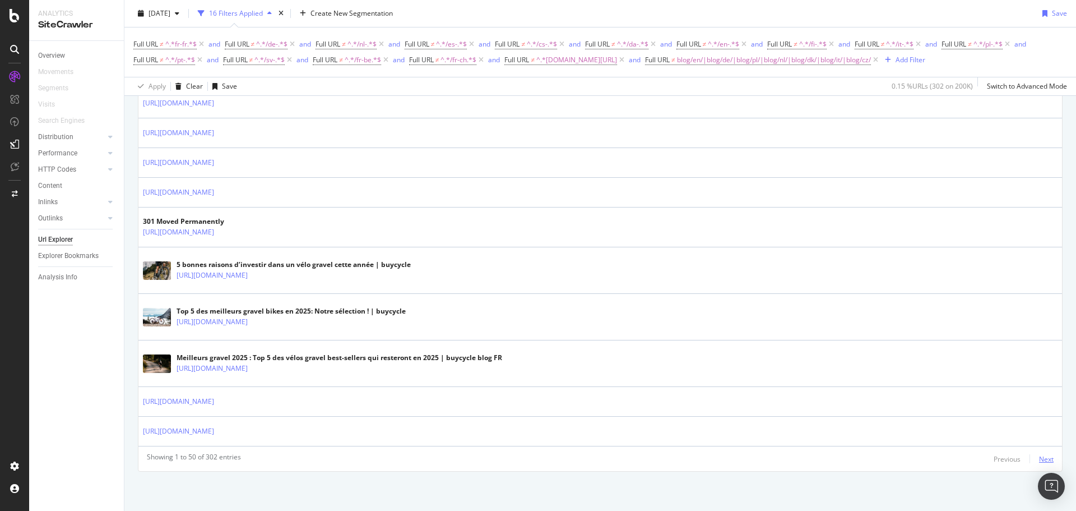
click at [1039, 458] on div "Next" at bounding box center [1046, 459] width 15 height 10
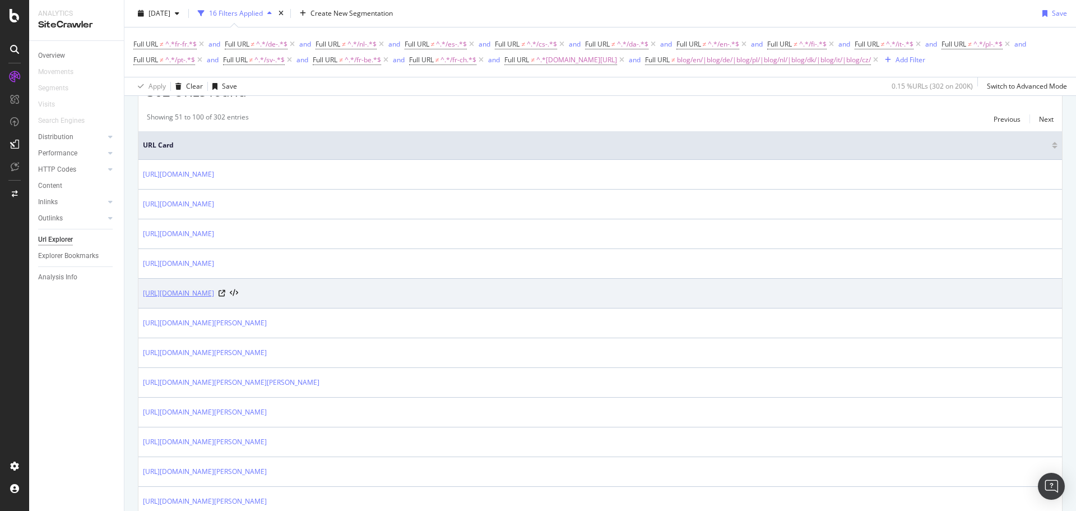
scroll to position [224, 0]
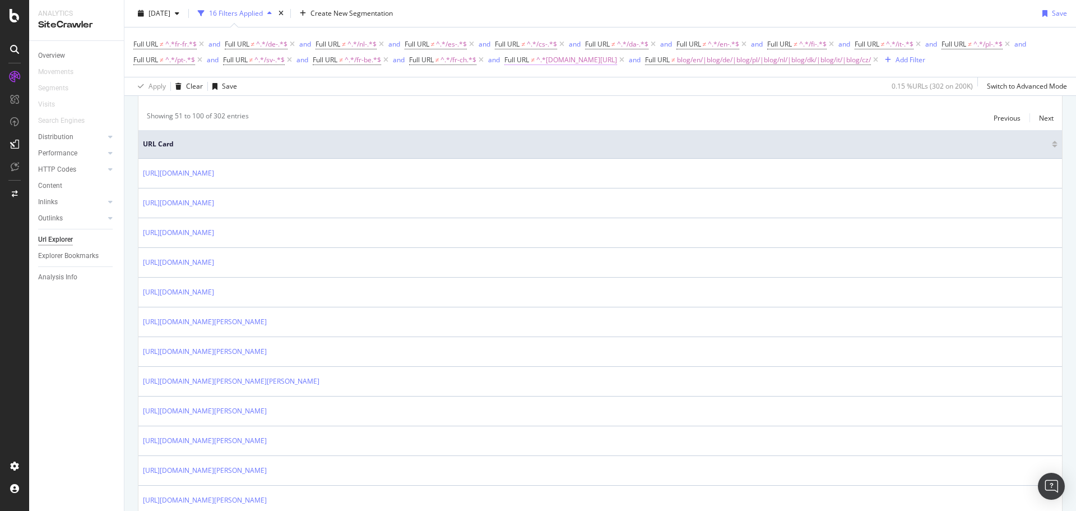
click at [568, 61] on span "^.*buycyle.com/shop.*$" at bounding box center [576, 60] width 81 height 16
click at [542, 109] on input "buycyle.com/shop" at bounding box center [571, 107] width 106 height 18
click at [539, 106] on input "buycyle.com/shop" at bounding box center [571, 107] width 106 height 18
click at [542, 105] on input "buycyle.com/shop" at bounding box center [571, 107] width 106 height 18
type input "buycycle.com/shop"
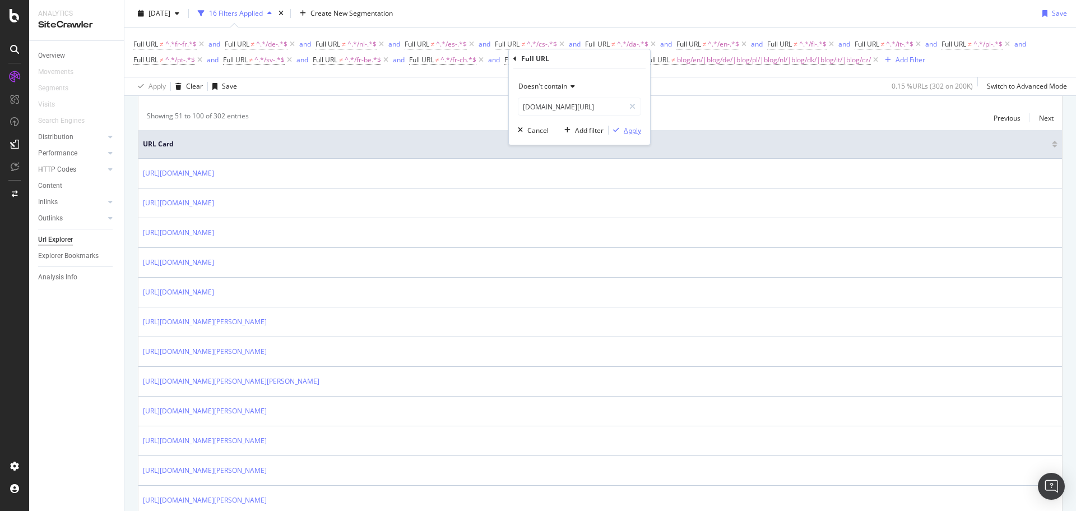
click at [637, 127] on div "Apply" at bounding box center [632, 131] width 17 height 10
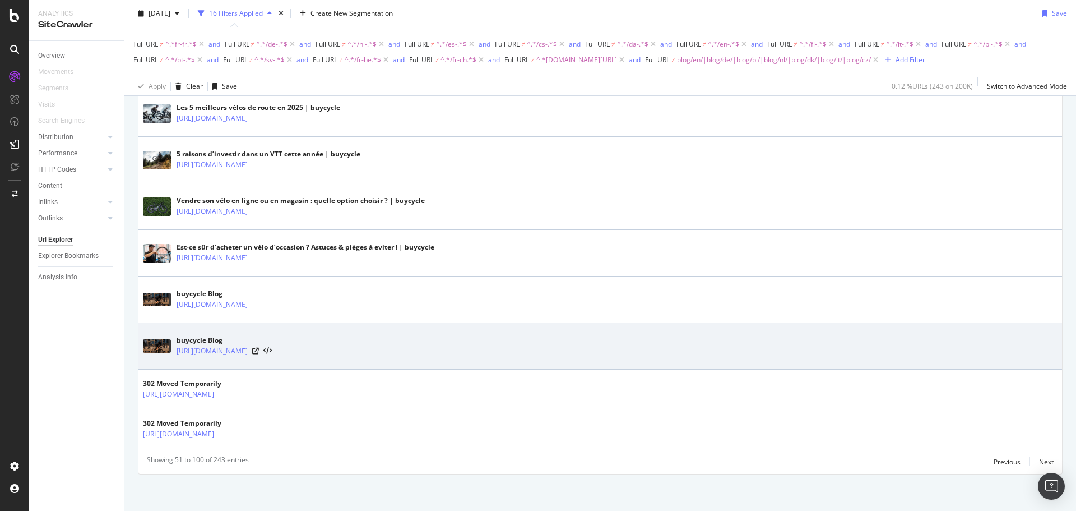
scroll to position [1862, 0]
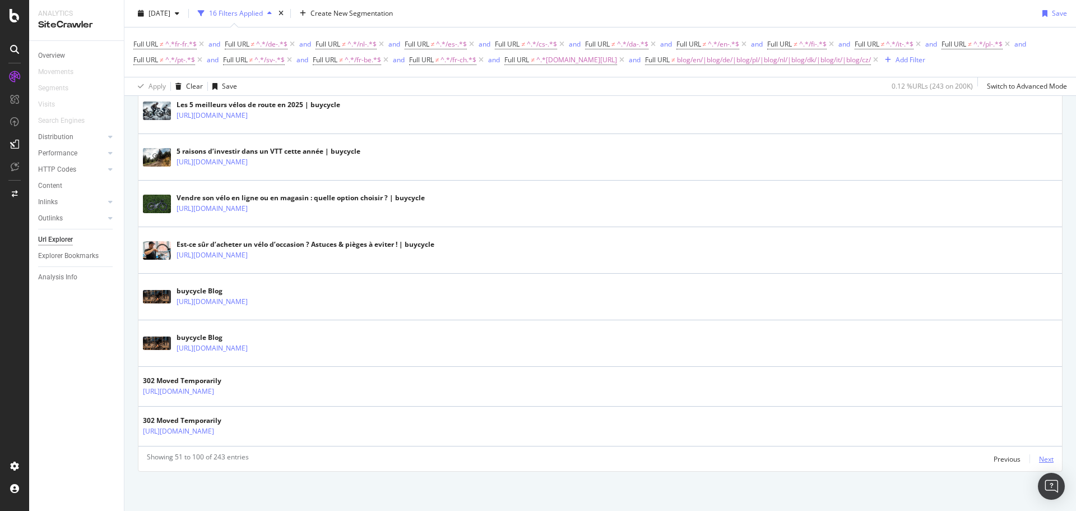
click at [1040, 457] on div "Next" at bounding box center [1046, 459] width 15 height 10
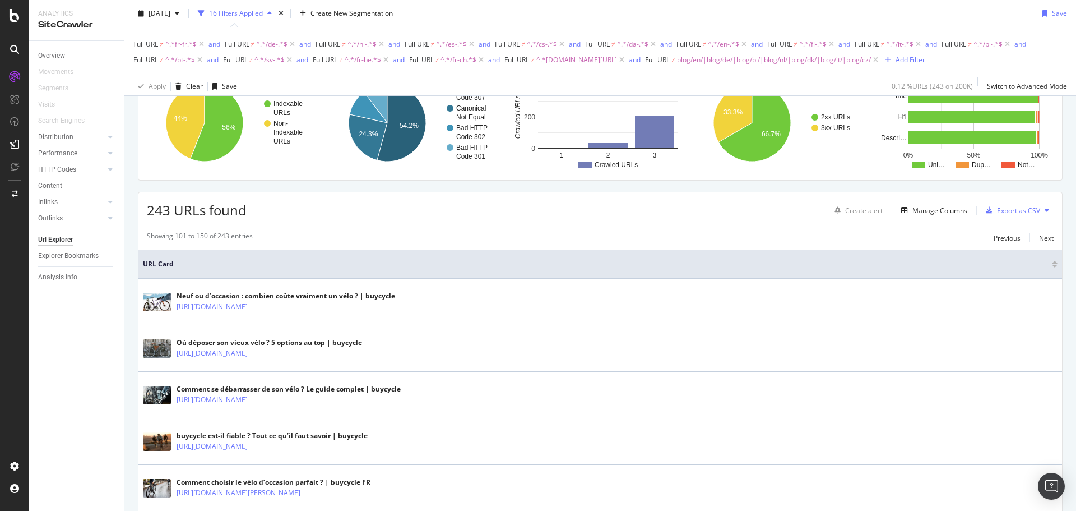
scroll to position [0, 0]
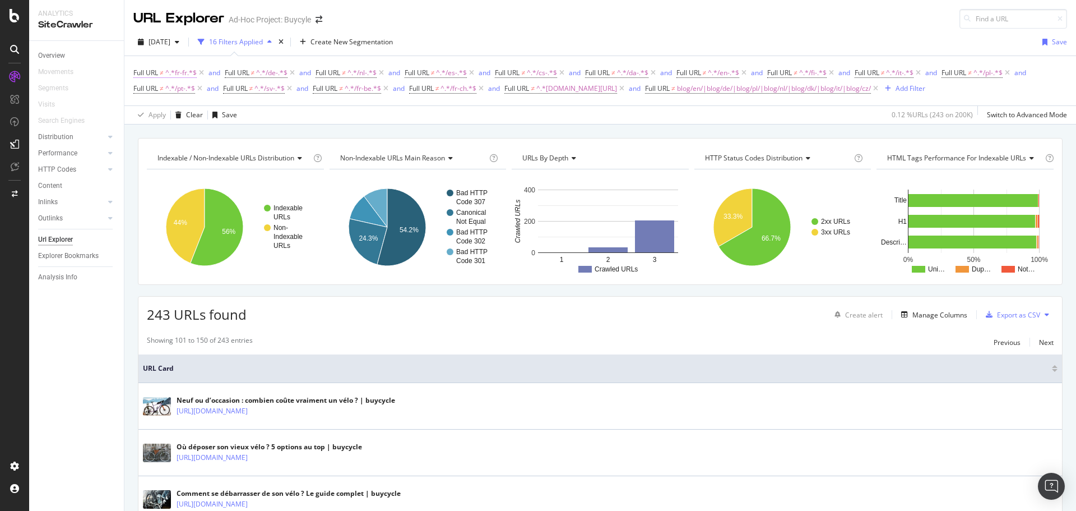
click at [166, 73] on span "^.*fr-fr.*$" at bounding box center [180, 73] width 31 height 16
click at [184, 94] on div "Doesn't contain" at bounding box center [204, 99] width 123 height 18
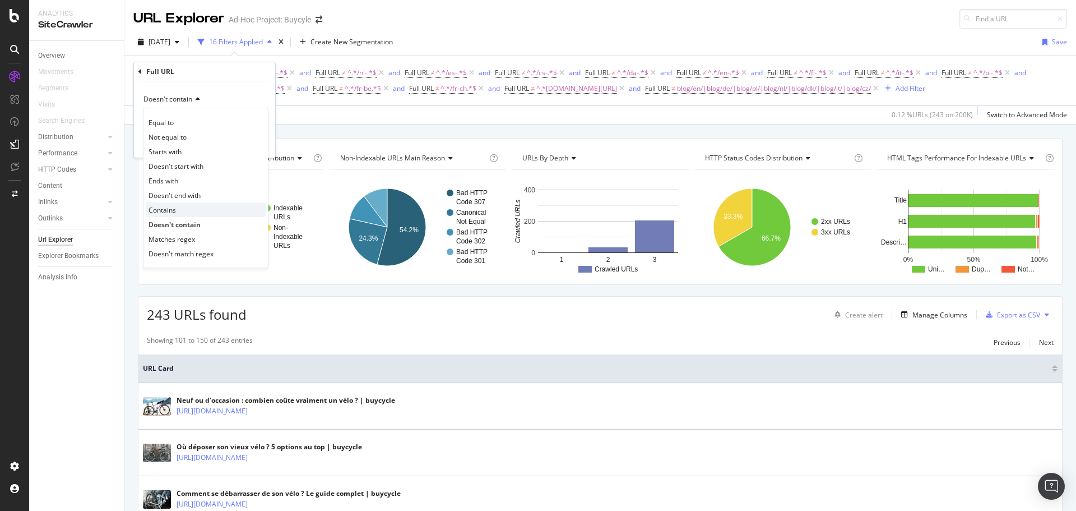
click at [203, 216] on div "Contains" at bounding box center [206, 209] width 120 height 15
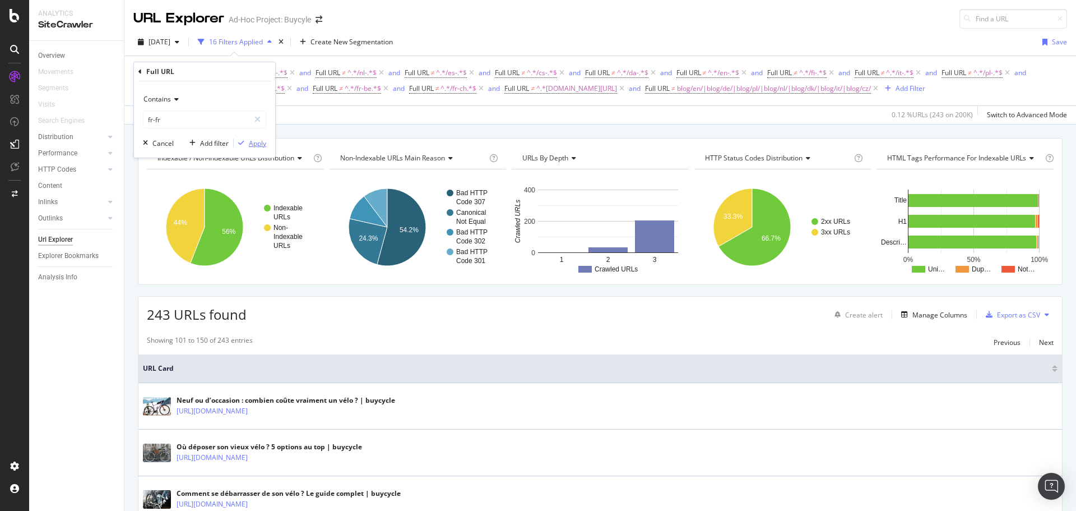
click at [251, 147] on div "Apply" at bounding box center [257, 143] width 17 height 10
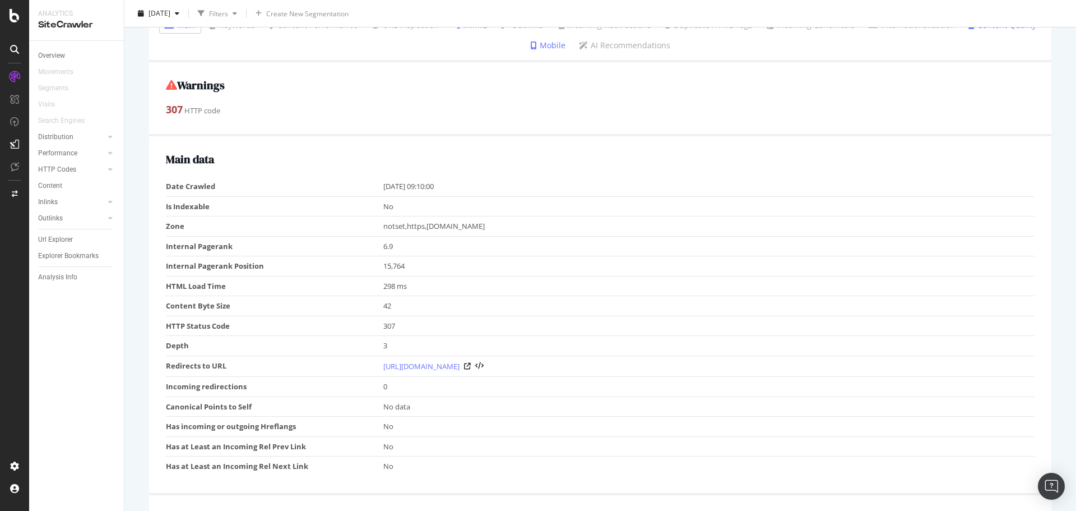
scroll to position [168, 0]
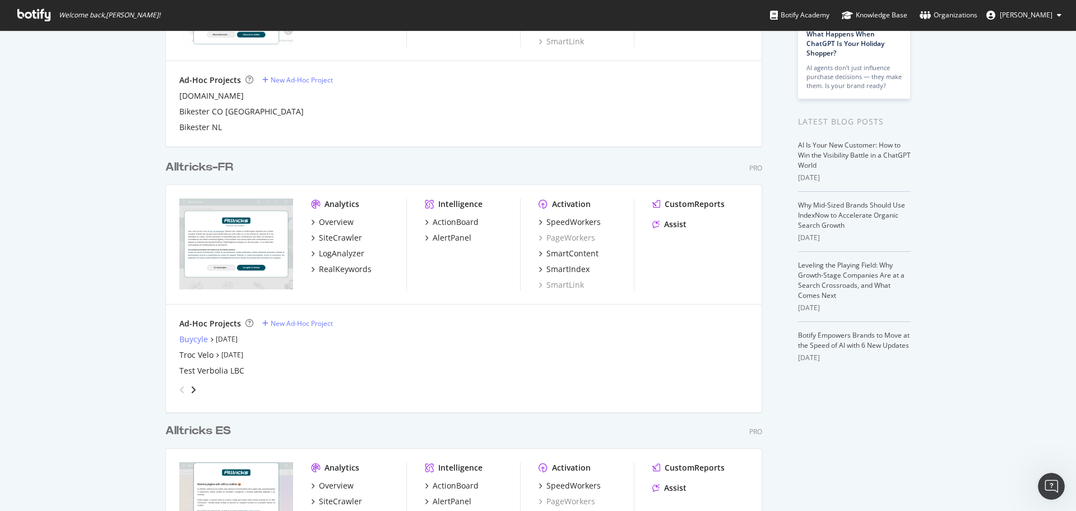
scroll to position [502, 1059]
